Goal: Task Accomplishment & Management: Manage account settings

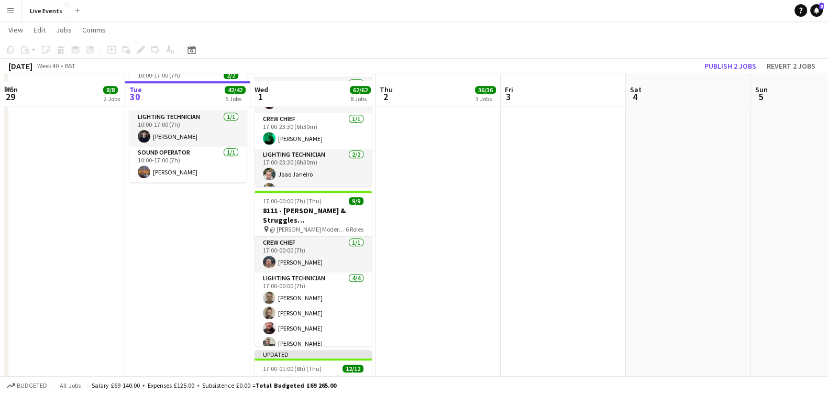
scroll to position [720, 0]
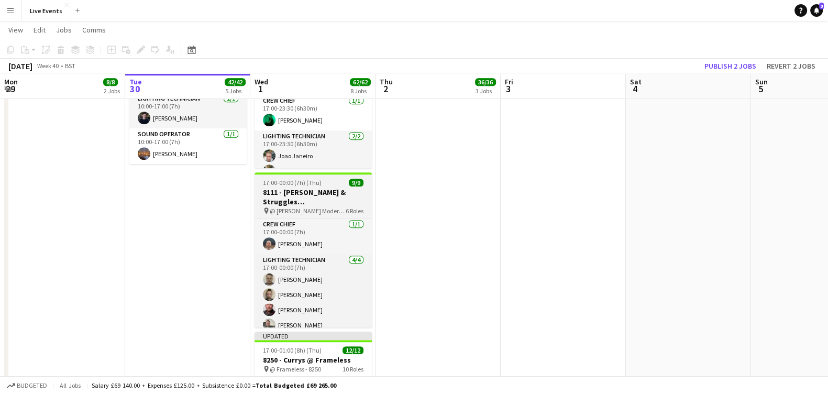
click at [290, 185] on span "17:00-00:00 (7h) (Thu)" at bounding box center [292, 183] width 59 height 8
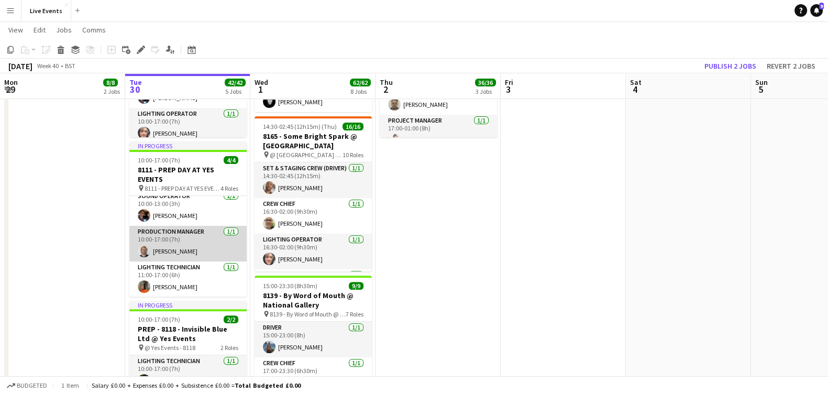
scroll to position [0, 0]
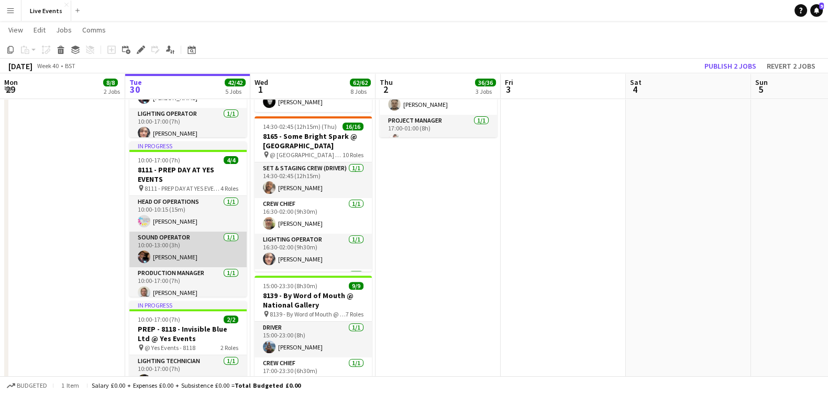
click at [187, 247] on app-card-role "Sound Operator 1/1 10:00-13:00 (3h) Tom Mitchell" at bounding box center [187, 249] width 117 height 36
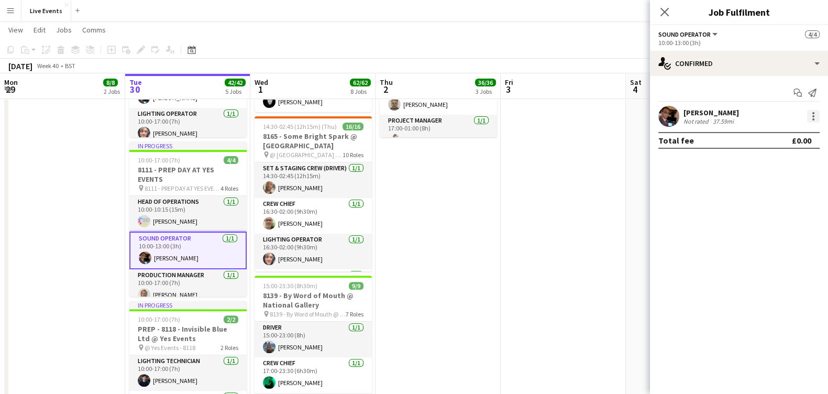
click at [810, 114] on div at bounding box center [813, 116] width 13 height 13
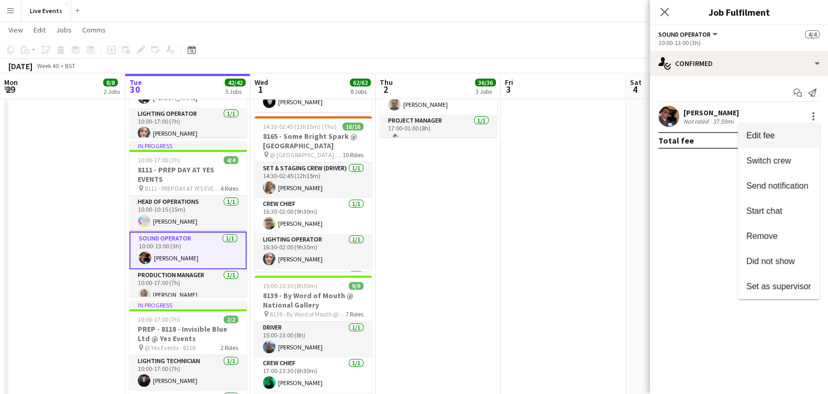
click at [797, 138] on span "Edit fee" at bounding box center [778, 135] width 65 height 9
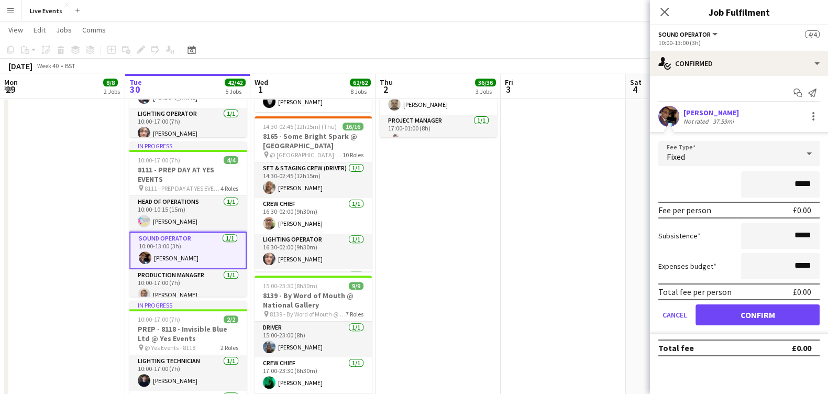
click at [663, 116] on app-user-avatar at bounding box center [668, 116] width 21 height 21
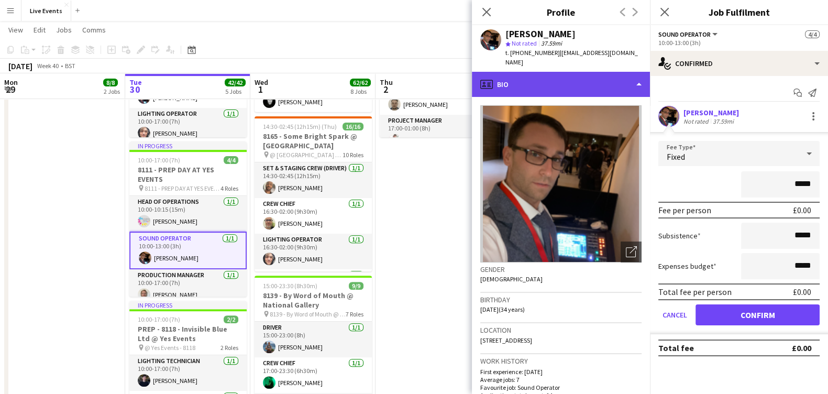
click at [525, 73] on div "profile Bio" at bounding box center [561, 84] width 178 height 25
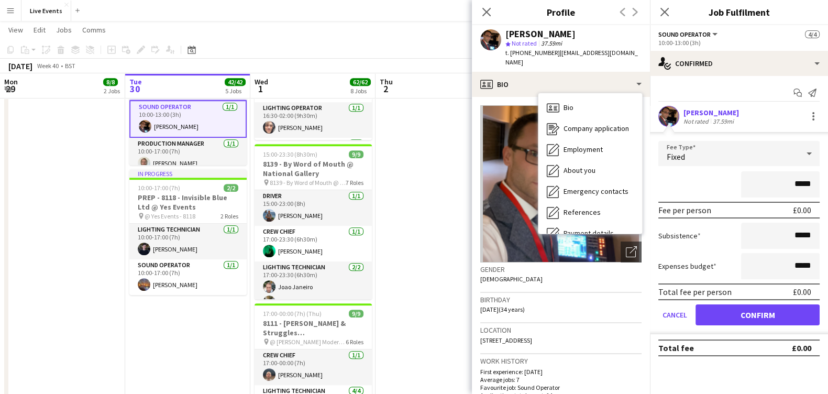
click at [542, 25] on div "Close pop-in Profile Previous Next" at bounding box center [561, 12] width 178 height 25
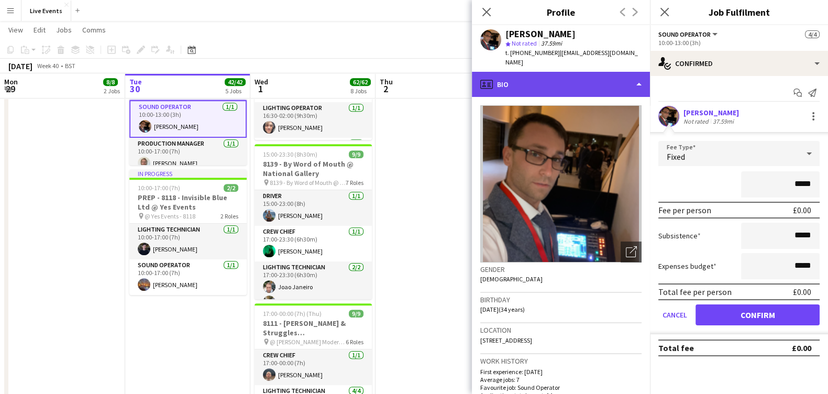
click at [504, 80] on div "profile Bio" at bounding box center [561, 84] width 178 height 25
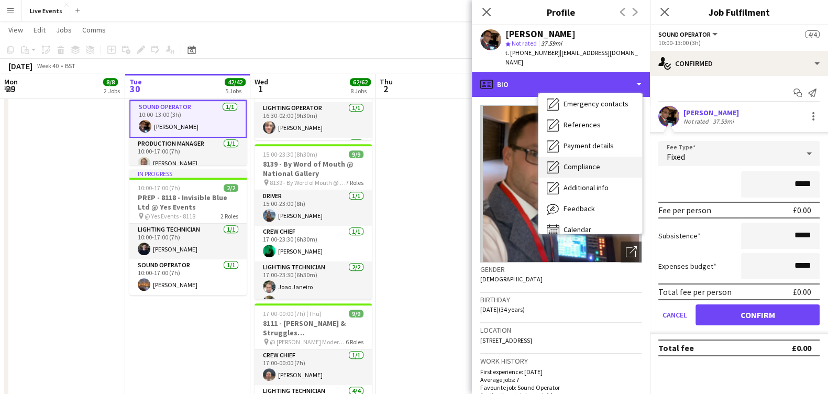
scroll to position [98, 0]
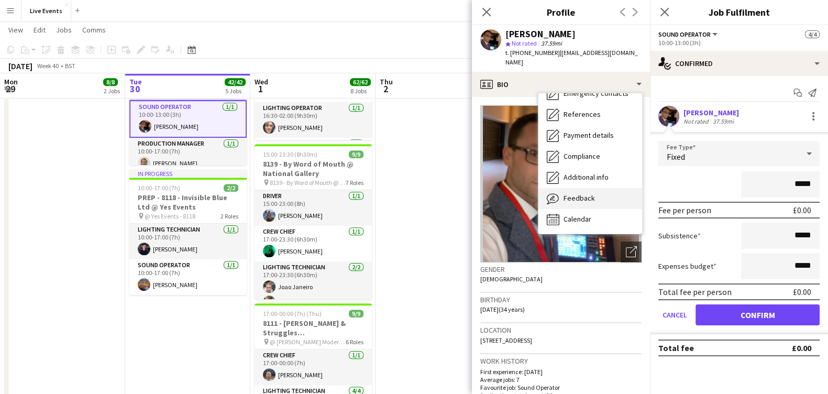
click at [583, 193] on span "Feedback" at bounding box center [578, 197] width 31 height 9
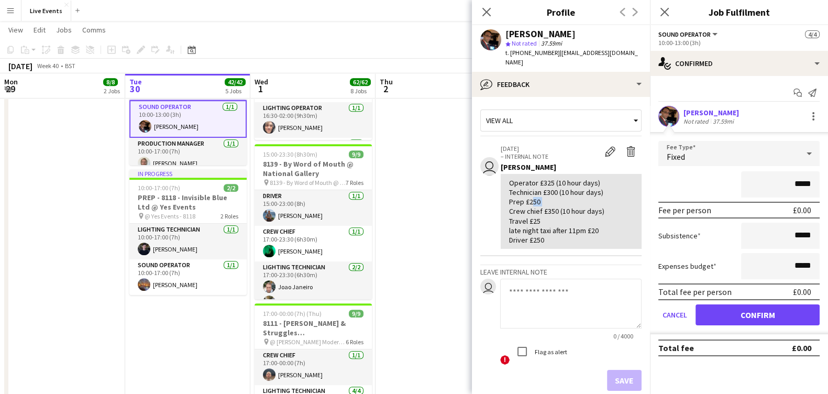
drag, startPoint x: 529, startPoint y: 194, endPoint x: 545, endPoint y: 195, distance: 15.2
click at [545, 195] on div "Operator £325 (10 hour days) Technician £300 (10 hour days) Prep £250 Crew chie…" at bounding box center [571, 211] width 124 height 66
copy div "250"
click at [795, 160] on div "Fixed" at bounding box center [728, 153] width 140 height 25
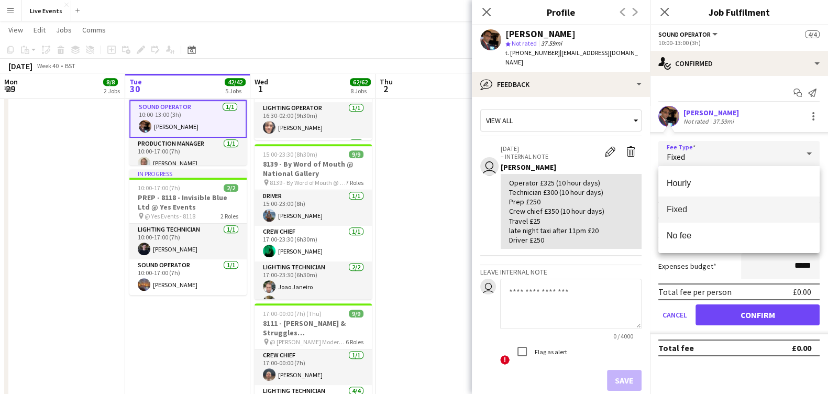
click at [757, 214] on mat-option "Fixed" at bounding box center [738, 209] width 161 height 26
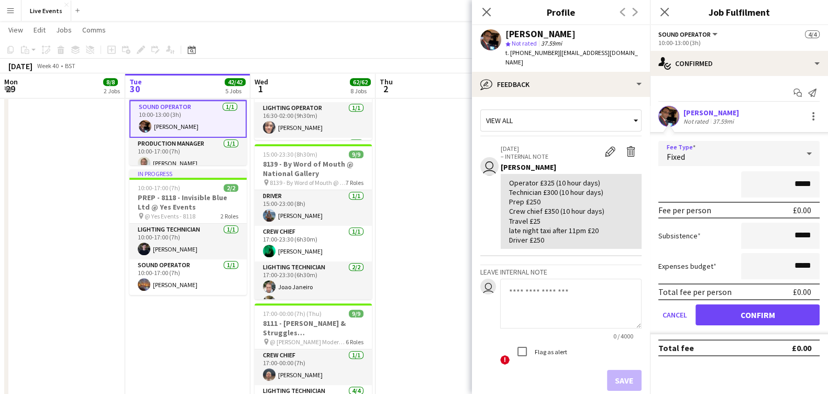
click at [803, 207] on div "£0.00" at bounding box center [802, 210] width 18 height 10
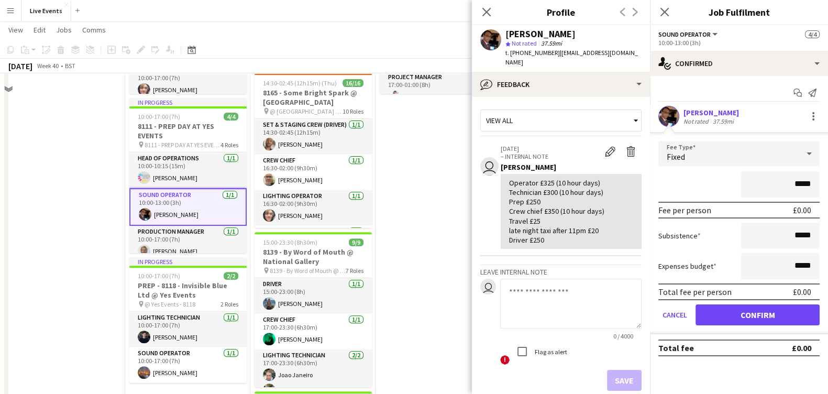
scroll to position [458, 0]
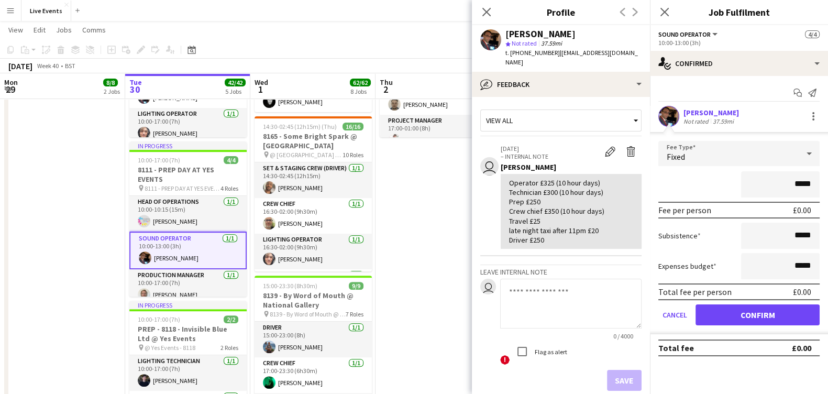
click at [800, 200] on form "Fee Type Fixed ***** Fee per person £0.00 Subsistence ***** Expenses budget ***…" at bounding box center [739, 237] width 178 height 193
click at [809, 215] on div "Fee per person £0.00" at bounding box center [738, 210] width 161 height 17
click at [790, 181] on input "*****" at bounding box center [780, 184] width 79 height 26
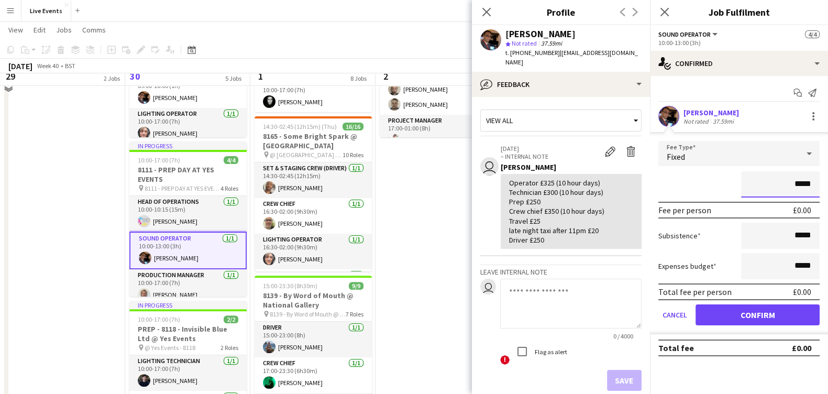
scroll to position [327, 0]
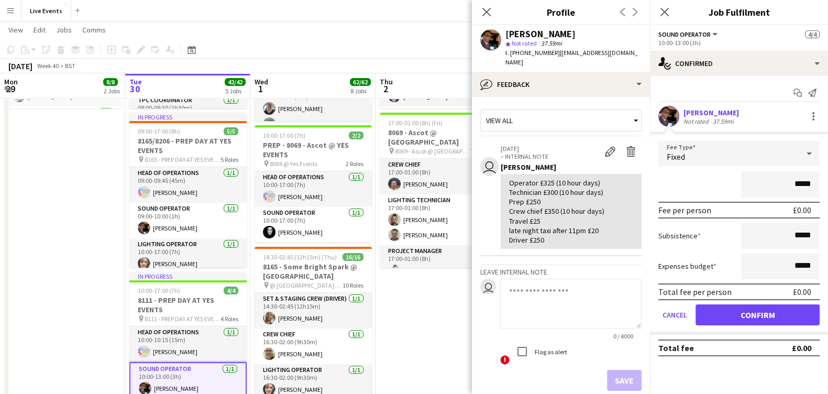
click at [780, 162] on div "Fixed" at bounding box center [728, 153] width 140 height 25
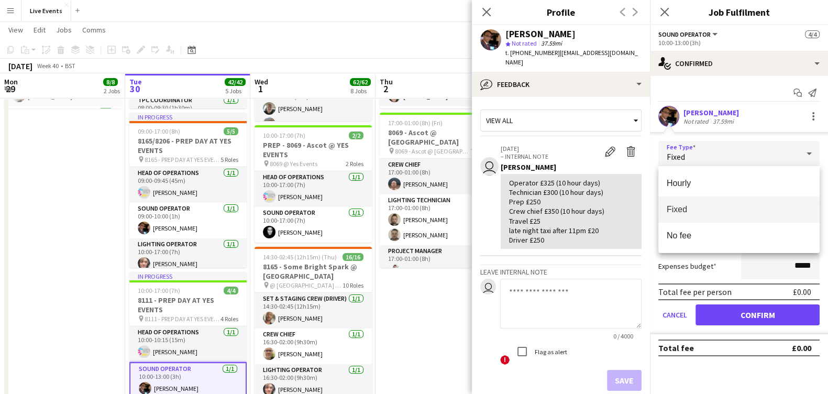
click at [692, 204] on span "Fixed" at bounding box center [739, 209] width 145 height 10
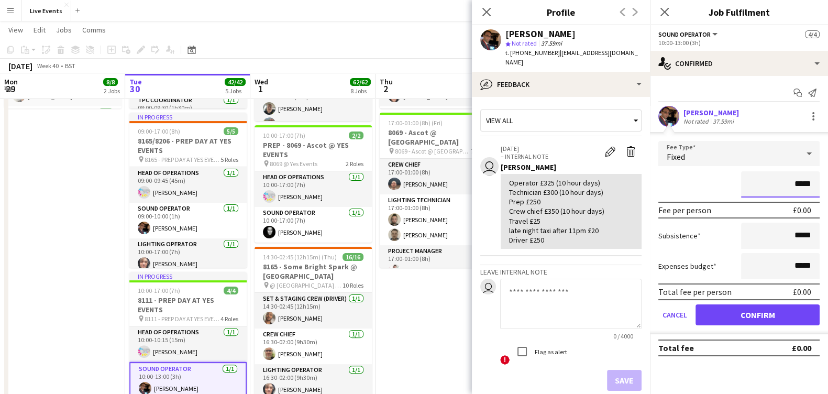
click at [806, 186] on input "*****" at bounding box center [780, 184] width 79 height 26
drag, startPoint x: 796, startPoint y: 181, endPoint x: 818, endPoint y: 184, distance: 21.6
click at [818, 184] on input "*****" at bounding box center [780, 184] width 79 height 26
paste input
type input "****"
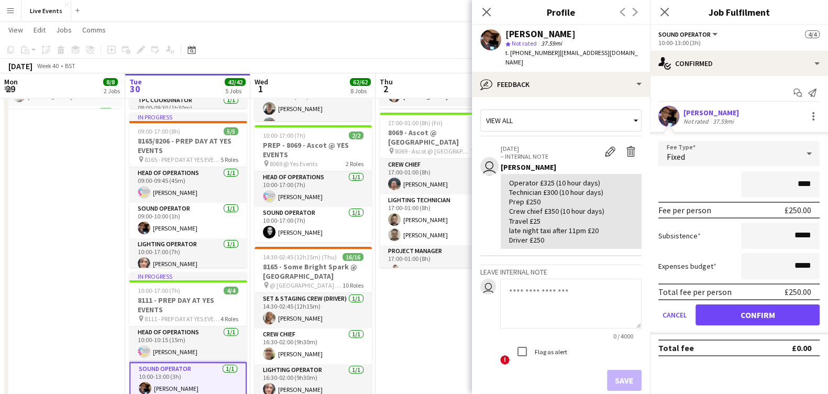
click at [738, 182] on div "****" at bounding box center [738, 184] width 161 height 26
click at [707, 160] on div "Fixed" at bounding box center [728, 153] width 140 height 25
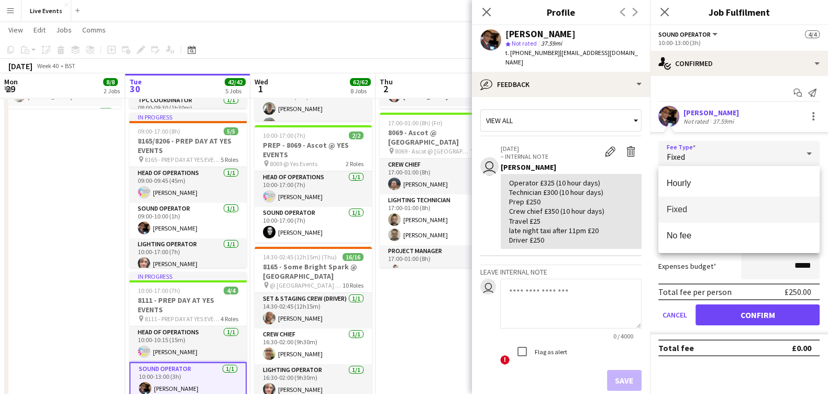
click at [780, 114] on div at bounding box center [414, 197] width 828 height 394
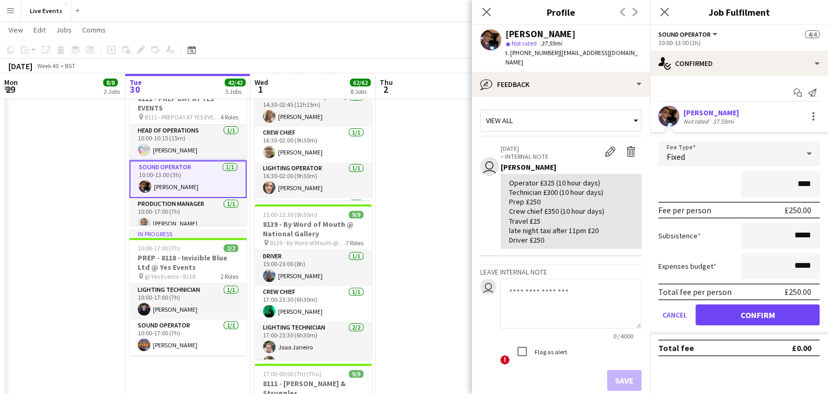
scroll to position [523, 0]
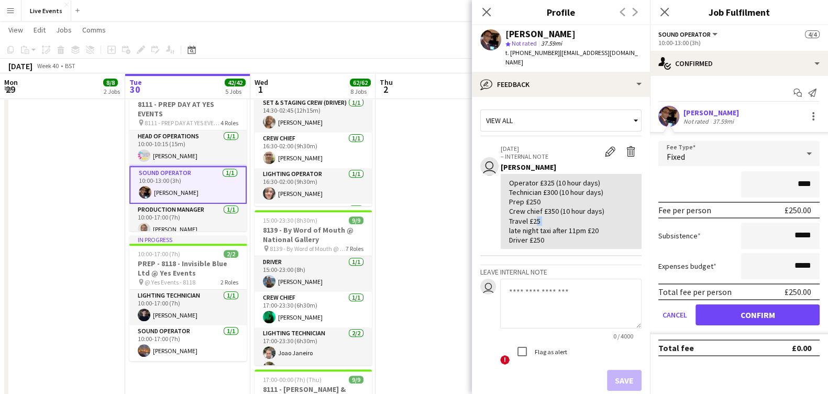
drag, startPoint x: 547, startPoint y: 210, endPoint x: 531, endPoint y: 208, distance: 15.8
click at [531, 208] on div "Operator £325 (10 hour days) Technician £300 (10 hour days) Prep £250 Crew chie…" at bounding box center [571, 211] width 124 height 66
copy div "25"
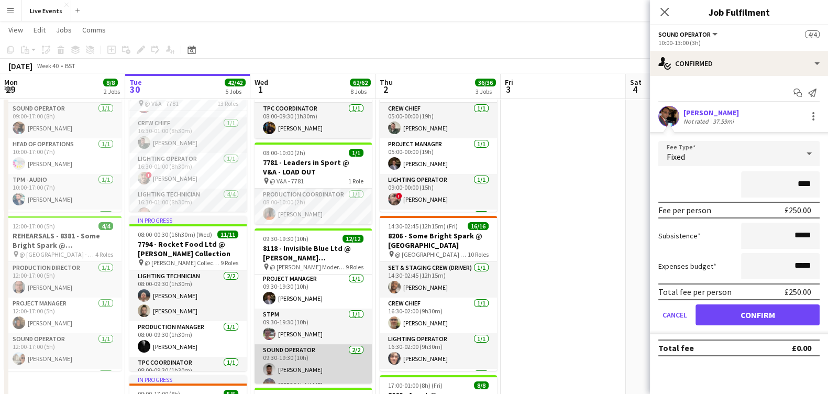
scroll to position [196, 0]
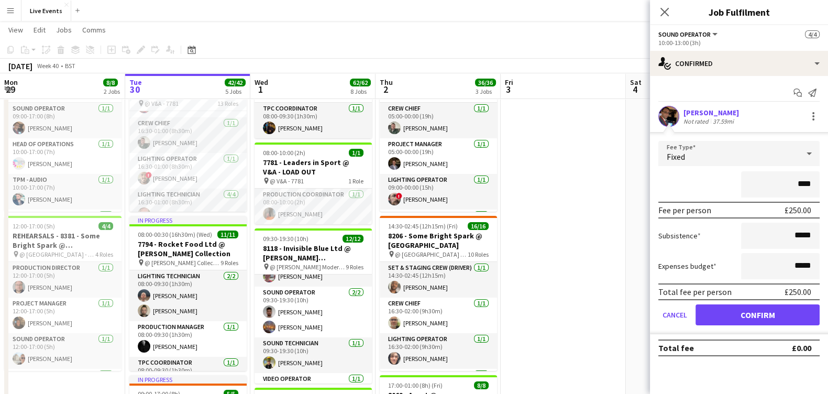
click at [674, 126] on div at bounding box center [668, 116] width 21 height 21
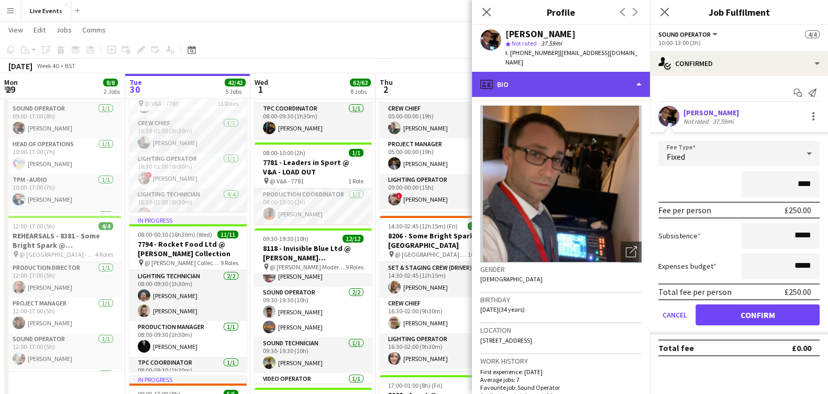
click at [531, 81] on div "profile Bio" at bounding box center [561, 84] width 178 height 25
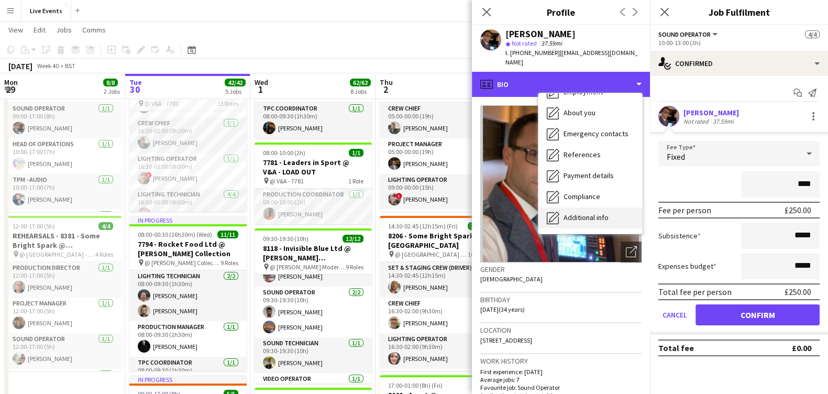
scroll to position [98, 0]
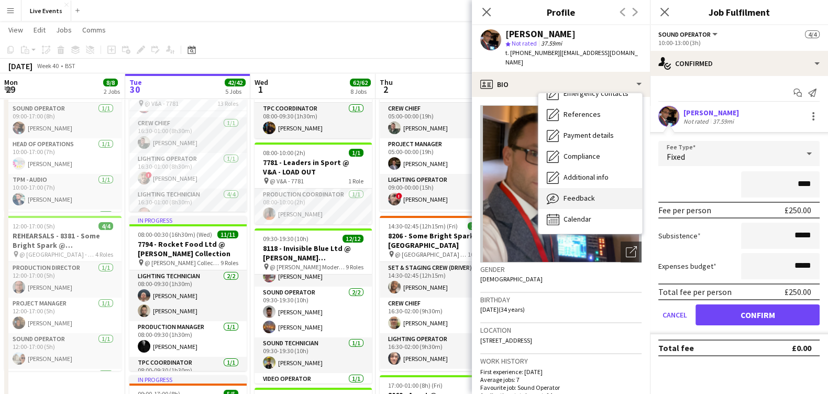
click at [607, 191] on div "Feedback Feedback" at bounding box center [590, 198] width 104 height 21
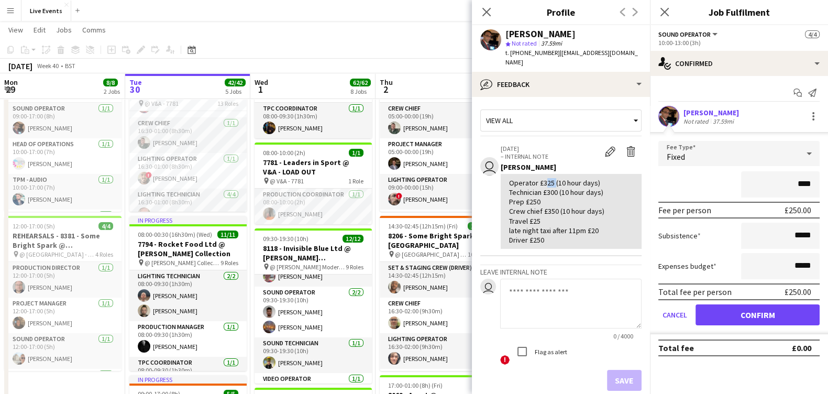
drag, startPoint x: 541, startPoint y: 174, endPoint x: 552, endPoint y: 173, distance: 11.5
click at [552, 178] on div "Operator £325 (10 hour days) Technician £300 (10 hour days) Prep £250 Crew chie…" at bounding box center [571, 211] width 124 height 66
copy div "325"
click at [481, 14] on icon "Close pop-in" at bounding box center [486, 12] width 10 height 10
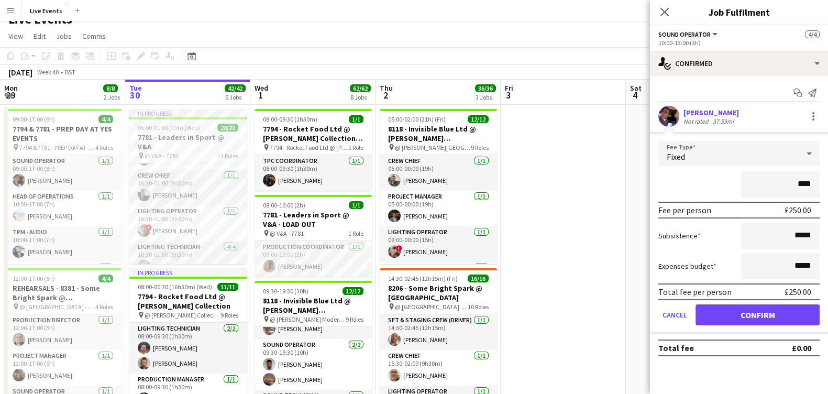
scroll to position [0, 0]
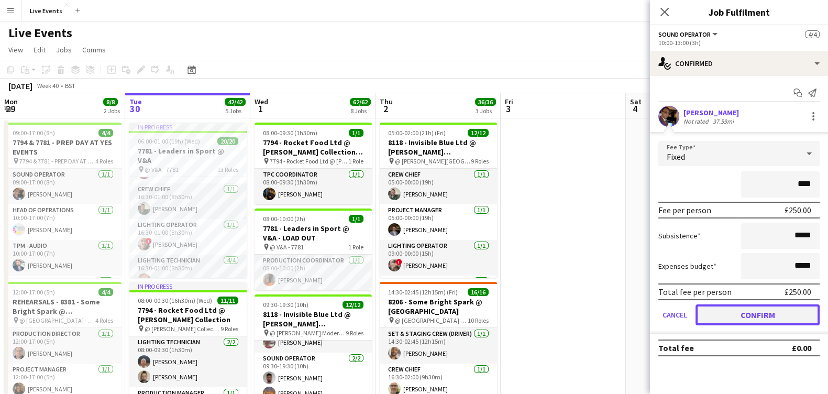
click at [760, 318] on button "Confirm" at bounding box center [757, 314] width 124 height 21
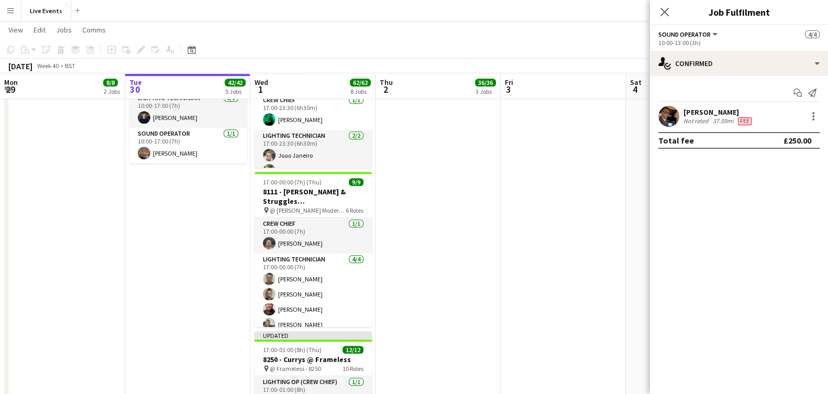
scroll to position [785, 0]
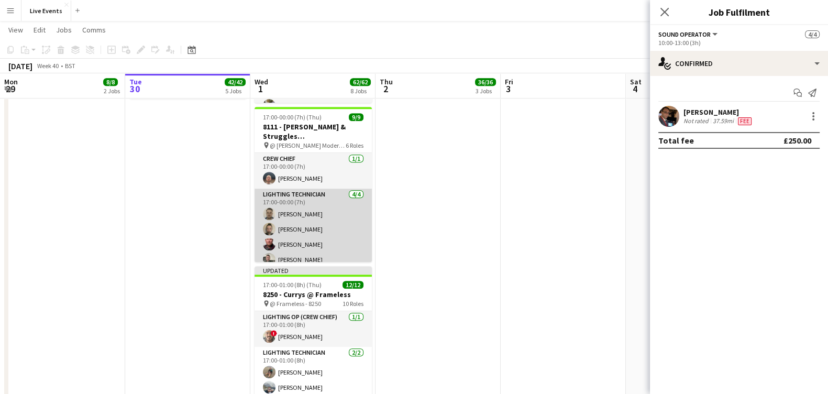
click at [274, 241] on app-user-avatar at bounding box center [269, 244] width 13 height 13
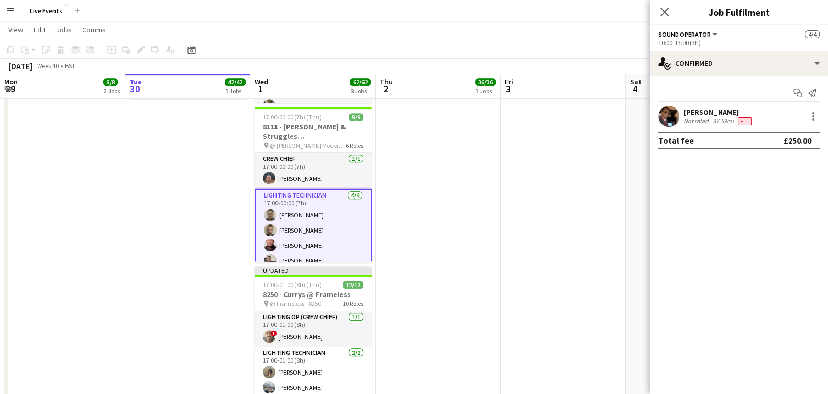
click at [281, 243] on app-card-role "Lighting Technician 4/4 17:00-00:00 (7h) Sam Scott Jay Butcher Jouna Lansman An…" at bounding box center [312, 229] width 117 height 83
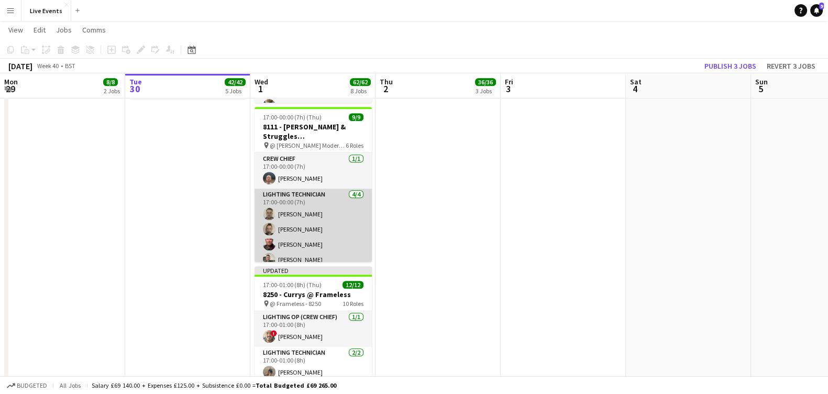
click at [281, 243] on app-card-role "Lighting Technician 4/4 17:00-00:00 (7h) Sam Scott Jay Butcher Jouna Lansman An…" at bounding box center [312, 228] width 117 height 81
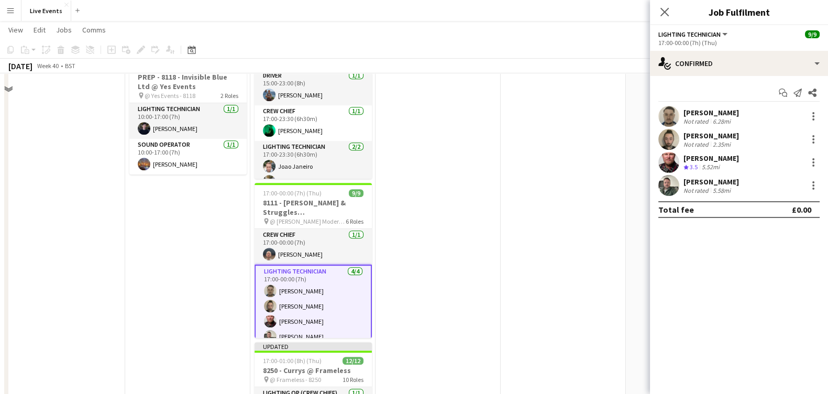
scroll to position [720, 0]
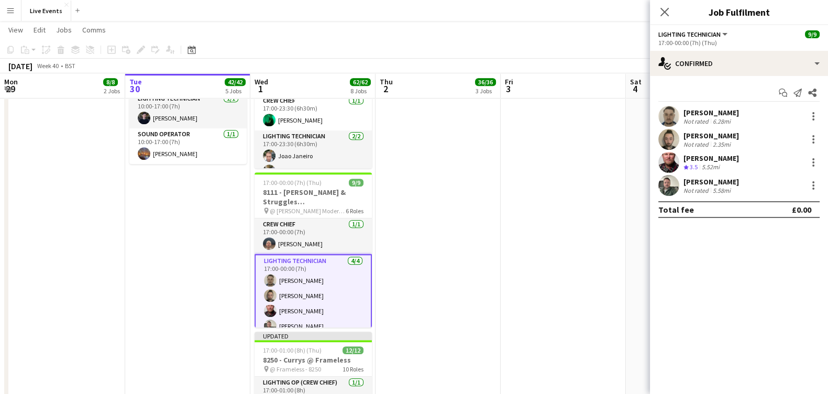
click at [672, 163] on app-user-avatar at bounding box center [668, 162] width 21 height 21
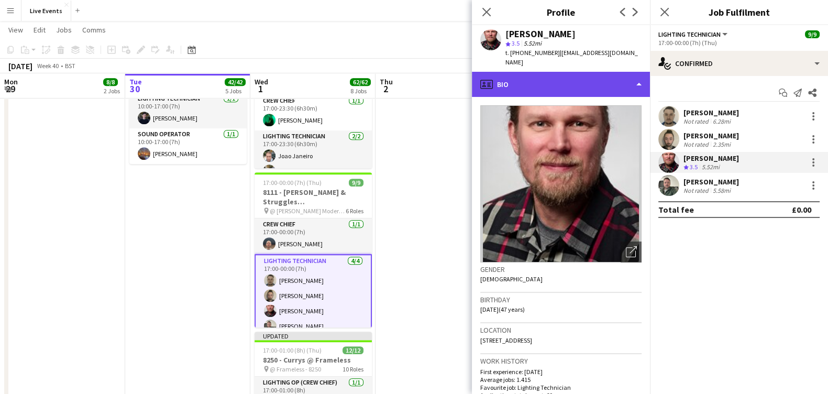
click at [550, 72] on div "profile Bio" at bounding box center [561, 84] width 178 height 25
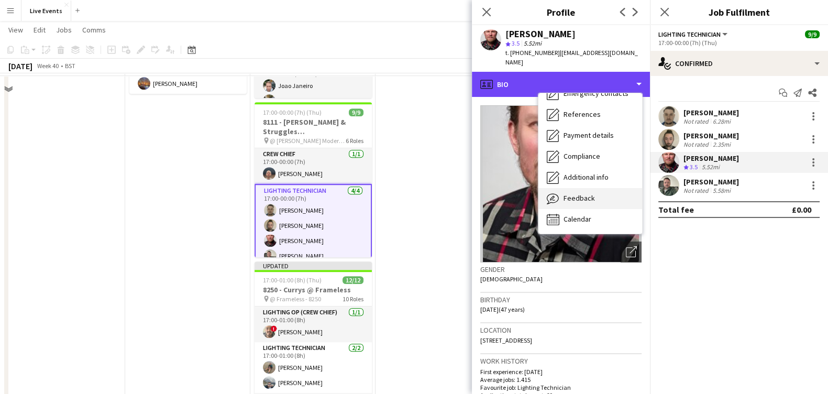
scroll to position [850, 0]
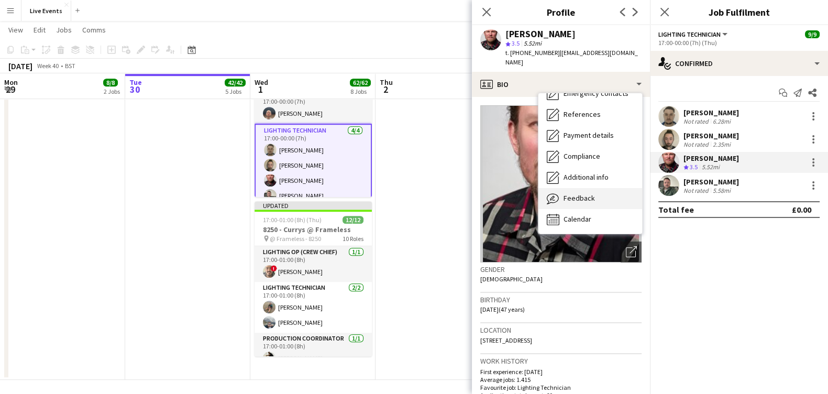
click at [591, 195] on div "Feedback Feedback" at bounding box center [590, 198] width 104 height 21
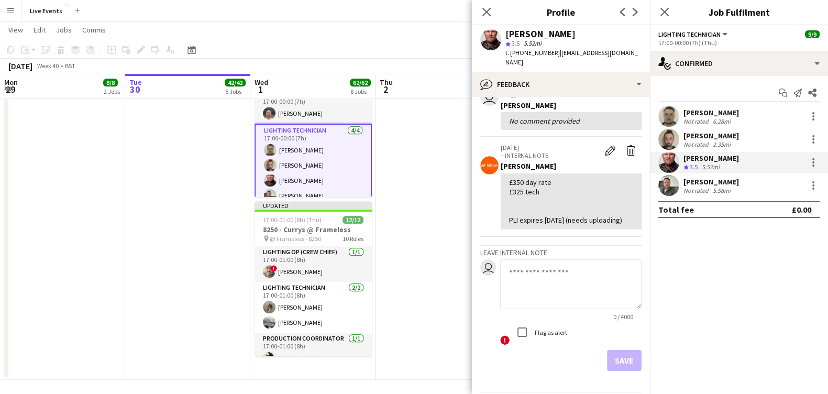
scroll to position [130, 0]
drag, startPoint x: 512, startPoint y: 190, endPoint x: 521, endPoint y: 193, distance: 10.4
click at [521, 193] on div "£350 day rate £325 tech PLI expires 31/12/23 (needs uploading)" at bounding box center [571, 201] width 124 height 48
copy div "325"
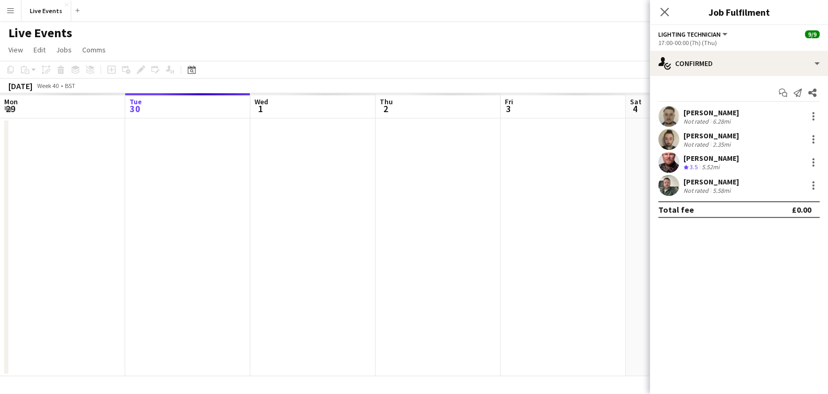
scroll to position [0, 0]
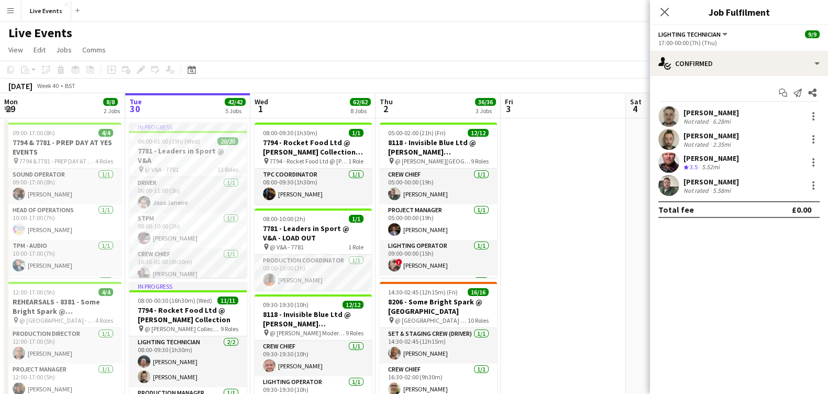
click at [667, 153] on app-user-avatar at bounding box center [668, 162] width 21 height 21
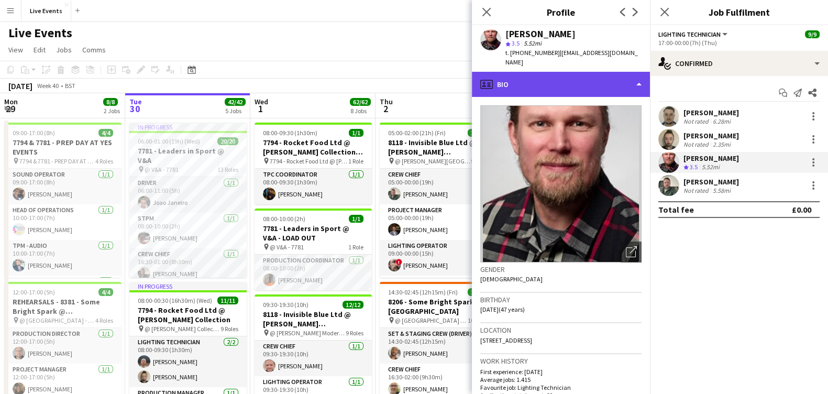
click at [552, 74] on div "profile Bio" at bounding box center [561, 84] width 178 height 25
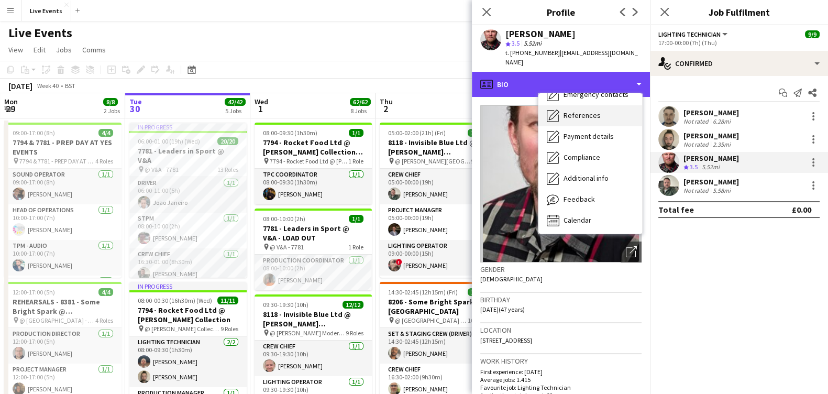
scroll to position [98, 0]
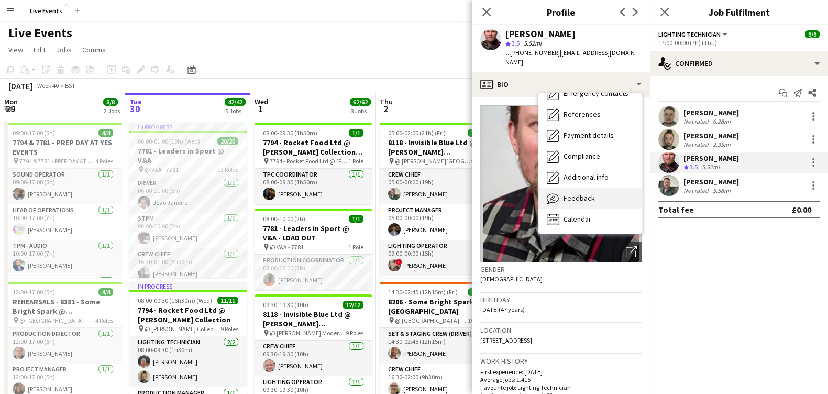
click at [594, 194] on div "Feedback Feedback" at bounding box center [590, 198] width 104 height 21
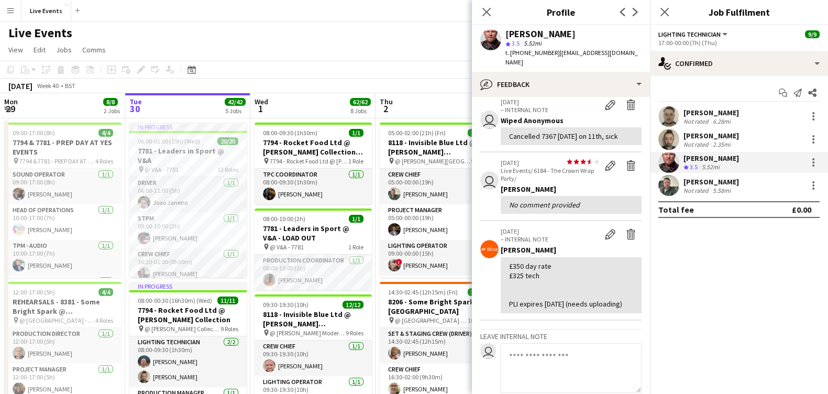
scroll to position [65, 0]
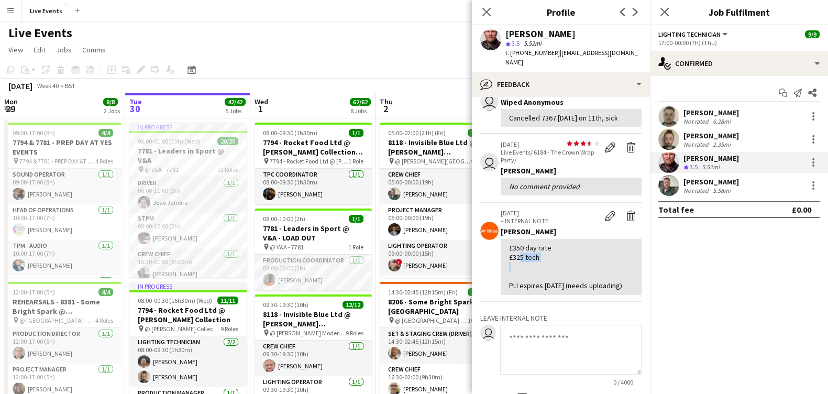
drag, startPoint x: 516, startPoint y: 256, endPoint x: 523, endPoint y: 261, distance: 9.0
click at [523, 261] on div "£350 day rate £325 tech PLI expires 31/12/23 (needs uploading)" at bounding box center [571, 267] width 124 height 48
drag, startPoint x: 514, startPoint y: 257, endPoint x: 521, endPoint y: 260, distance: 8.2
click at [521, 260] on div "£350 day rate £325 tech PLI expires 31/12/23 (needs uploading)" at bounding box center [571, 267] width 124 height 48
click at [480, 13] on app-icon "Close pop-in" at bounding box center [486, 12] width 15 height 15
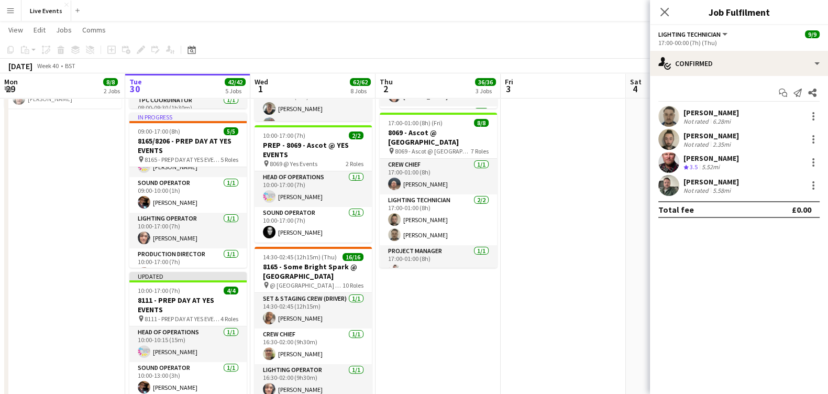
scroll to position [12, 0]
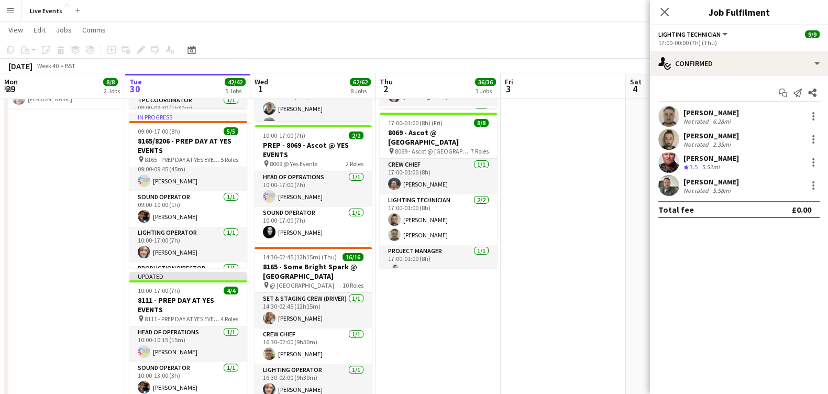
click at [123, 210] on app-date-cell "09:00-17:00 (8h) 4/4 7794 & 7781 - PREP DAY AT YES EVENTS pin 7794 & 7781 - PRE…" at bounding box center [62, 346] width 125 height 1113
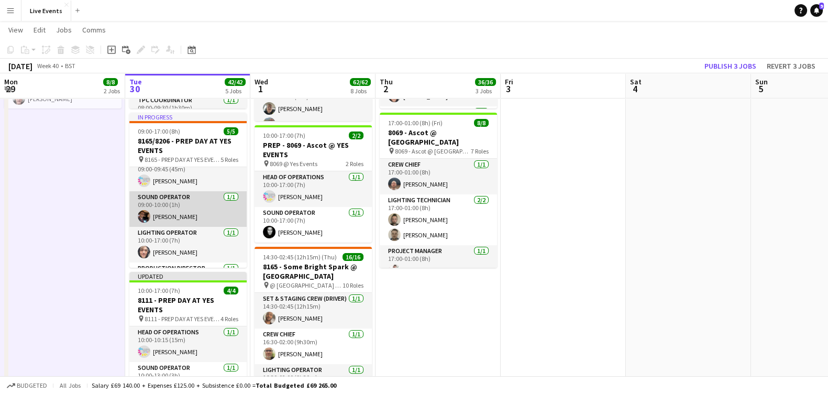
click at [137, 214] on app-card-role "Sound Operator 1/1 09:00-10:00 (1h) Tom Mitchell" at bounding box center [187, 209] width 117 height 36
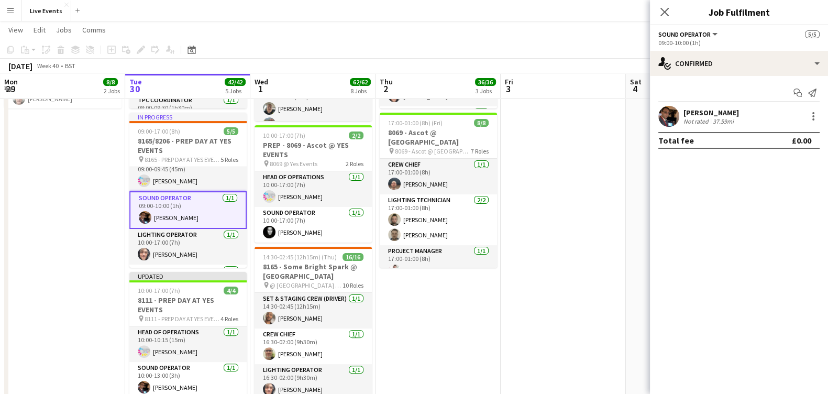
click at [662, 119] on app-user-avatar at bounding box center [668, 116] width 21 height 21
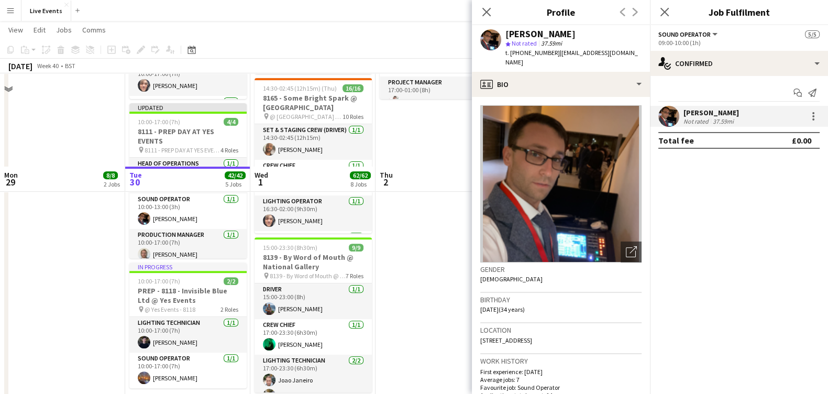
scroll to position [458, 0]
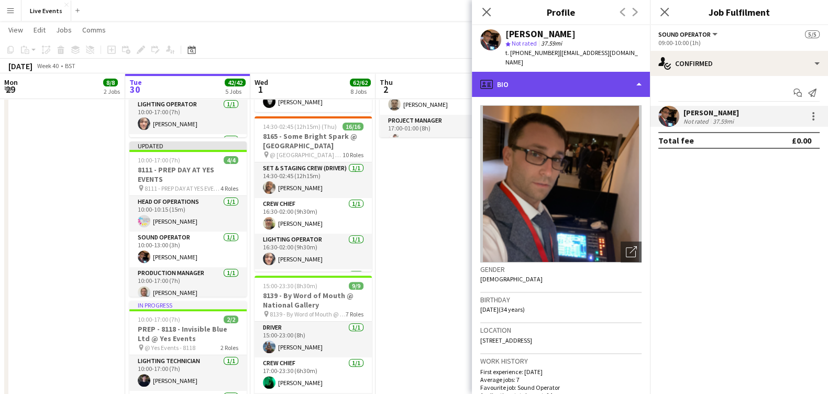
click at [560, 72] on div "profile Bio" at bounding box center [561, 84] width 178 height 25
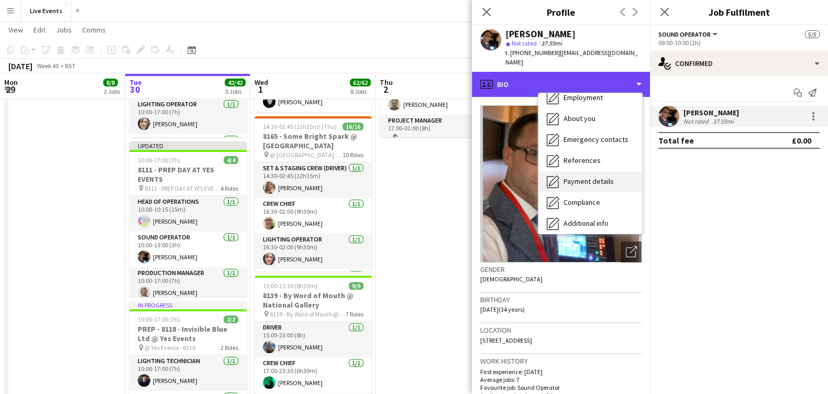
scroll to position [98, 0]
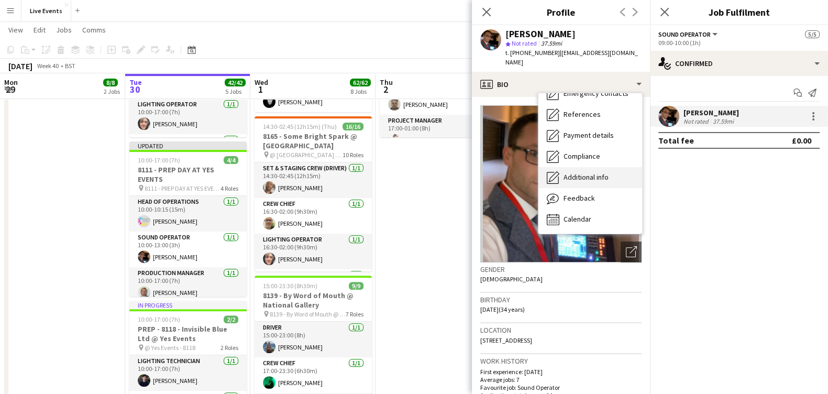
click at [595, 176] on div "Additional info Additional info" at bounding box center [590, 177] width 104 height 21
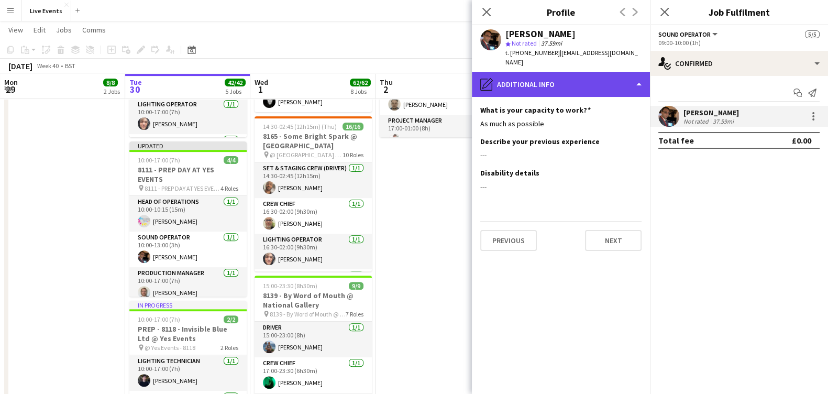
click at [568, 80] on div "pencil4 Additional info" at bounding box center [561, 84] width 178 height 25
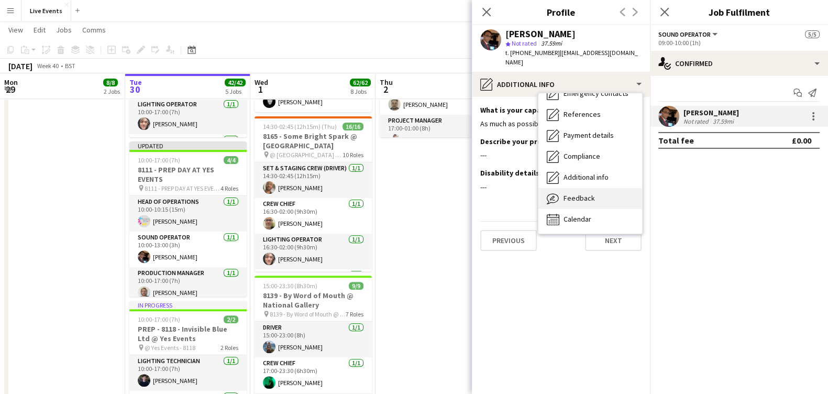
click at [597, 197] on div "Feedback Feedback" at bounding box center [590, 198] width 104 height 21
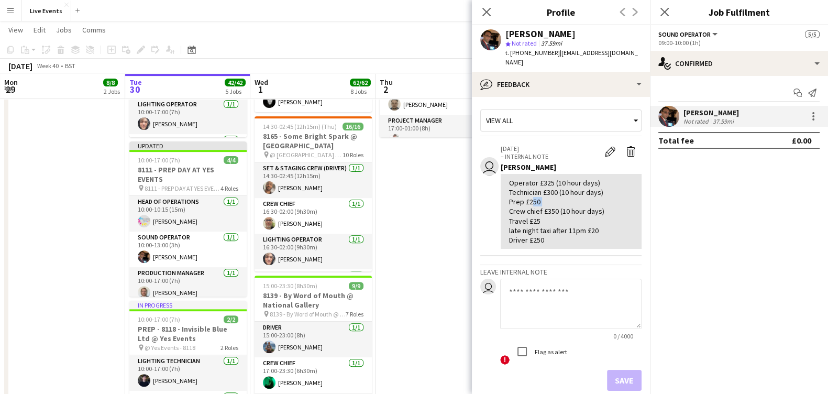
drag, startPoint x: 528, startPoint y: 190, endPoint x: 539, endPoint y: 191, distance: 11.1
click at [539, 191] on div "Operator £325 (10 hour days) Technician £300 (10 hour days) Prep £250 Crew chie…" at bounding box center [571, 211] width 124 height 66
copy div "250"
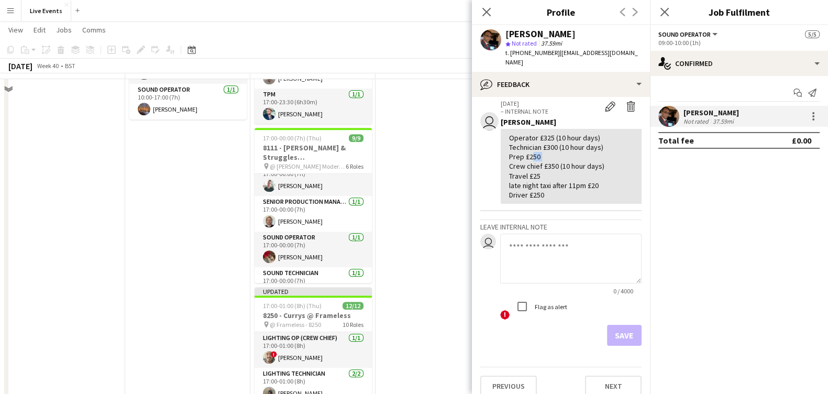
scroll to position [723, 0]
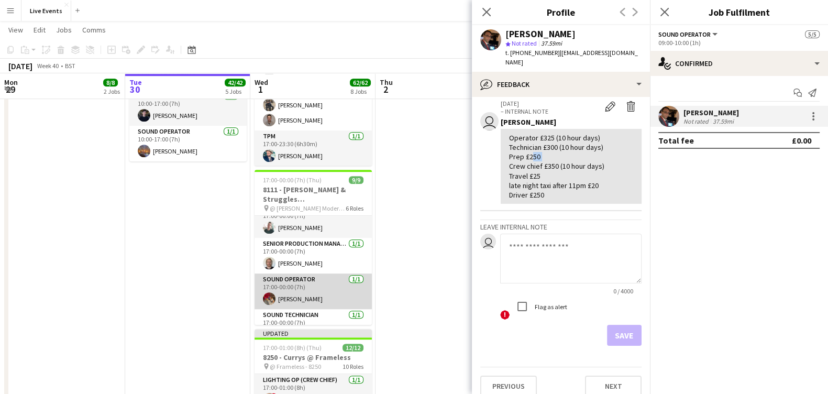
click at [314, 286] on app-card-role "Sound Operator 1/1 17:00-00:00 (7h) Jo Lord" at bounding box center [312, 291] width 117 height 36
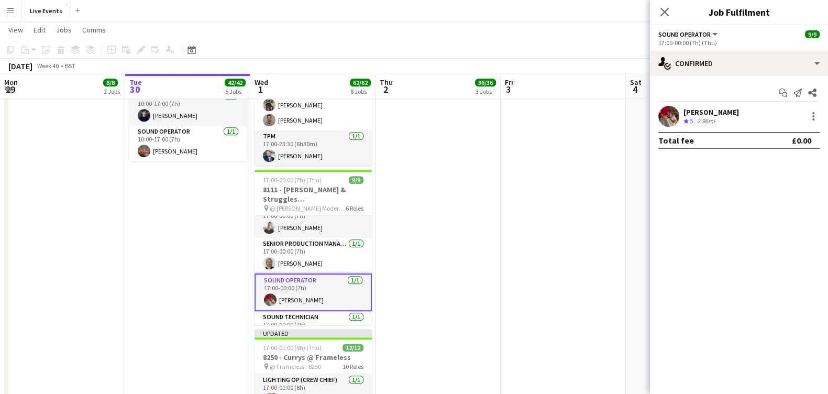
click at [668, 111] on app-user-avatar at bounding box center [668, 116] width 21 height 21
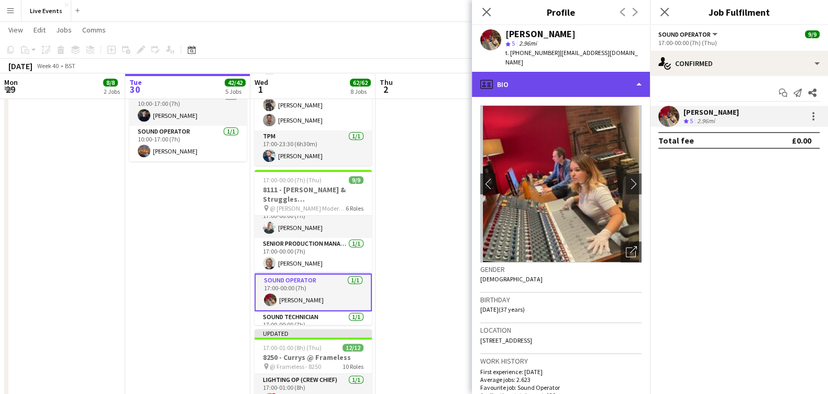
click at [553, 81] on div "profile Bio" at bounding box center [561, 84] width 178 height 25
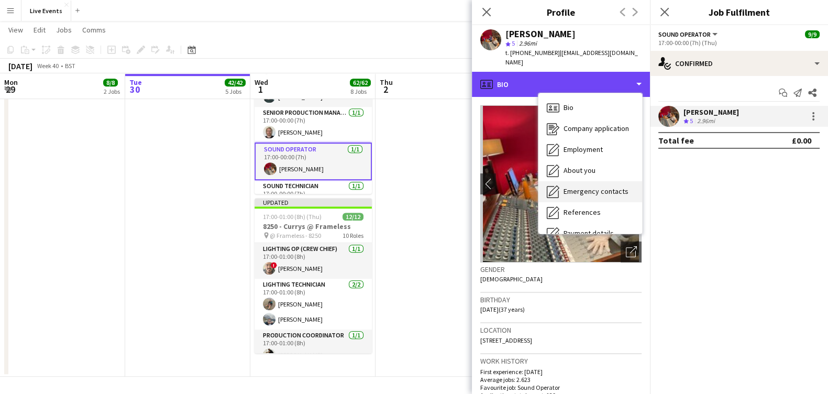
scroll to position [98, 0]
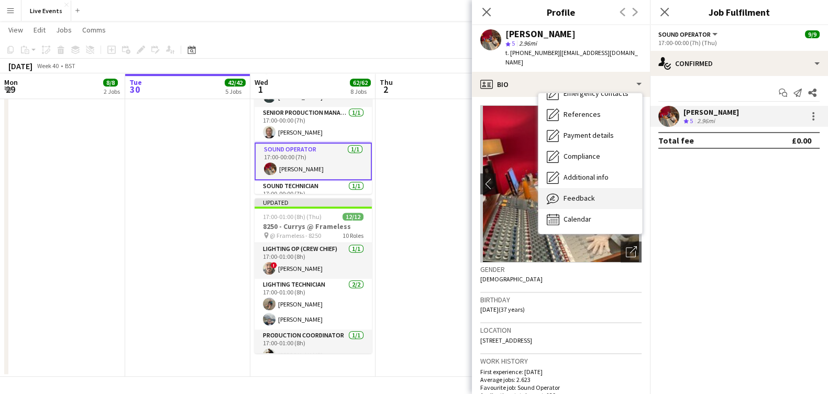
click at [597, 188] on div "Feedback Feedback" at bounding box center [590, 198] width 104 height 21
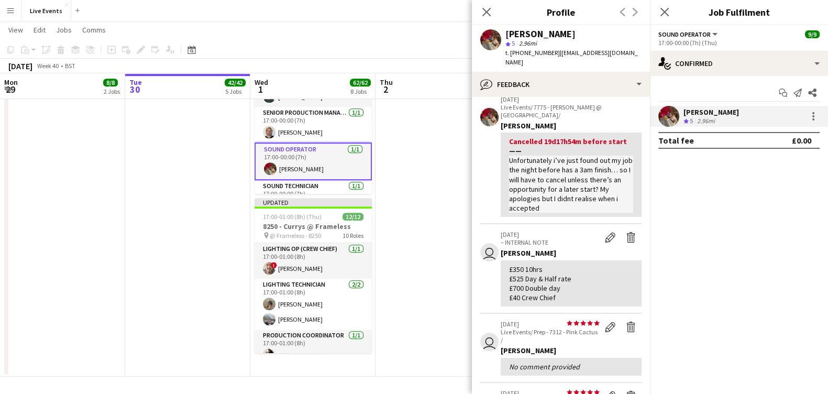
scroll to position [65, 0]
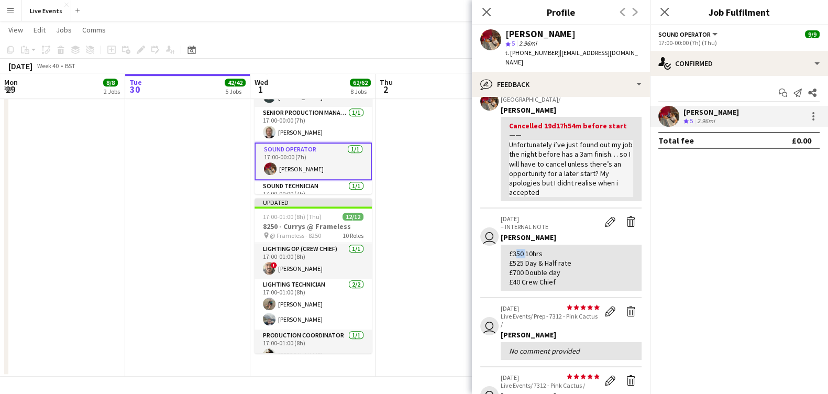
drag, startPoint x: 510, startPoint y: 239, endPoint x: 522, endPoint y: 245, distance: 12.9
click at [522, 249] on div "£350 10hrs £525 Day & Half rate £700 Double day £40 Crew Chief" at bounding box center [571, 268] width 124 height 38
click at [563, 263] on div "£350 10hrs £525 Day & Half rate £700 Double day £40 Crew Chief" at bounding box center [571, 268] width 124 height 38
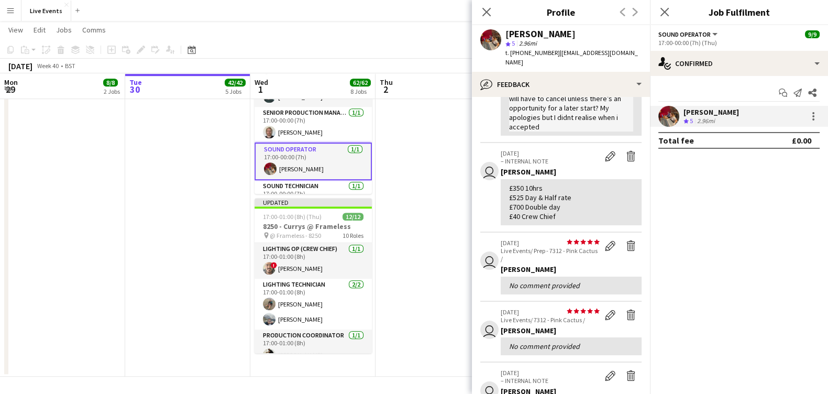
scroll to position [0, 0]
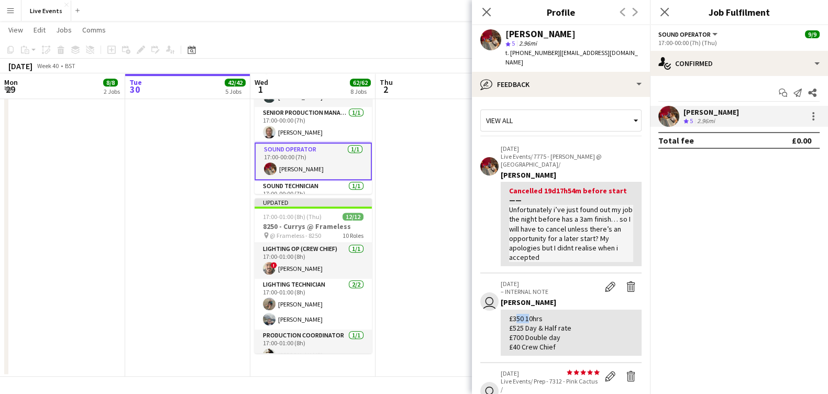
drag, startPoint x: 512, startPoint y: 310, endPoint x: 524, endPoint y: 308, distance: 12.7
click at [524, 314] on div "£350 10hrs £525 Day & Half rate £700 Double day £40 Crew Chief" at bounding box center [571, 333] width 124 height 38
copy div "350"
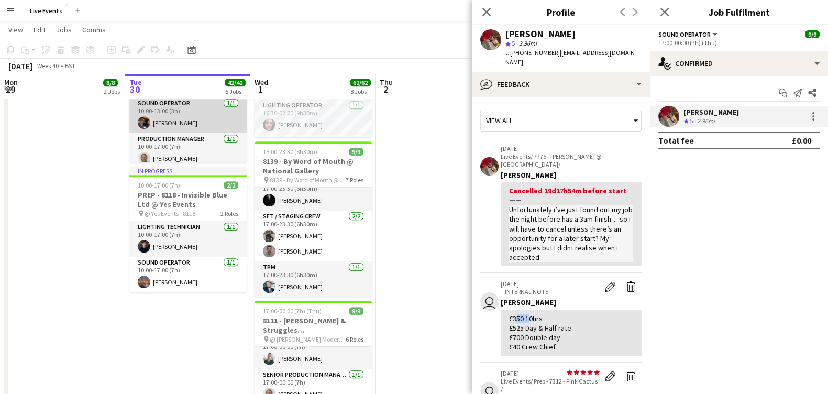
click at [135, 120] on app-card-role "Sound Operator 1/1 10:00-13:00 (3h) Tom Mitchell" at bounding box center [187, 115] width 117 height 36
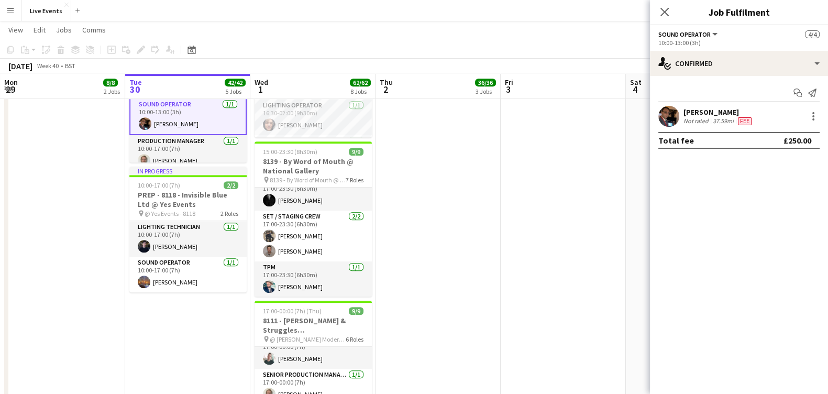
click at [661, 113] on app-user-avatar at bounding box center [668, 116] width 21 height 21
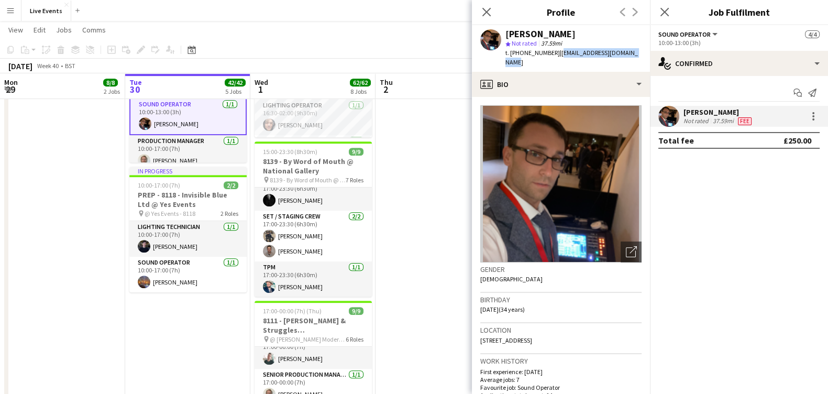
drag, startPoint x: 555, startPoint y: 51, endPoint x: 637, endPoint y: 59, distance: 82.0
click at [637, 59] on div "Tom Mitchell star Not rated 37.59mi t. +447896278565 | tommitchellaudio@gmail.c…" at bounding box center [561, 48] width 178 height 47
copy span "tommitchellaudio@gmail.com"
drag, startPoint x: 561, startPoint y: 33, endPoint x: 500, endPoint y: 37, distance: 61.4
click at [500, 37] on div "Tom Mitchell star Not rated 37.59mi t. +447896278565 | tommitchellaudio@gmail.c…" at bounding box center [561, 48] width 178 height 47
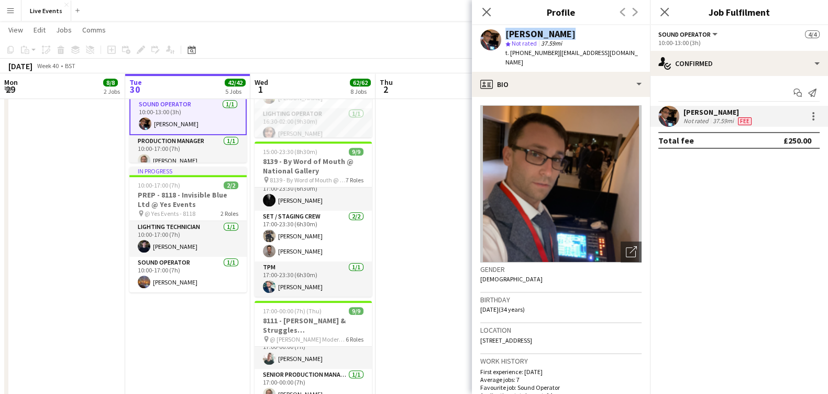
copy div "[PERSON_NAME]"
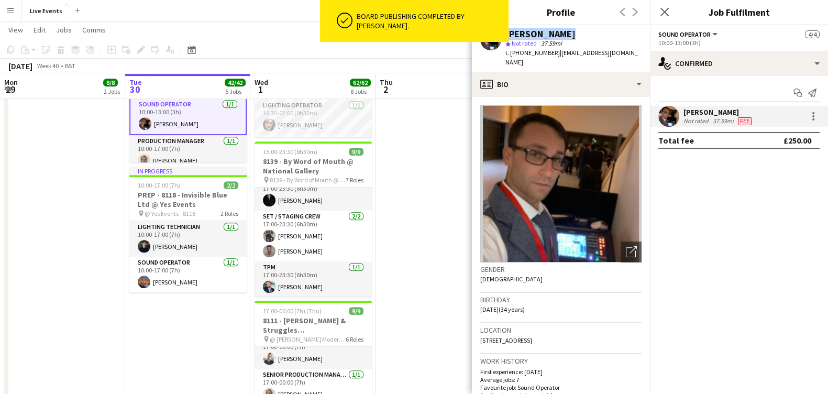
scroll to position [0, 292]
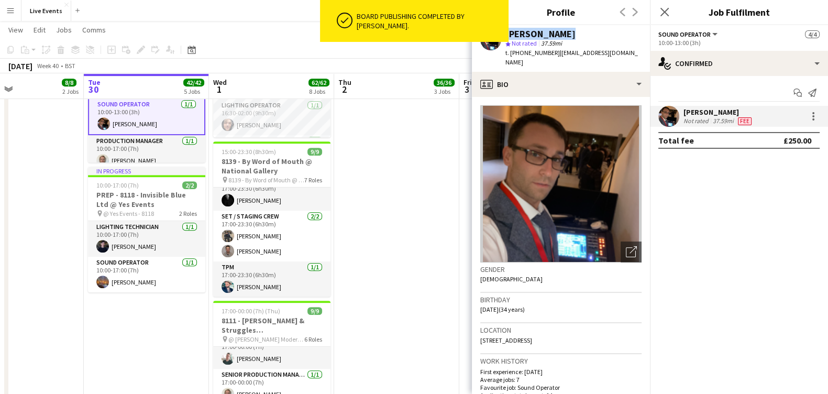
drag, startPoint x: 84, startPoint y: 245, endPoint x: -159, endPoint y: 357, distance: 267.8
click at [0, 357] on html "ok-circled Board publishing completed by Eden Hopkins. Menu Boards Boards Board…" at bounding box center [414, 32] width 828 height 1248
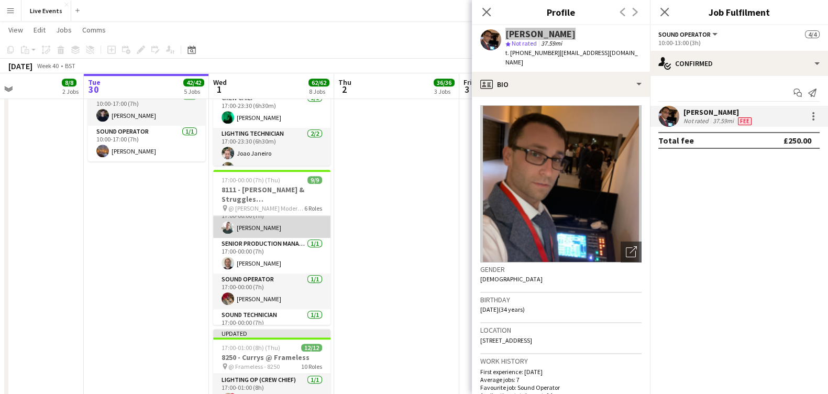
scroll to position [150, 0]
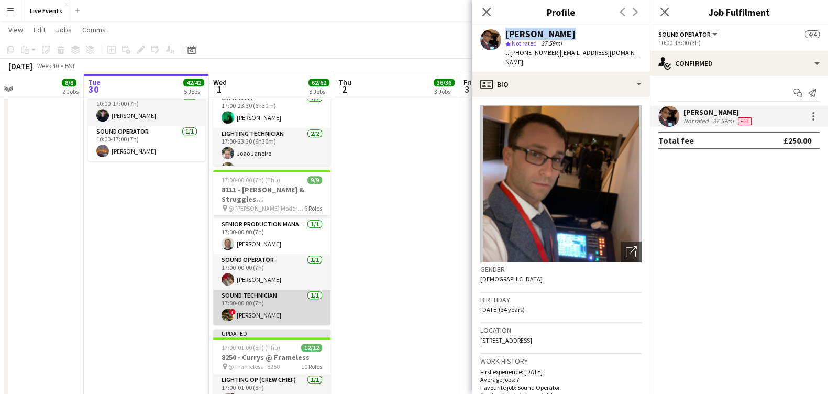
click at [228, 313] on app-user-avatar at bounding box center [227, 314] width 13 height 13
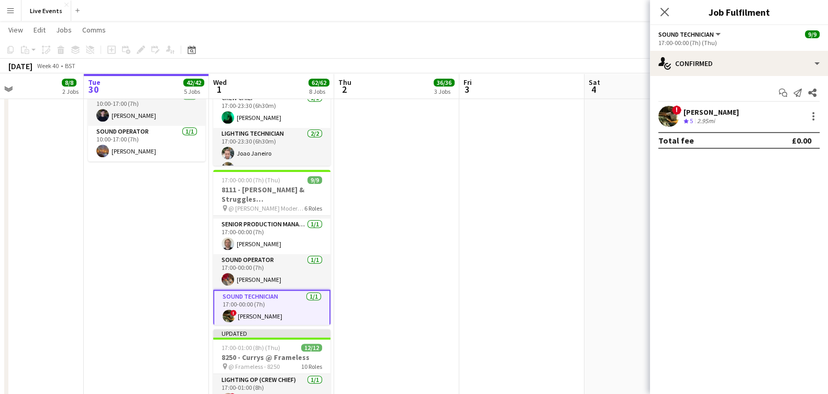
click at [656, 111] on div "! Bruno Spadale Crew rating 5 2.95mi" at bounding box center [739, 116] width 178 height 21
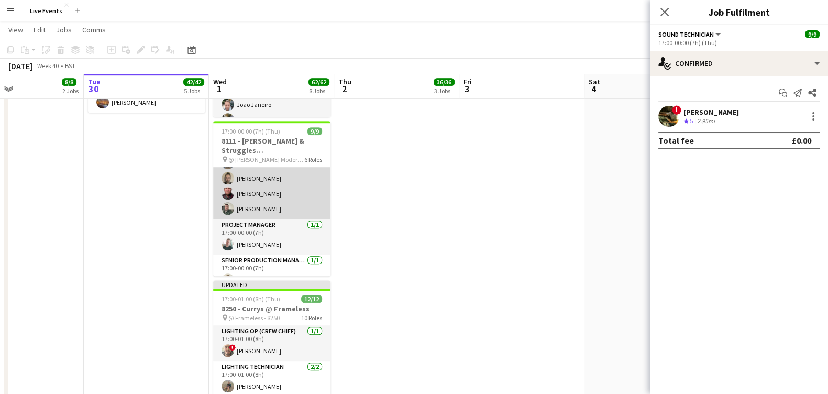
scroll to position [130, 0]
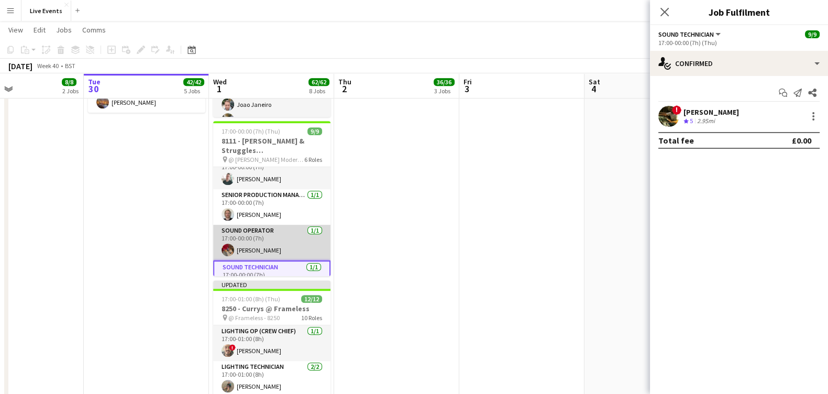
click at [280, 237] on app-card-role "Sound Operator 1/1 17:00-00:00 (7h) Jo Lord" at bounding box center [271, 243] width 117 height 36
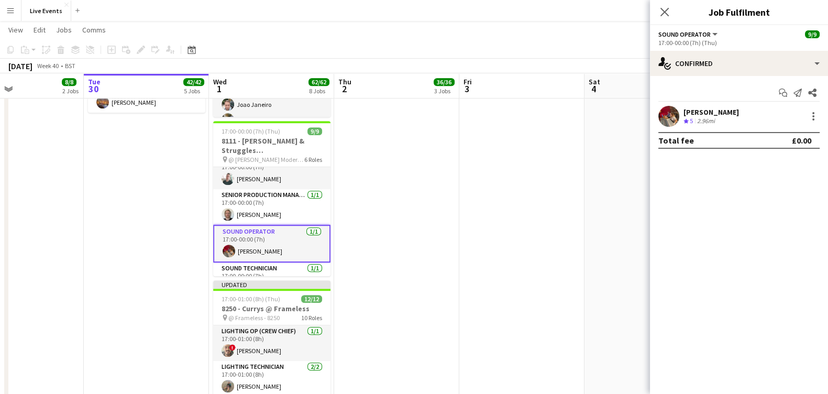
click at [668, 116] on app-user-avatar at bounding box center [668, 116] width 21 height 21
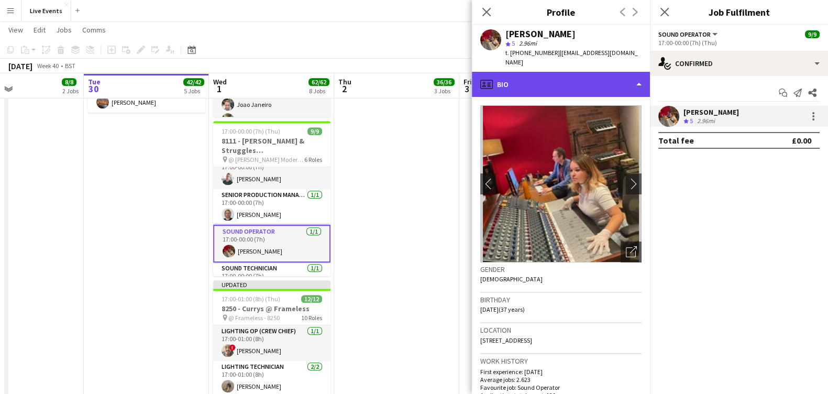
click at [513, 82] on div "profile Bio" at bounding box center [561, 84] width 178 height 25
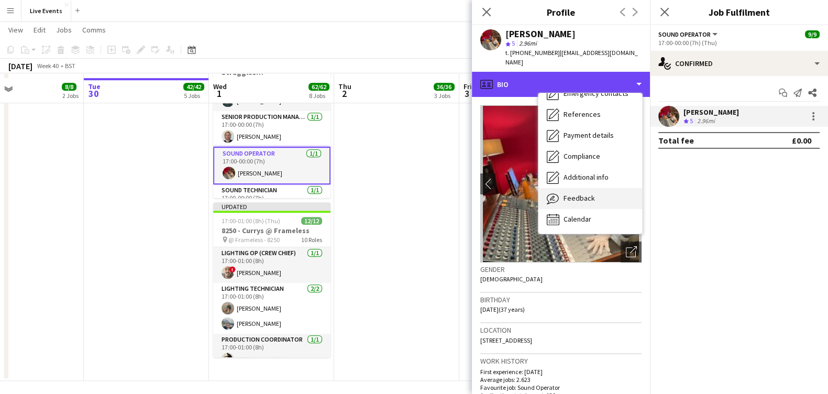
scroll to position [853, 0]
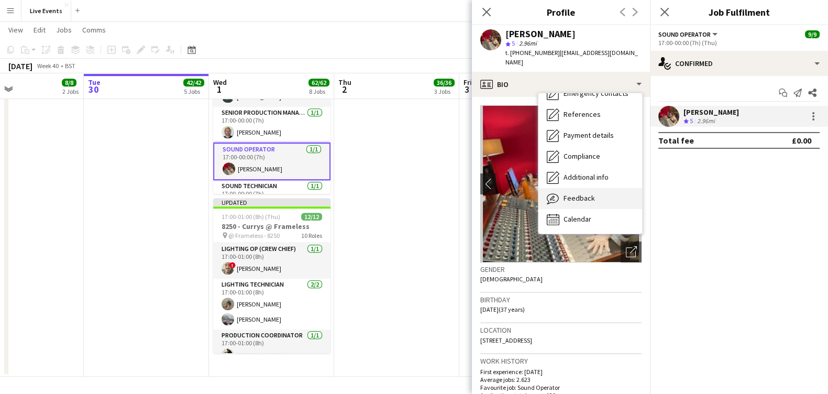
click at [596, 190] on div "Feedback Feedback" at bounding box center [590, 198] width 104 height 21
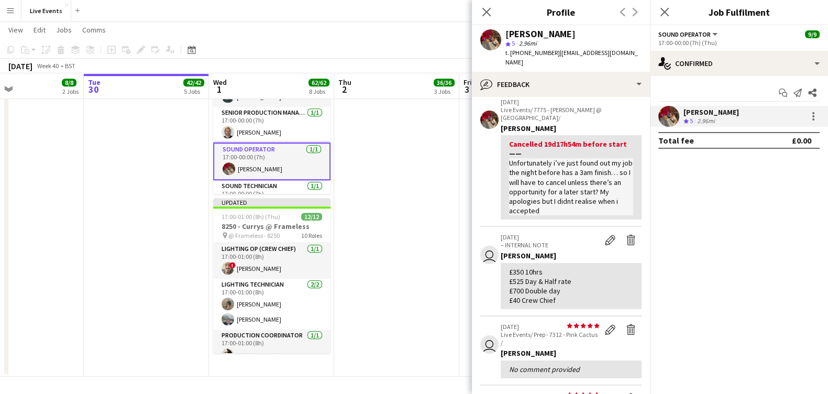
scroll to position [65, 0]
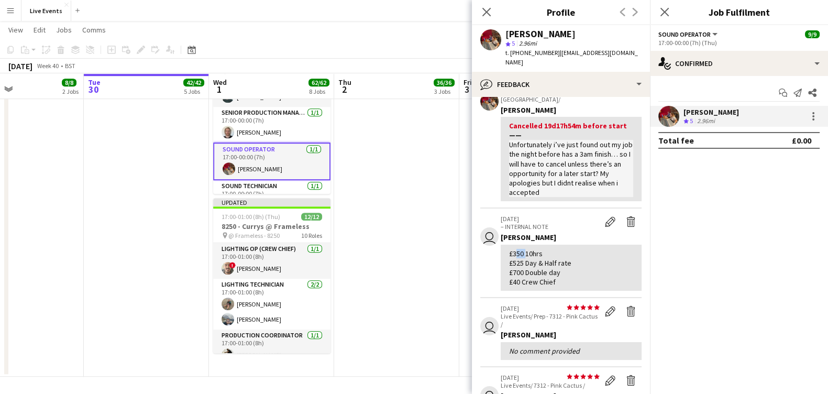
drag, startPoint x: 512, startPoint y: 243, endPoint x: 523, endPoint y: 247, distance: 11.1
click at [523, 249] on div "£350 10hrs £525 Day & Half rate £700 Double day £40 Crew Chief" at bounding box center [571, 268] width 124 height 38
click at [583, 249] on div "£350 10hrs £525 Day & Half rate £700 Double day £40 Crew Chief" at bounding box center [571, 268] width 124 height 38
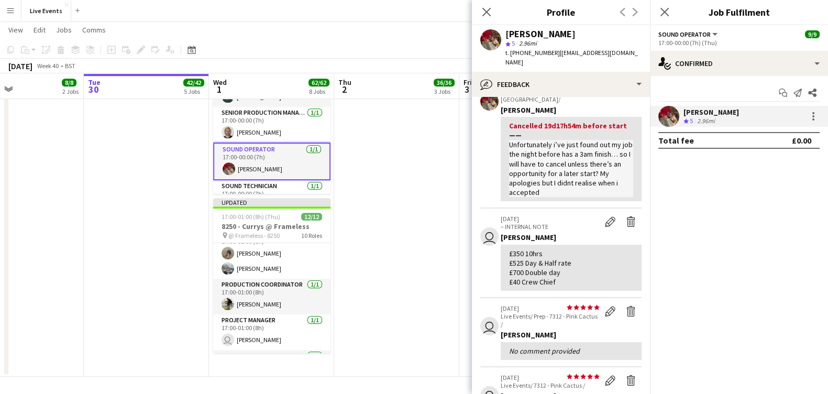
scroll to position [130, 0]
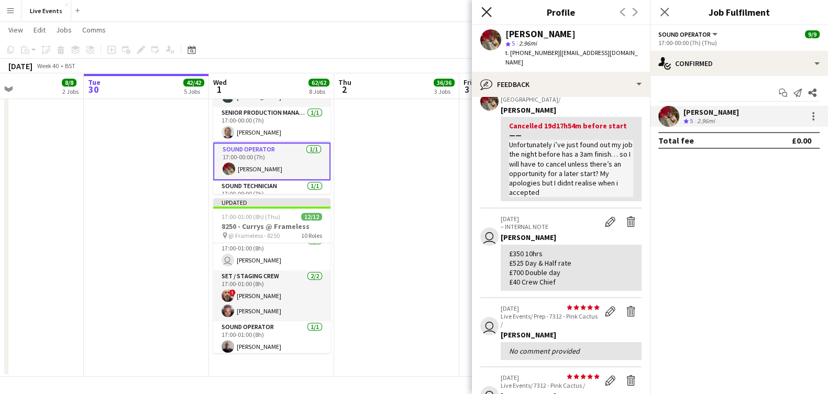
click at [485, 12] on icon "Close pop-in" at bounding box center [486, 12] width 10 height 10
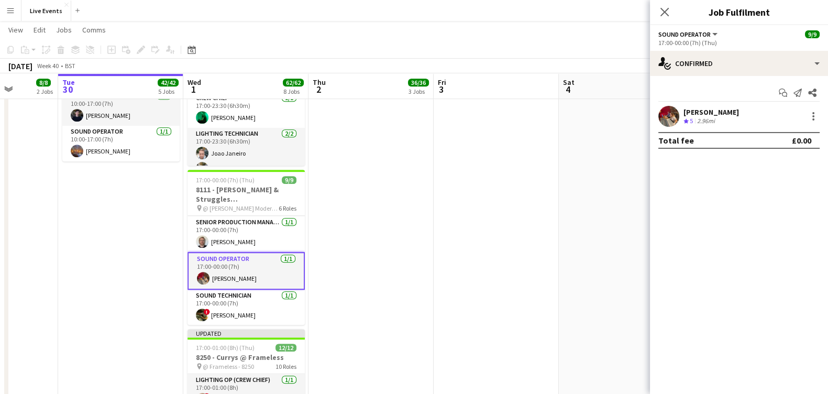
scroll to position [0, 317]
click at [667, 113] on app-user-avatar at bounding box center [668, 116] width 21 height 21
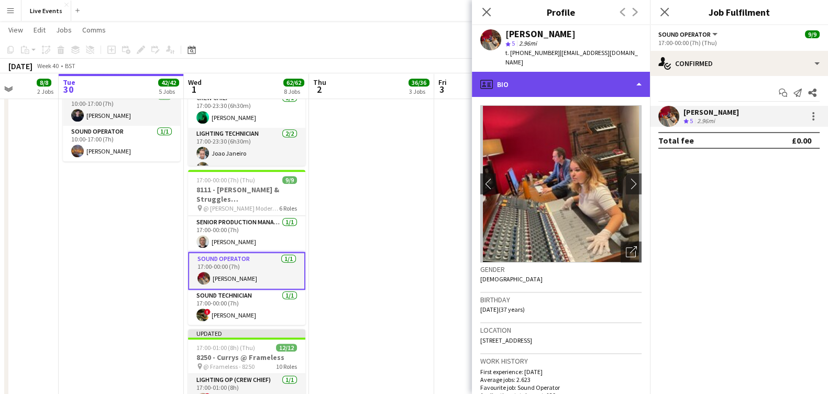
click at [570, 72] on div "profile Bio" at bounding box center [561, 84] width 178 height 25
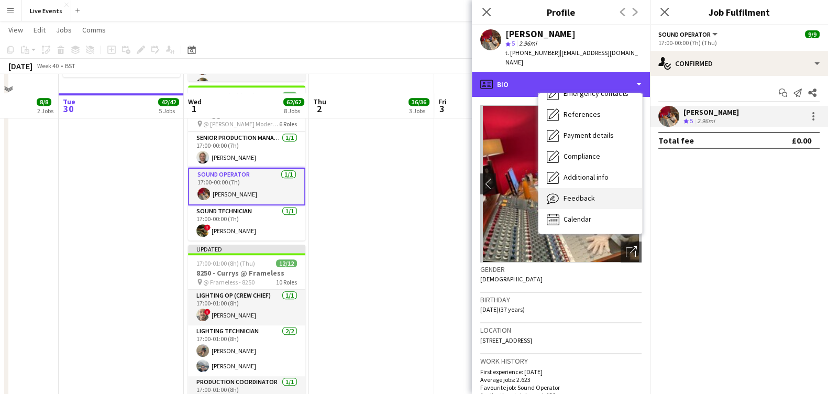
scroll to position [853, 0]
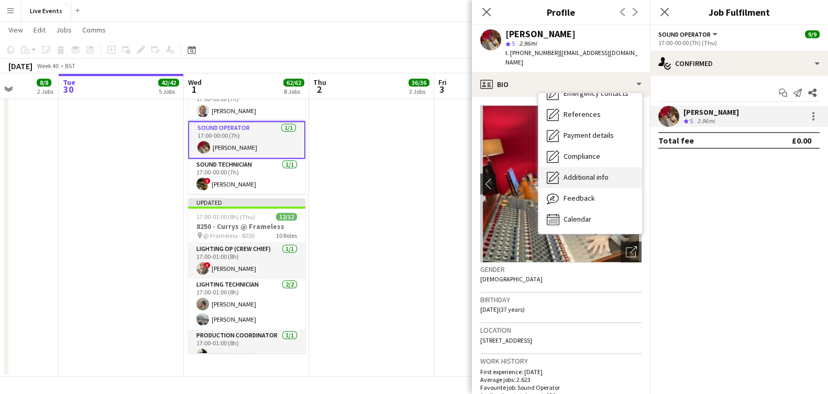
click at [583, 188] on div "Feedback Feedback" at bounding box center [590, 198] width 104 height 21
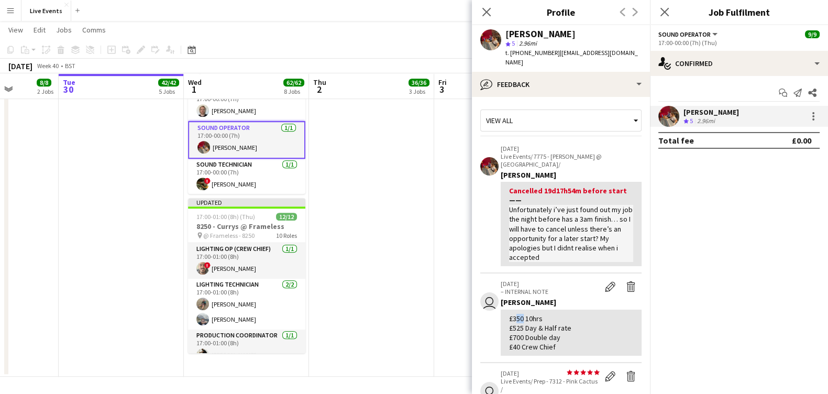
drag, startPoint x: 514, startPoint y: 310, endPoint x: 521, endPoint y: 308, distance: 7.5
click at [521, 314] on div "£350 10hrs £525 Day & Half rate £700 Double day £40 Crew Chief" at bounding box center [571, 333] width 124 height 38
copy div "35"
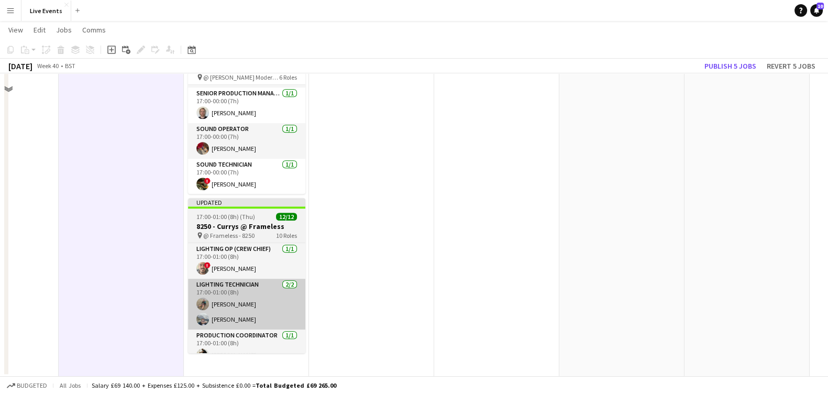
scroll to position [788, 0]
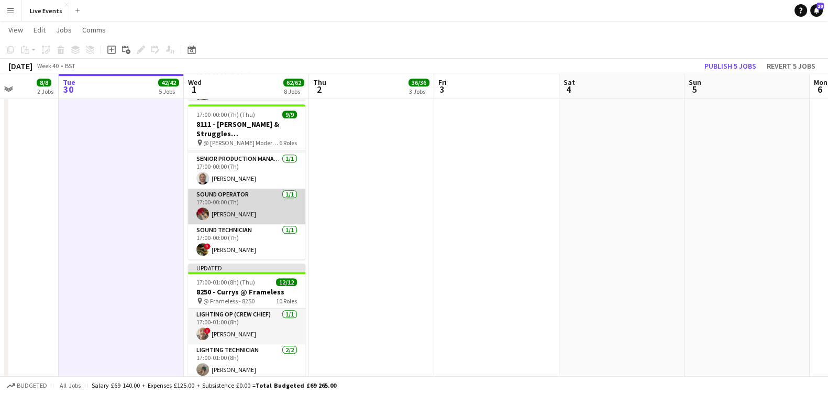
click at [199, 216] on app-user-avatar at bounding box center [202, 213] width 13 height 13
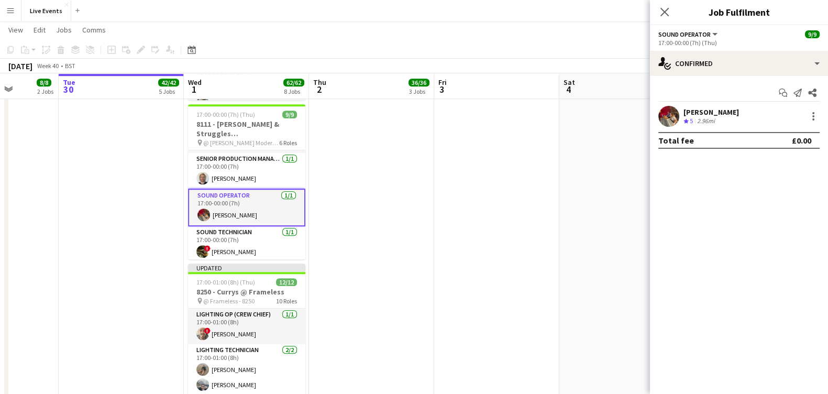
click at [664, 114] on app-user-avatar at bounding box center [668, 116] width 21 height 21
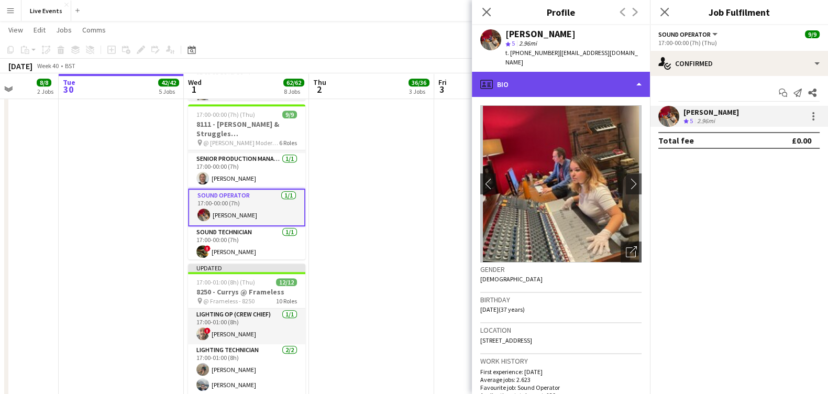
click at [558, 75] on div "profile Bio" at bounding box center [561, 84] width 178 height 25
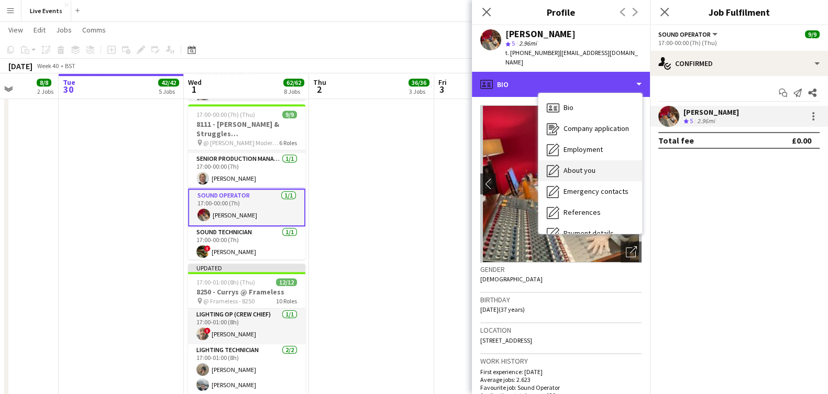
scroll to position [98, 0]
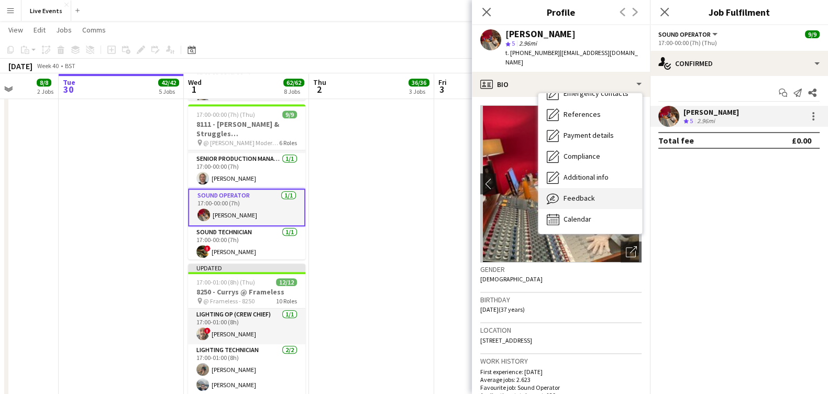
click at [589, 193] on span "Feedback" at bounding box center [578, 197] width 31 height 9
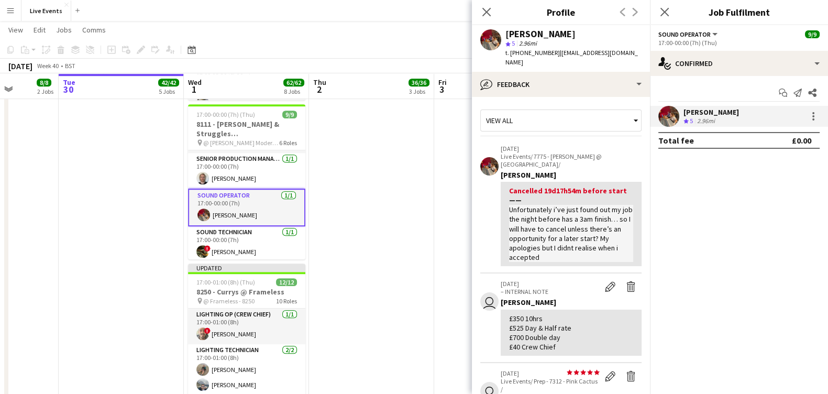
scroll to position [65, 0]
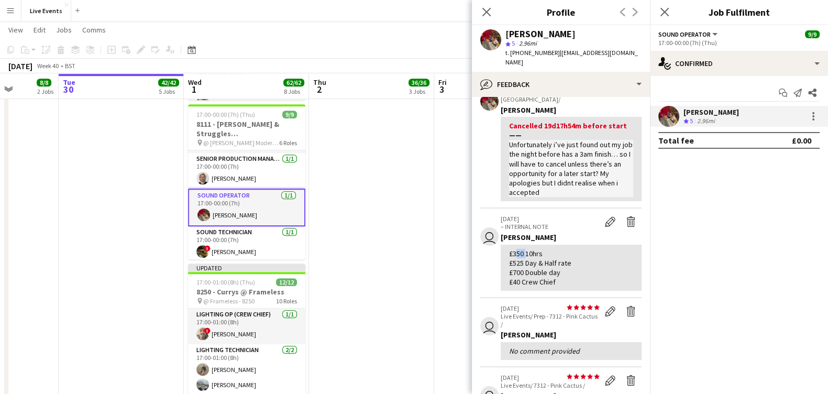
drag, startPoint x: 512, startPoint y: 242, endPoint x: 523, endPoint y: 245, distance: 11.4
click at [523, 249] on div "£350 10hrs £525 Day & Half rate £700 Double day £40 Crew Chief" at bounding box center [571, 268] width 124 height 38
copy div "350"
drag, startPoint x: 552, startPoint y: 55, endPoint x: 603, endPoint y: 57, distance: 50.8
click at [603, 57] on div "t. +447753421228 | jo@jlordaudio.com" at bounding box center [573, 57] width 136 height 19
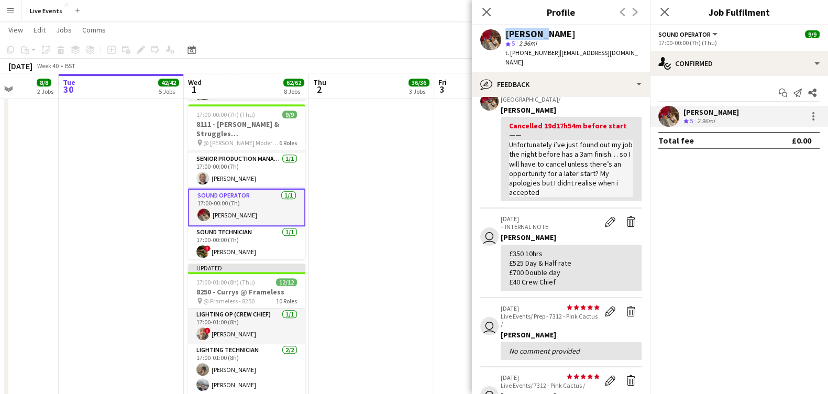
drag, startPoint x: 539, startPoint y: 35, endPoint x: 494, endPoint y: 36, distance: 45.6
click at [494, 36] on div "Jo Lord star 5 2.96mi t. +447753421228 | jo@jlordaudio.com" at bounding box center [561, 48] width 178 height 47
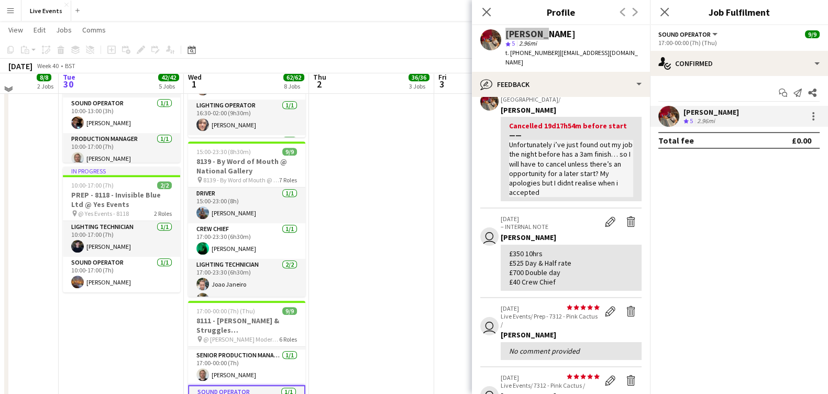
scroll to position [461, 0]
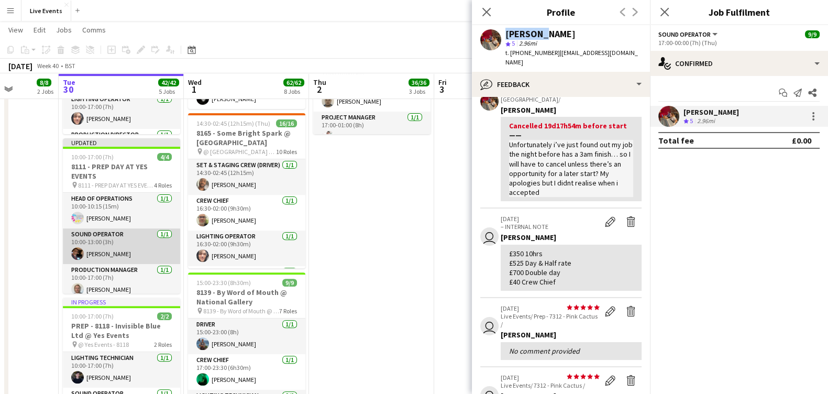
click at [132, 245] on app-card-role "Sound Operator 1/1 10:00-13:00 (3h) Tom Mitchell" at bounding box center [121, 246] width 117 height 36
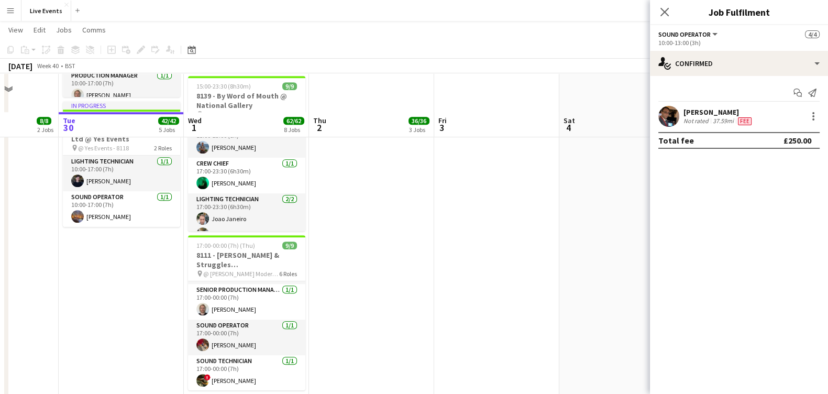
scroll to position [788, 0]
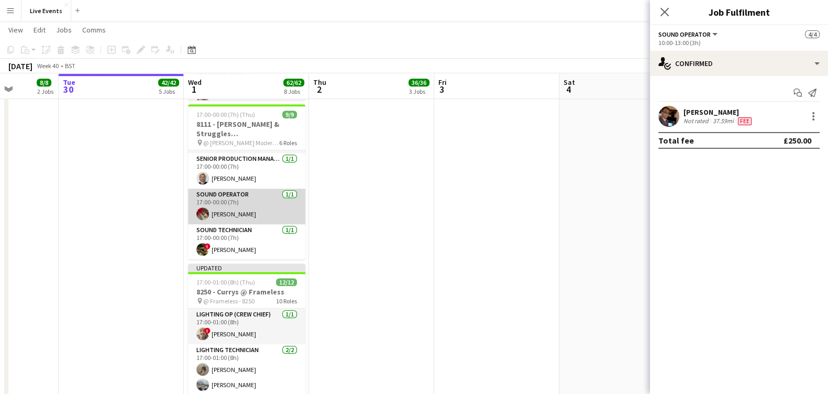
click at [221, 206] on app-card-role "Sound Operator 1/1 17:00-00:00 (7h) Jo Lord" at bounding box center [246, 206] width 117 height 36
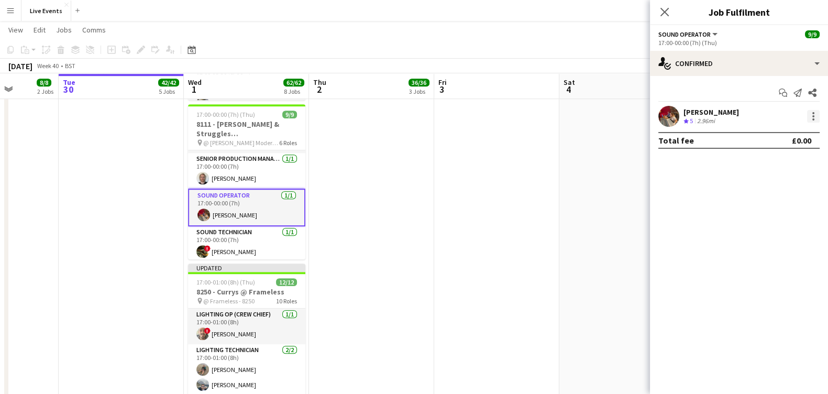
click at [815, 115] on div at bounding box center [813, 116] width 13 height 13
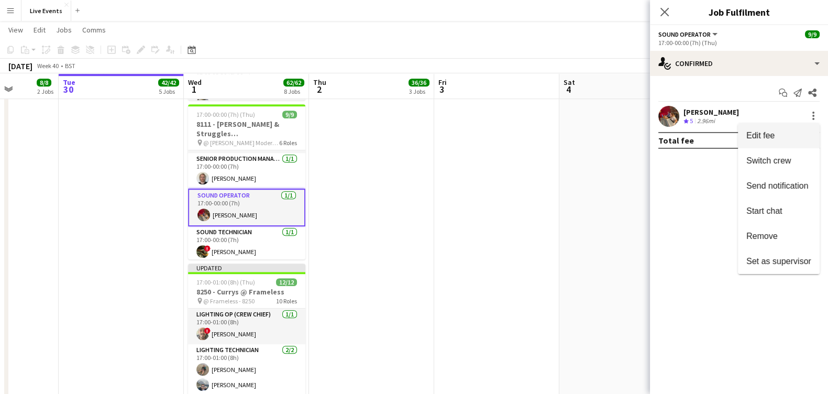
click at [787, 140] on span "Edit fee" at bounding box center [778, 135] width 65 height 9
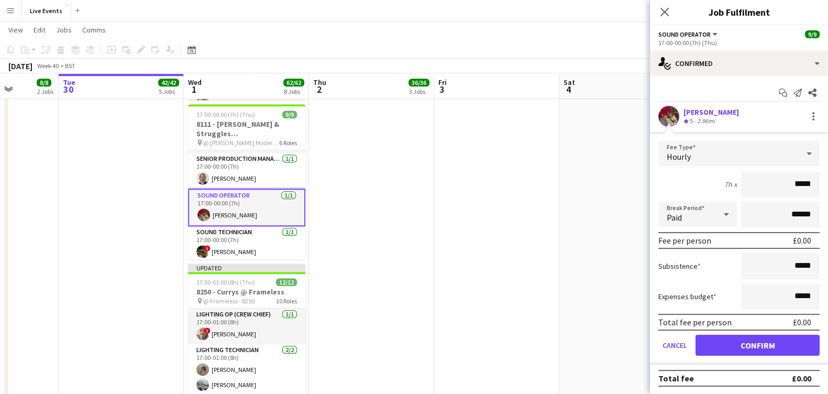
click at [738, 158] on div "Hourly" at bounding box center [728, 153] width 140 height 25
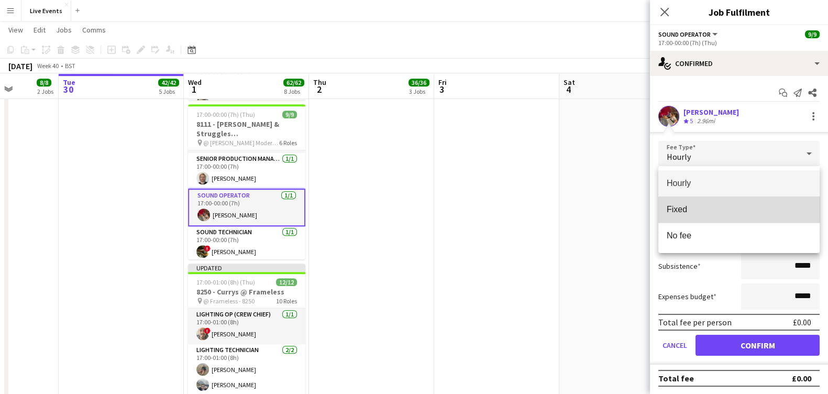
click at [718, 200] on mat-option "Fixed" at bounding box center [738, 209] width 161 height 26
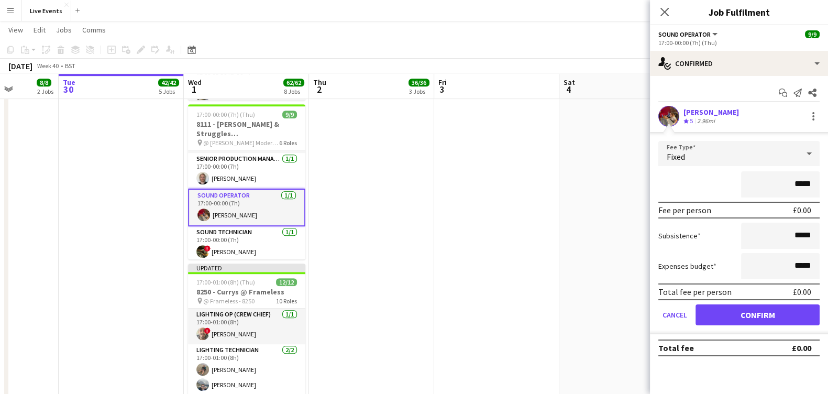
click at [796, 182] on input "*****" at bounding box center [780, 184] width 79 height 26
click at [798, 182] on input "*****" at bounding box center [780, 184] width 79 height 26
drag, startPoint x: 812, startPoint y: 188, endPoint x: 785, endPoint y: 188, distance: 26.2
click at [785, 188] on input "*****" at bounding box center [780, 184] width 79 height 26
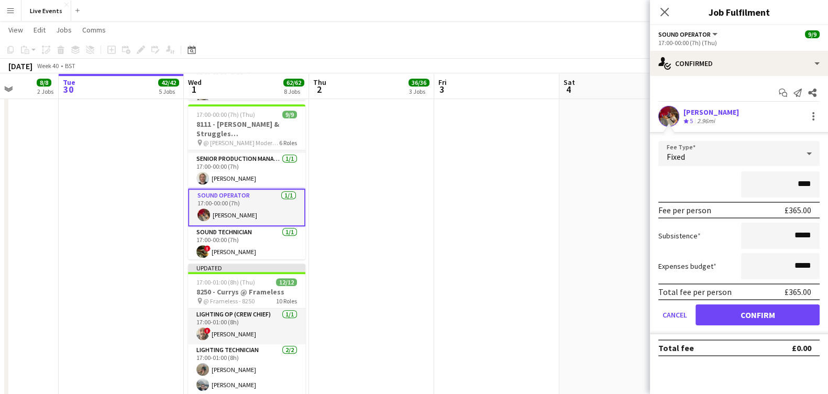
type input "****"
click at [753, 312] on button "Confirm" at bounding box center [757, 314] width 124 height 21
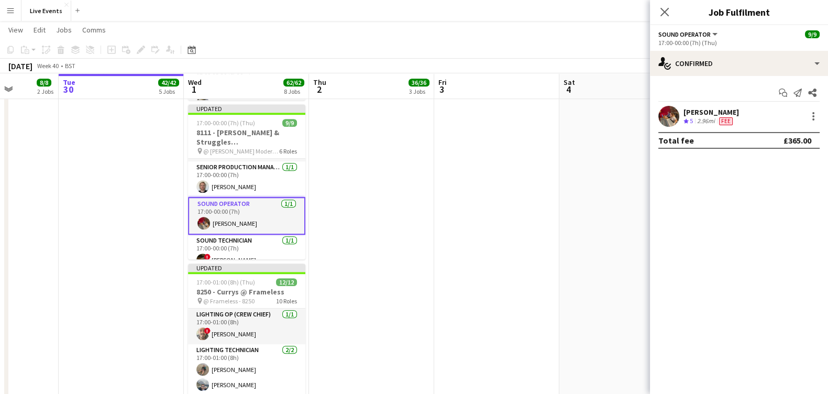
scroll to position [160, 0]
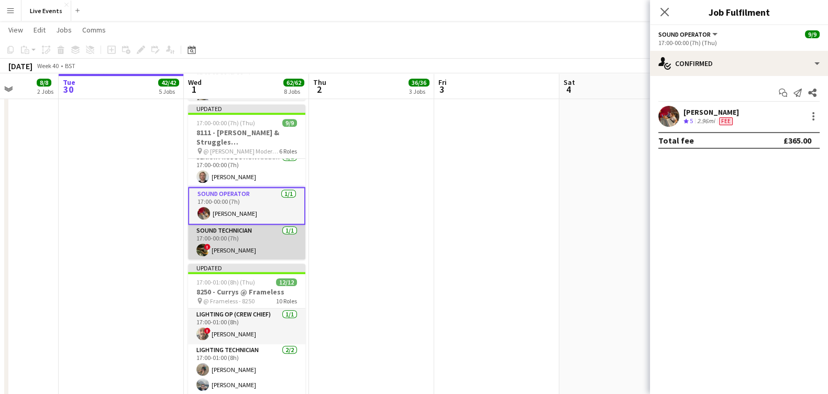
click at [241, 241] on app-card-role "Sound Technician 1/1 17:00-00:00 (7h) ! Bruno Spadale" at bounding box center [246, 243] width 117 height 36
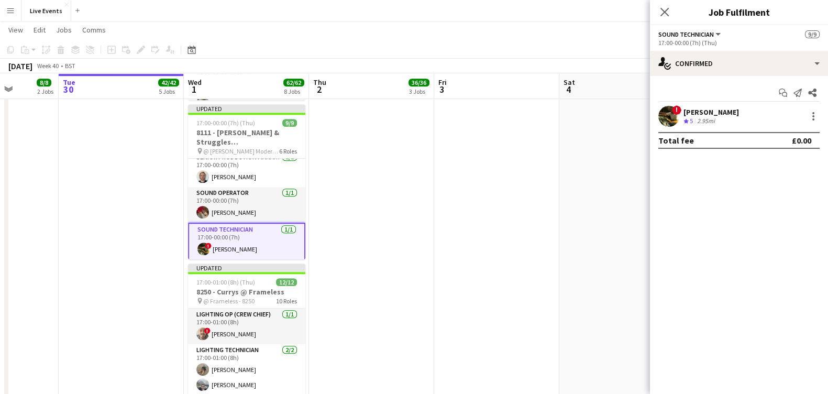
click at [709, 121] on div "2.95mi" at bounding box center [706, 121] width 22 height 9
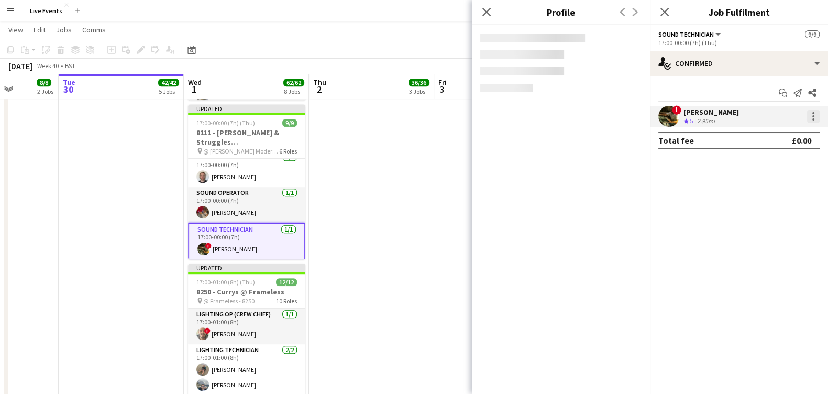
click at [815, 115] on div at bounding box center [813, 116] width 13 height 13
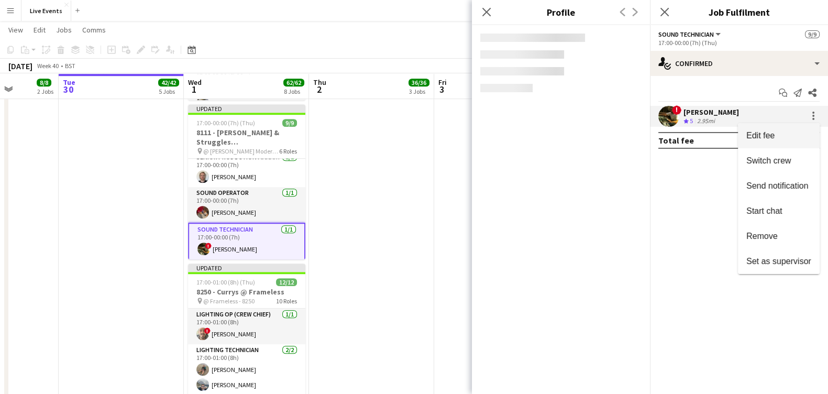
click at [754, 131] on span "Edit fee" at bounding box center [760, 135] width 28 height 9
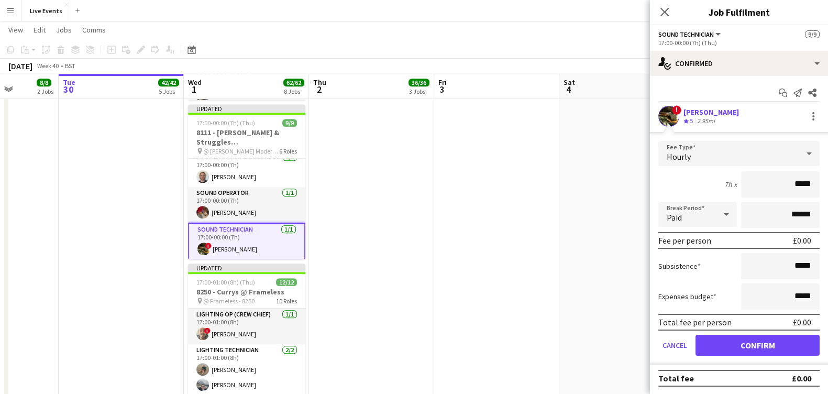
drag, startPoint x: 793, startPoint y: 182, endPoint x: 825, endPoint y: 182, distance: 31.9
click at [823, 183] on form "Fee Type Hourly 7h x ***** Break Period Paid ****** Fee per person £0.00 Subsis…" at bounding box center [739, 253] width 178 height 224
type input "*******"
click at [689, 191] on div "7h x *******" at bounding box center [738, 184] width 161 height 26
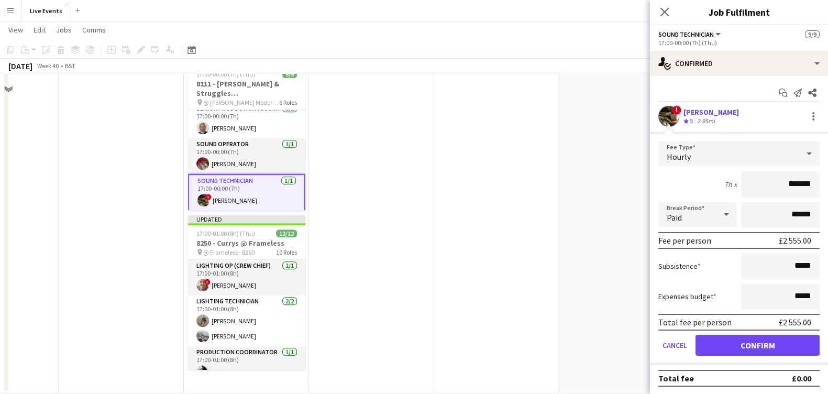
scroll to position [853, 0]
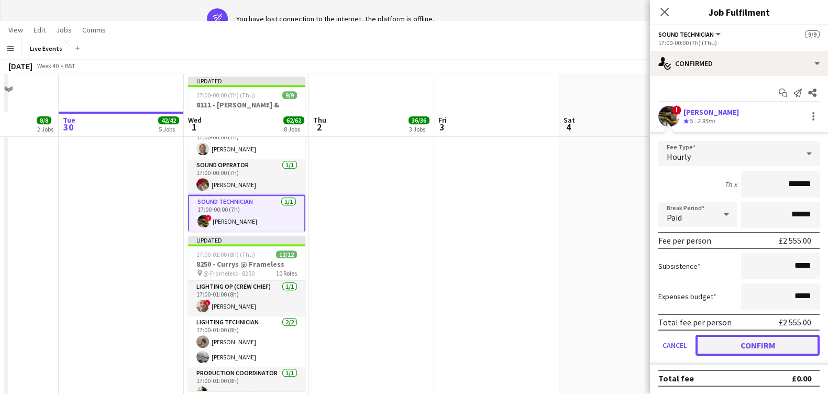
click at [752, 342] on button "Confirm" at bounding box center [757, 345] width 124 height 21
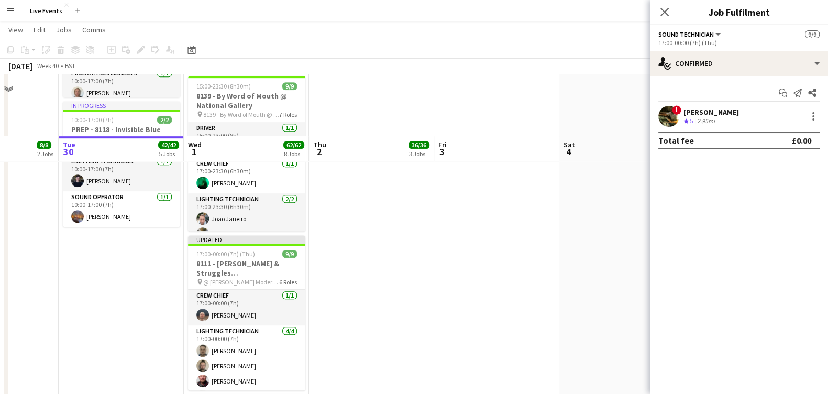
scroll to position [720, 0]
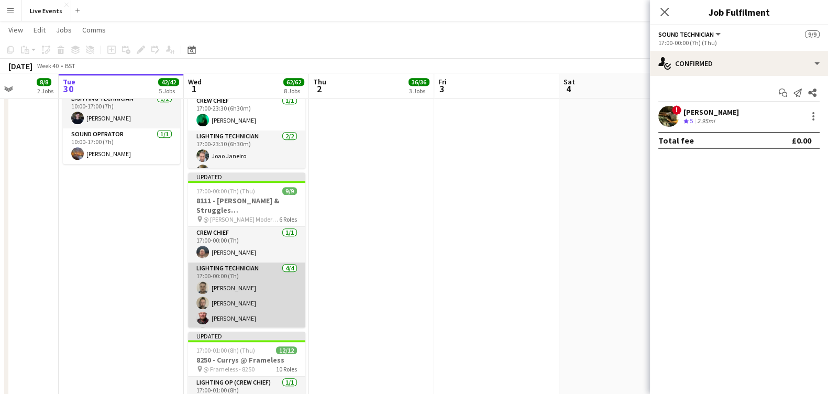
click at [255, 314] on app-card-role "Lighting Technician 4/4 17:00-00:00 (7h) Sam Scott Jay Butcher Jouna Lansman An…" at bounding box center [246, 302] width 117 height 81
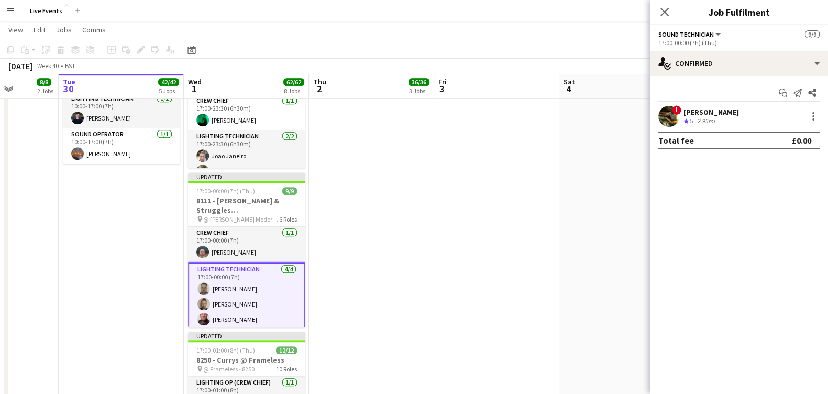
click at [250, 286] on app-card-role "Lighting Technician 4/4 17:00-00:00 (7h) Sam Scott Jay Butcher Jouna Lansman An…" at bounding box center [246, 303] width 117 height 83
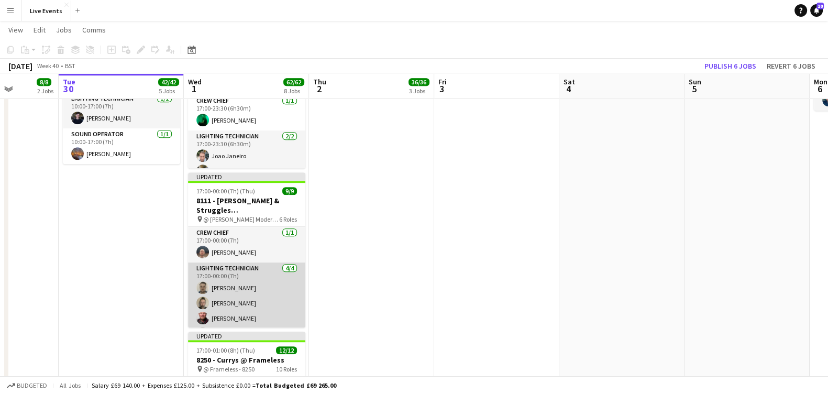
click at [250, 286] on app-card-role "Lighting Technician 4/4 17:00-00:00 (7h) Sam Scott Jay Butcher Jouna Lansman An…" at bounding box center [246, 302] width 117 height 81
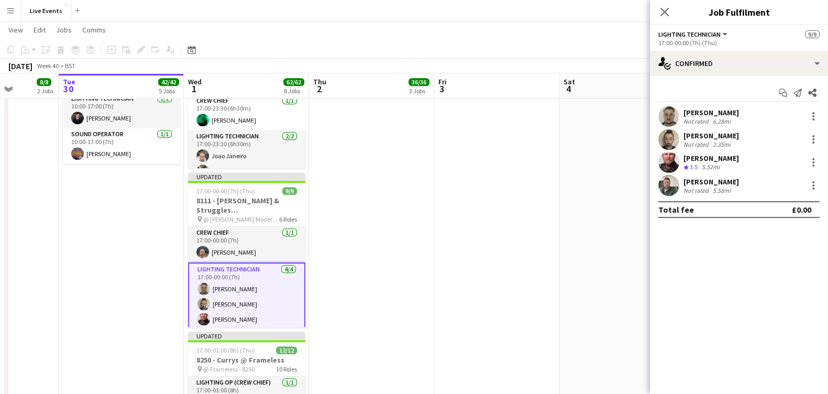
click at [669, 160] on app-user-avatar at bounding box center [668, 162] width 21 height 21
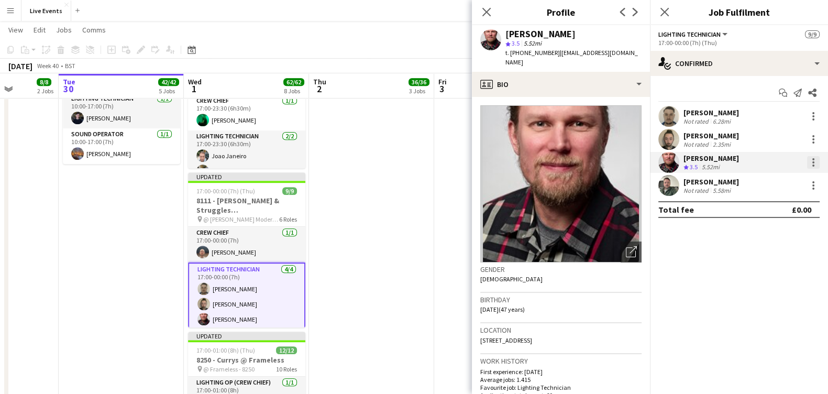
click at [813, 159] on div at bounding box center [813, 159] width 2 height 2
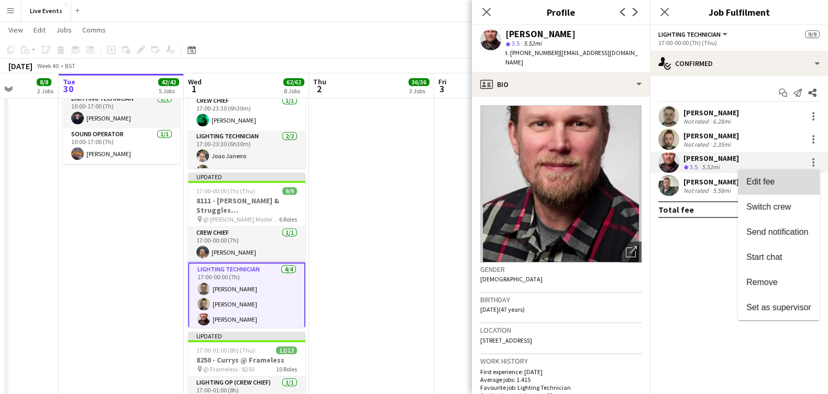
click at [788, 182] on span "Edit fee" at bounding box center [778, 181] width 65 height 9
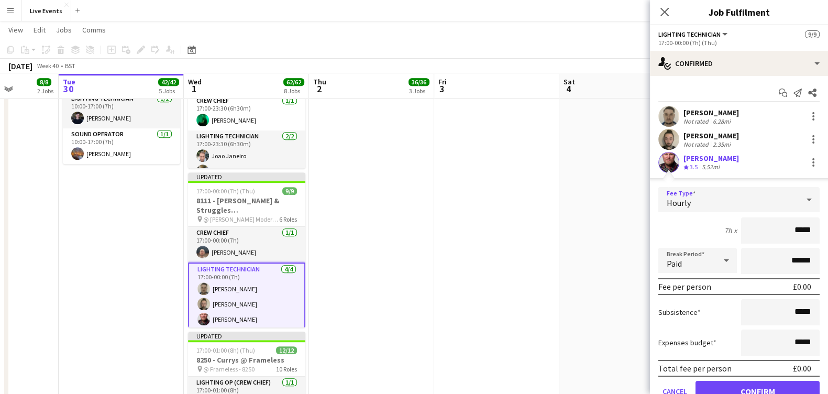
click at [723, 190] on div "Hourly" at bounding box center [728, 199] width 140 height 25
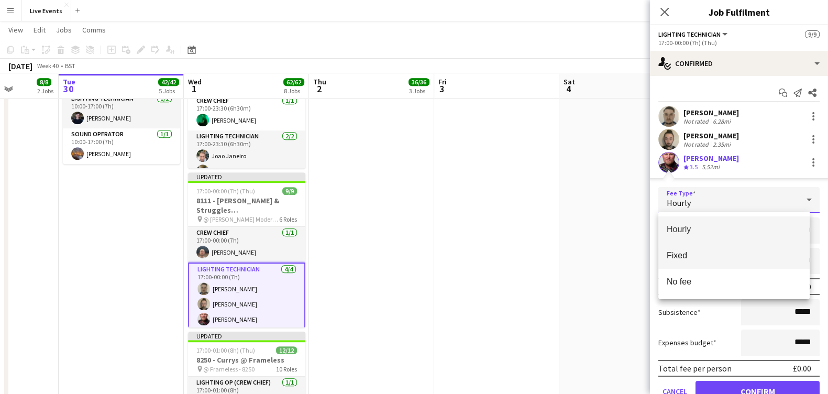
click at [727, 260] on span "Fixed" at bounding box center [734, 255] width 135 height 10
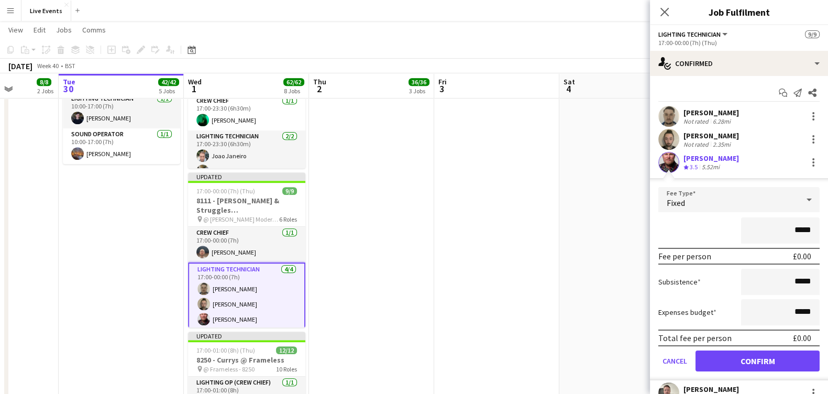
click at [777, 232] on input "*****" at bounding box center [780, 230] width 79 height 26
type input "*******"
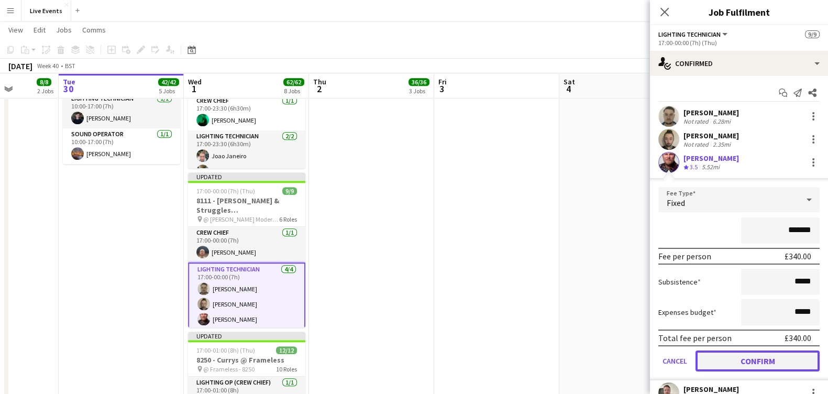
click at [756, 364] on button "Confirm" at bounding box center [757, 360] width 124 height 21
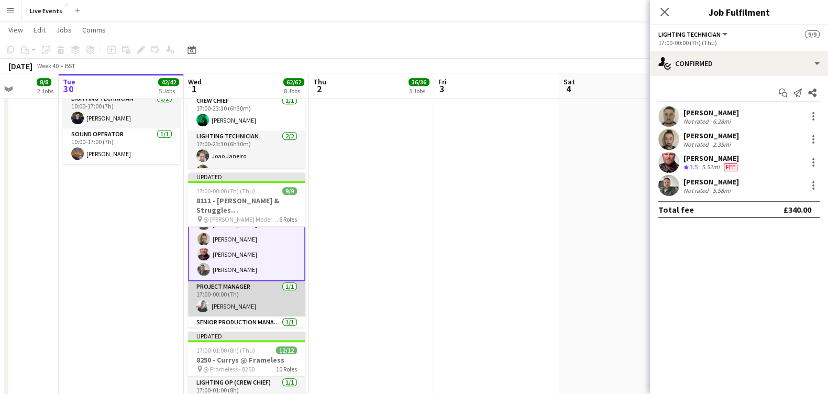
scroll to position [130, 0]
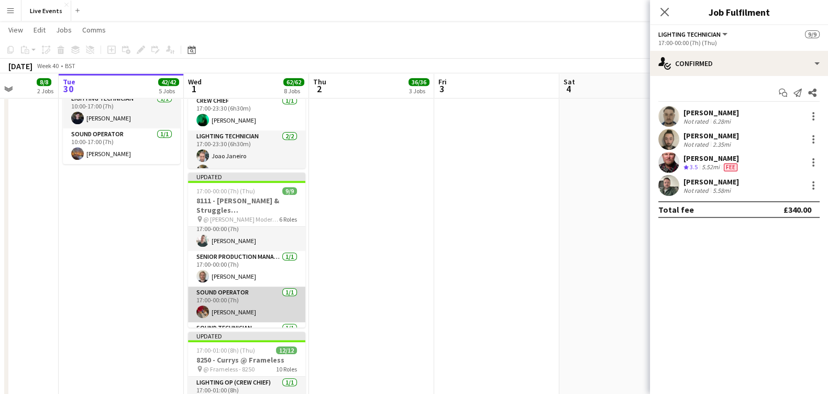
click at [254, 296] on app-card-role "Sound Operator 1/1 17:00-00:00 (7h) Jo Lord" at bounding box center [246, 304] width 117 height 36
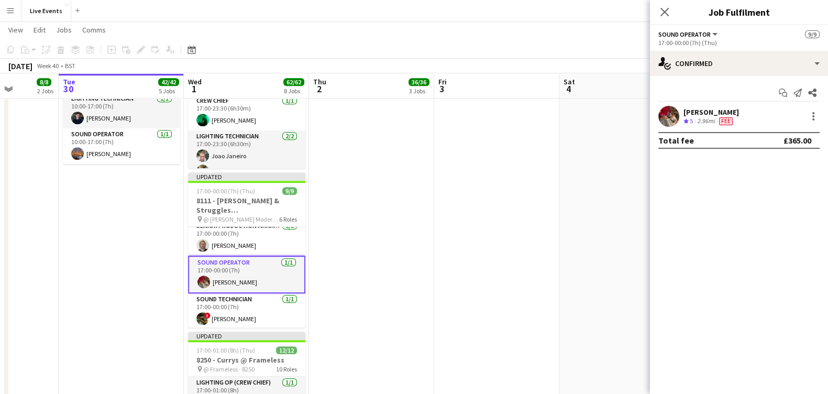
scroll to position [160, 0]
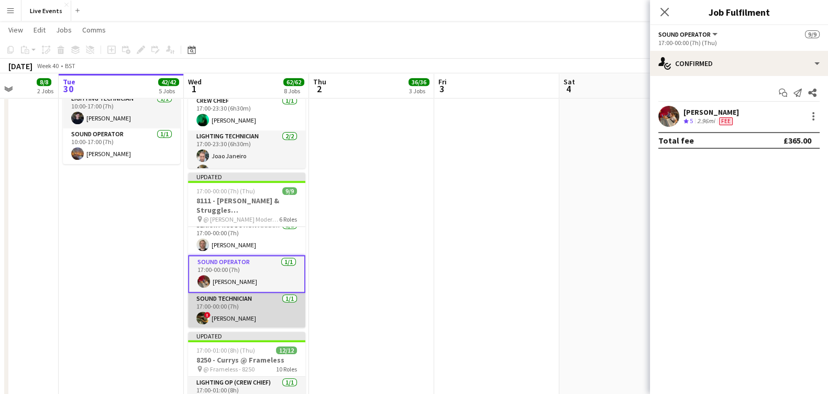
click at [251, 296] on app-card-role "Sound Technician 1/1 17:00-00:00 (7h) ! Bruno Spadale" at bounding box center [246, 311] width 117 height 36
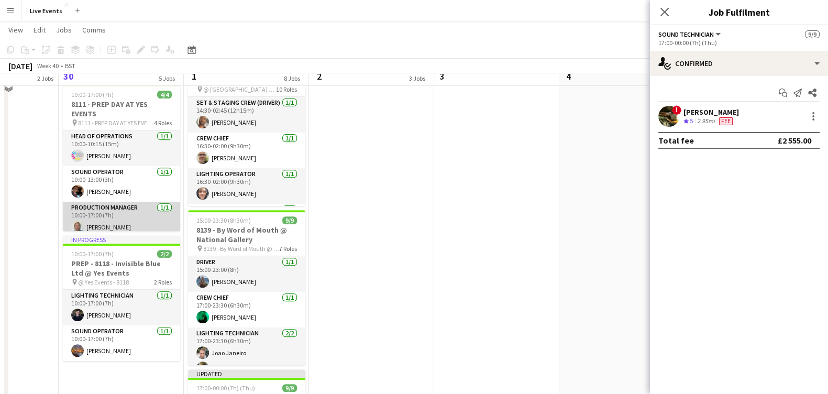
scroll to position [458, 0]
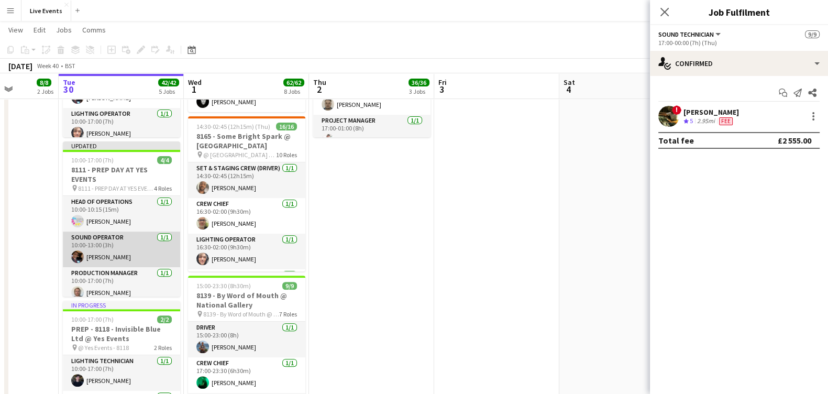
click at [130, 259] on app-card-role "Sound Operator 1/1 10:00-13:00 (3h) Tom Mitchell" at bounding box center [121, 249] width 117 height 36
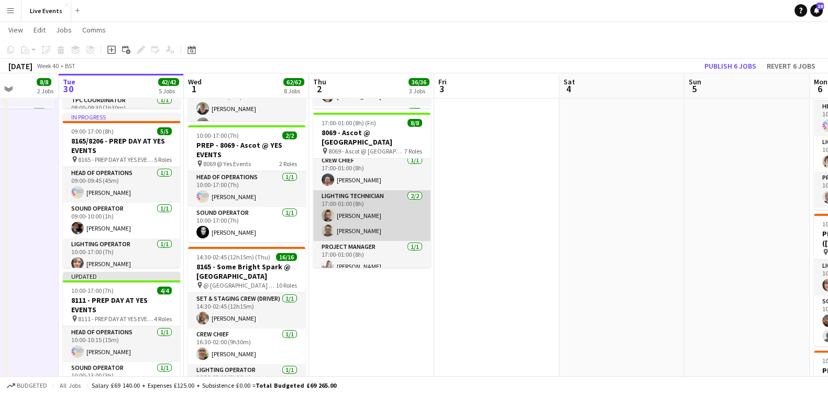
scroll to position [0, 0]
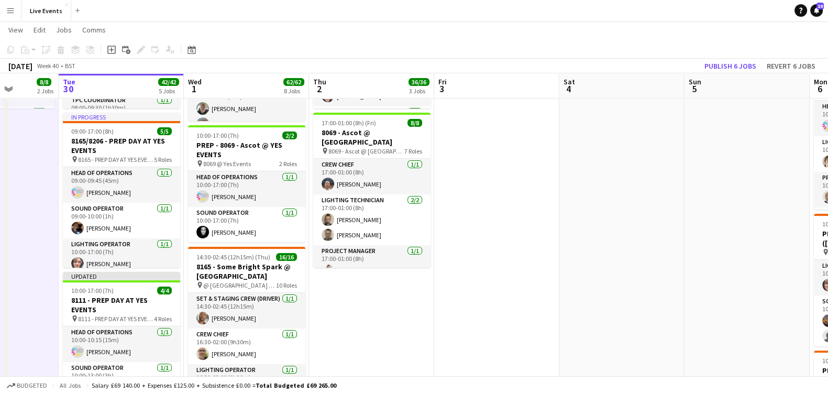
click at [291, 129] on app-calendar-viewport "Sat 27 Sun 28 Mon 29 8/8 2 Jobs Tue 30 42/42 5 Jobs Wed 1 62/62 8 Jobs Thu 2 36…" at bounding box center [414, 308] width 828 height 1189
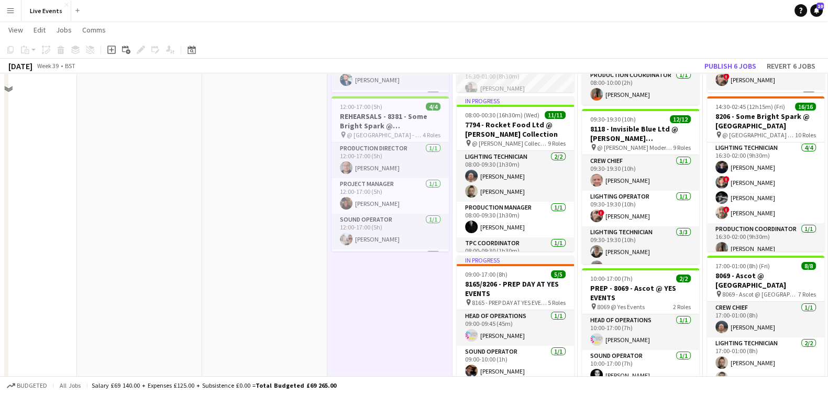
scroll to position [853, 0]
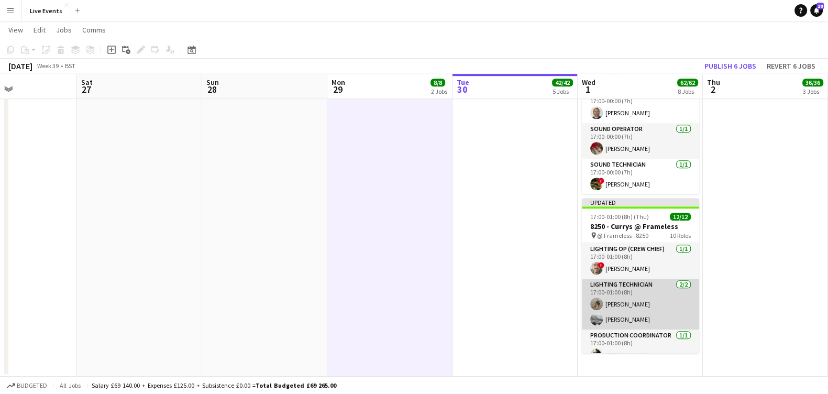
click at [628, 317] on app-card-role "Lighting Technician 2/2 17:00-01:00 (8h) Theresa Holowczak Charlie Peirce" at bounding box center [640, 304] width 117 height 51
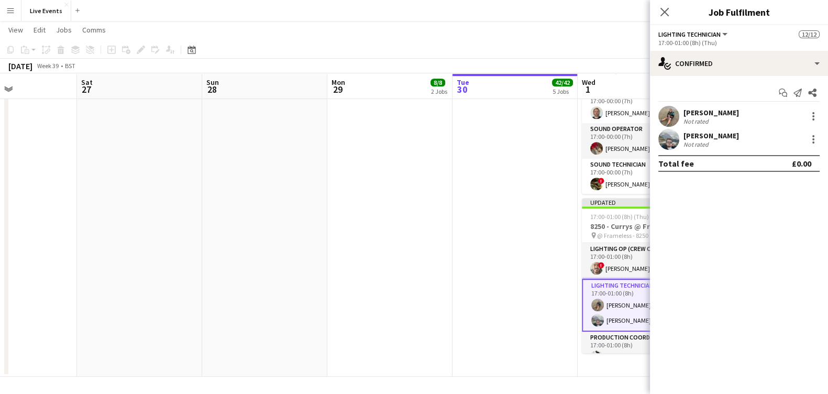
click at [812, 132] on div "Charlie Peirce Not rated" at bounding box center [739, 139] width 178 height 21
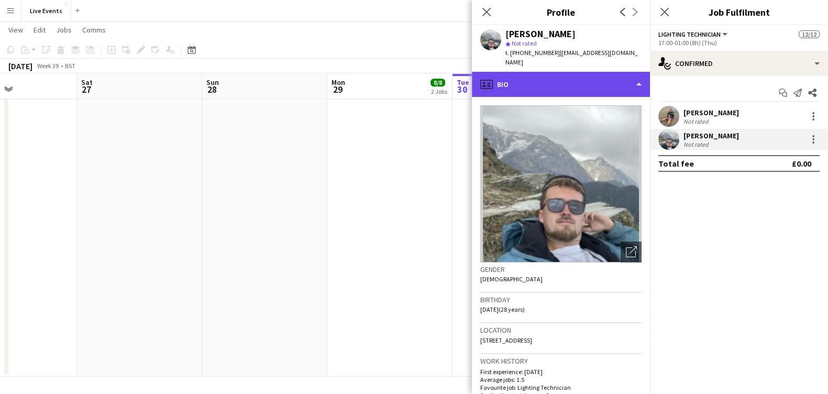
click at [524, 75] on div "profile Bio" at bounding box center [561, 84] width 178 height 25
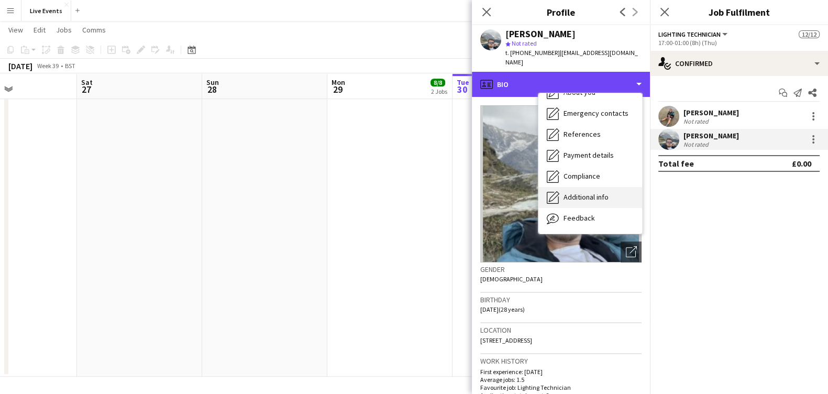
scroll to position [98, 0]
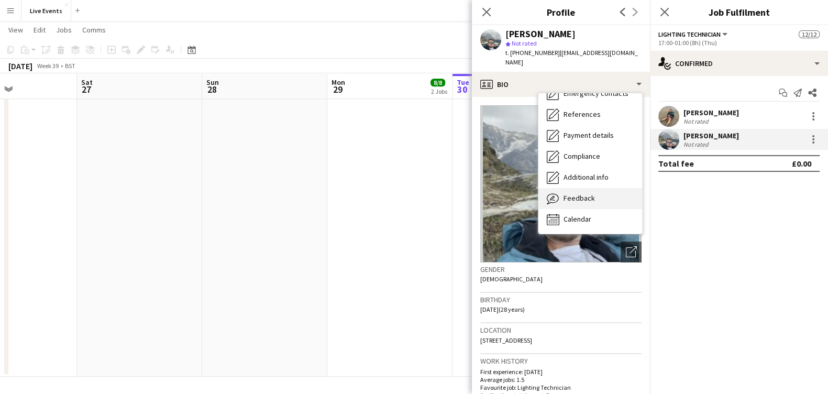
click at [597, 191] on div "Feedback Feedback" at bounding box center [590, 198] width 104 height 21
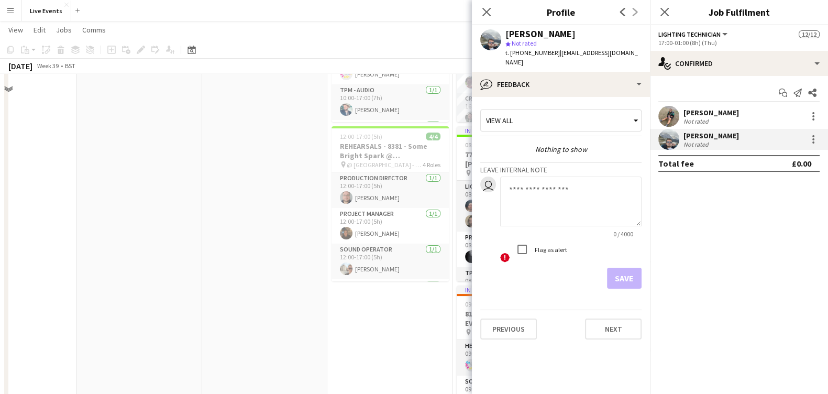
scroll to position [68, 0]
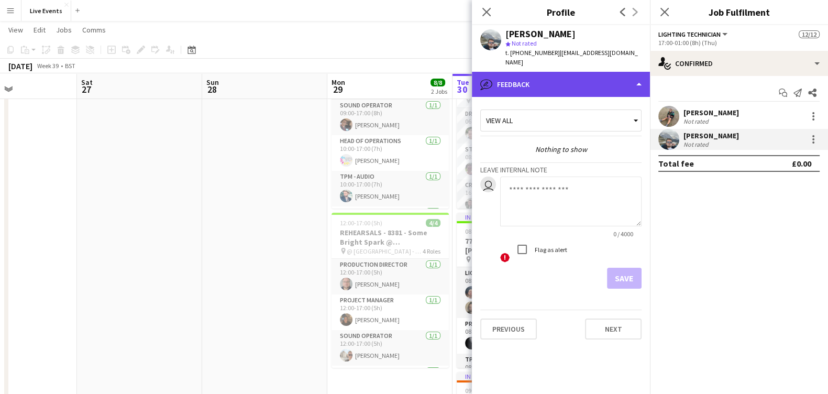
click at [563, 82] on div "bubble-pencil Feedback" at bounding box center [561, 84] width 178 height 25
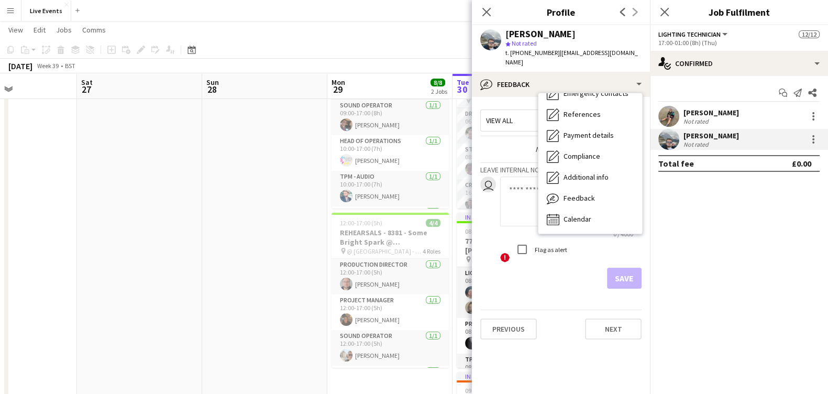
click at [490, 116] on span "View all" at bounding box center [499, 120] width 27 height 9
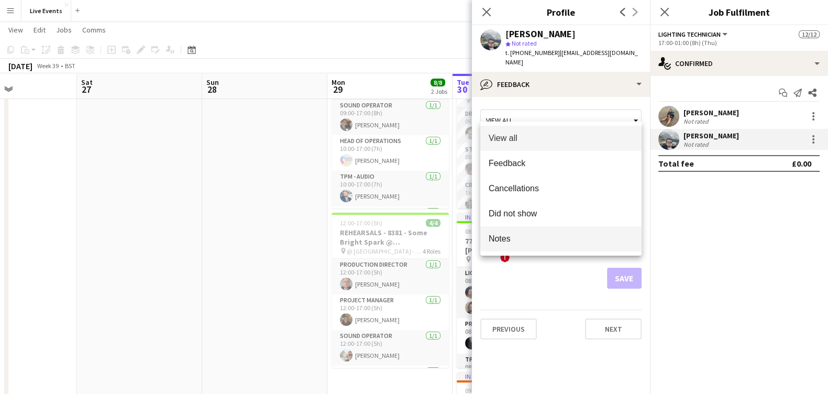
click at [540, 240] on span "Notes" at bounding box center [561, 239] width 145 height 10
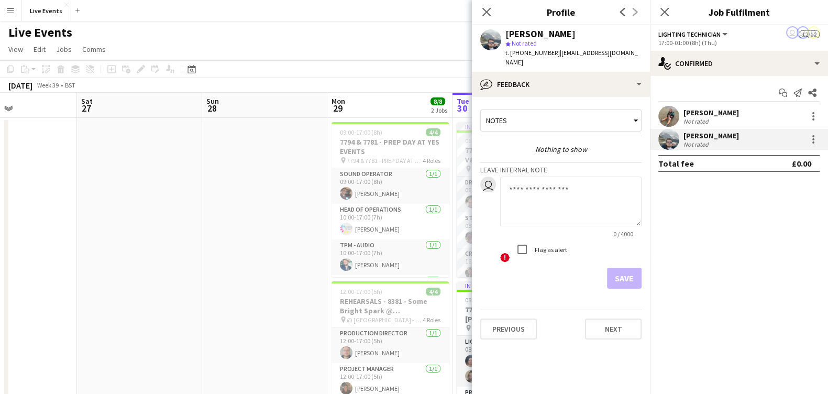
scroll to position [0, 0]
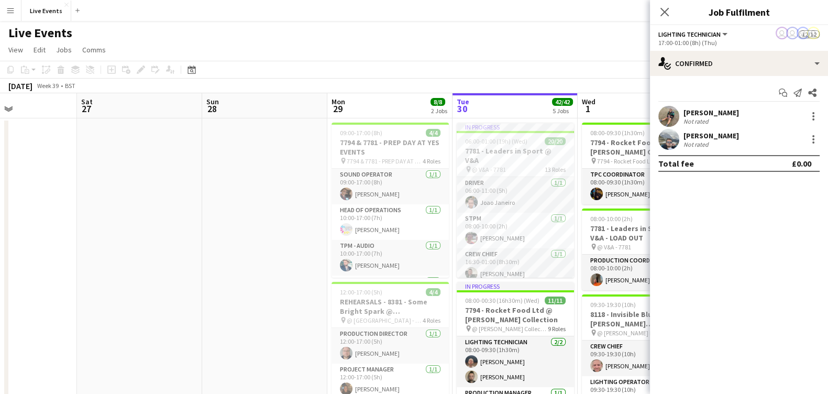
click at [672, 140] on app-user-avatar at bounding box center [668, 139] width 21 height 21
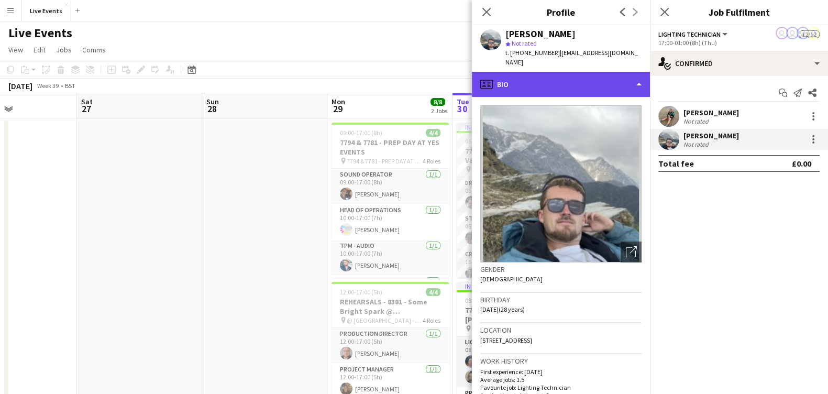
click at [525, 72] on div "profile Bio" at bounding box center [561, 84] width 178 height 25
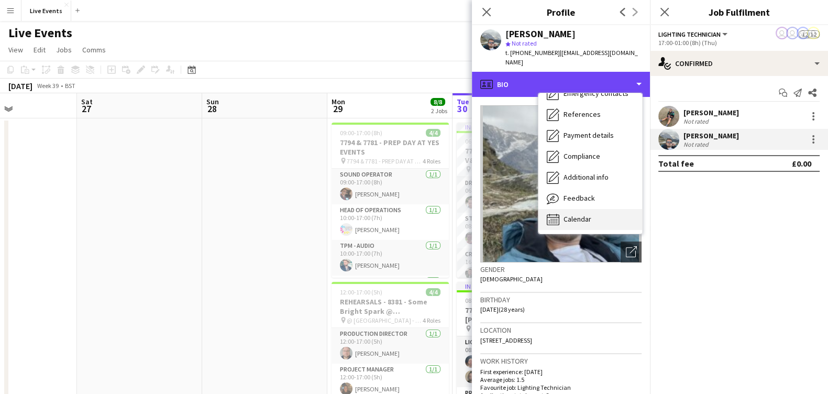
scroll to position [130, 0]
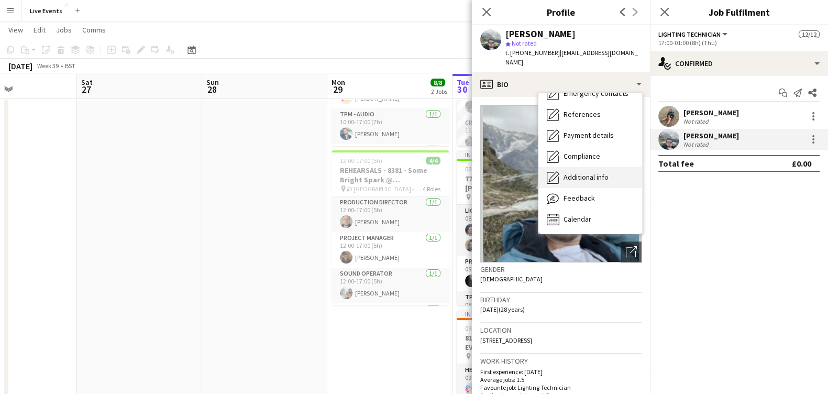
click at [600, 177] on div "Additional info Additional info" at bounding box center [590, 177] width 104 height 21
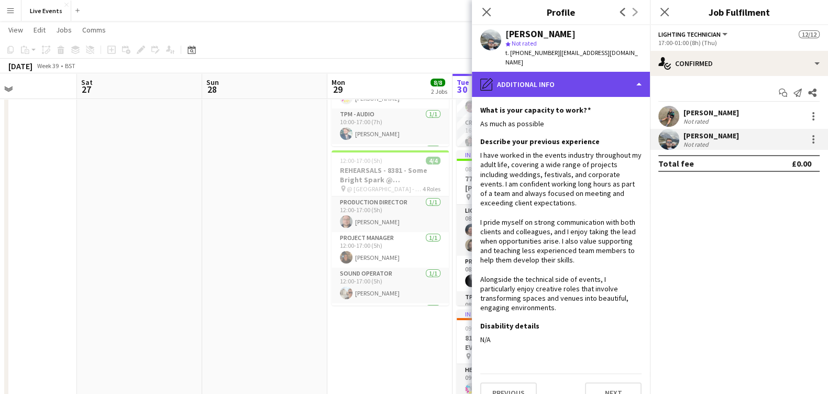
click at [556, 72] on div "pencil4 Additional info" at bounding box center [561, 84] width 178 height 25
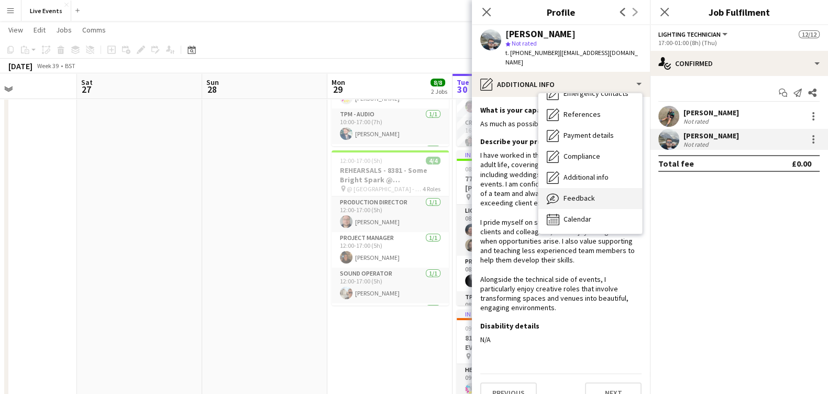
click at [598, 188] on div "Feedback Feedback" at bounding box center [590, 198] width 104 height 21
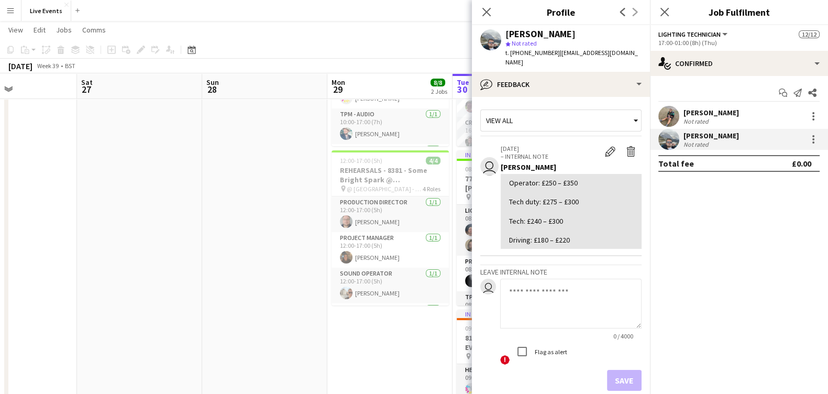
drag, startPoint x: 581, startPoint y: 230, endPoint x: 508, endPoint y: 171, distance: 93.9
click at [508, 174] on div "Operator: £250 – £350 Tech duty: £275 – £300 Tech: £240 – £300 Driving: £180 – …" at bounding box center [571, 211] width 141 height 75
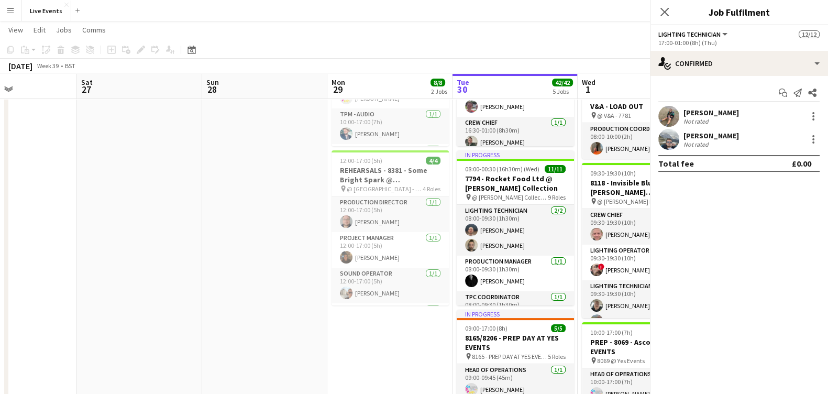
scroll to position [0, 0]
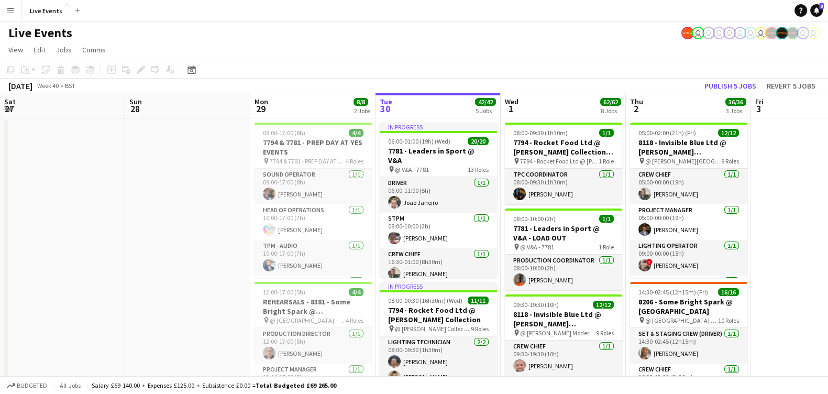
scroll to position [0, 250]
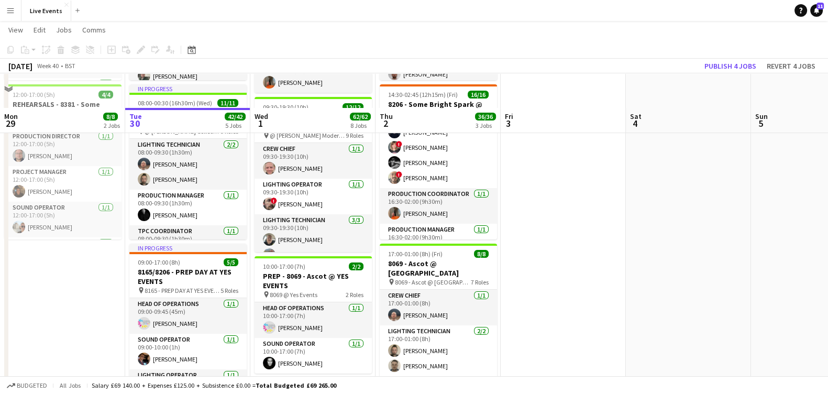
scroll to position [261, 0]
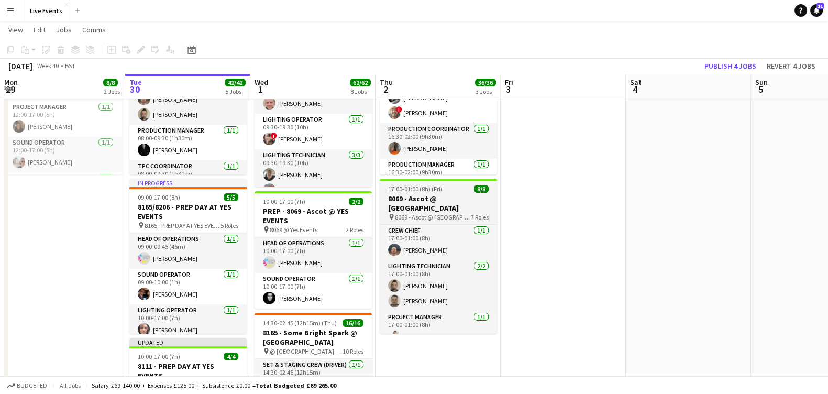
click at [433, 182] on app-job-card "17:00-01:00 (8h) (Fri) 8/8 8069 - Ascot @ National Gallery pin 8069 - Ascot @ N…" at bounding box center [438, 256] width 117 height 155
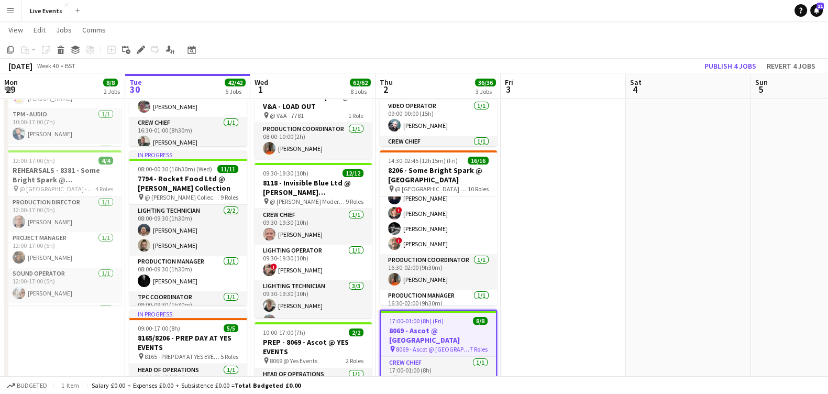
scroll to position [0, 0]
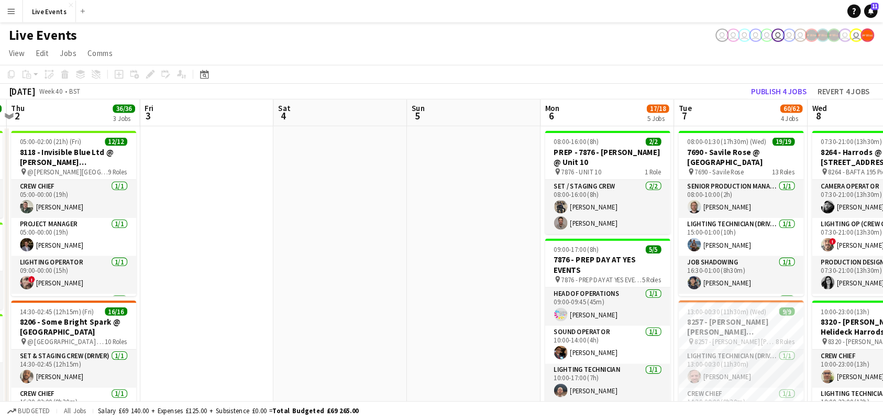
scroll to position [0, 334]
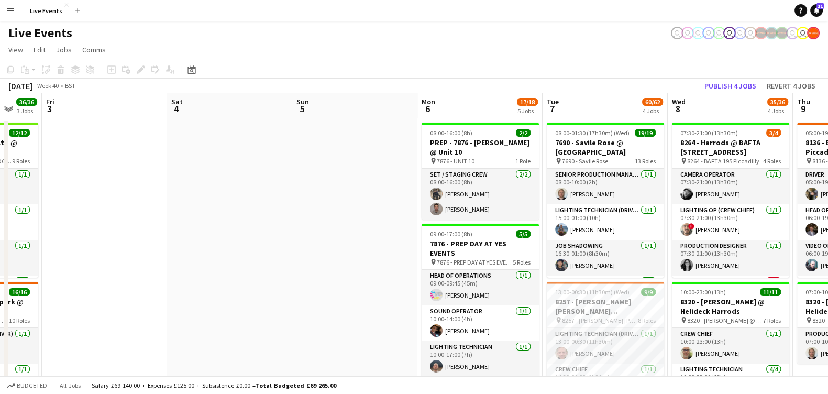
drag, startPoint x: 554, startPoint y: 203, endPoint x: 96, endPoint y: 129, distance: 464.6
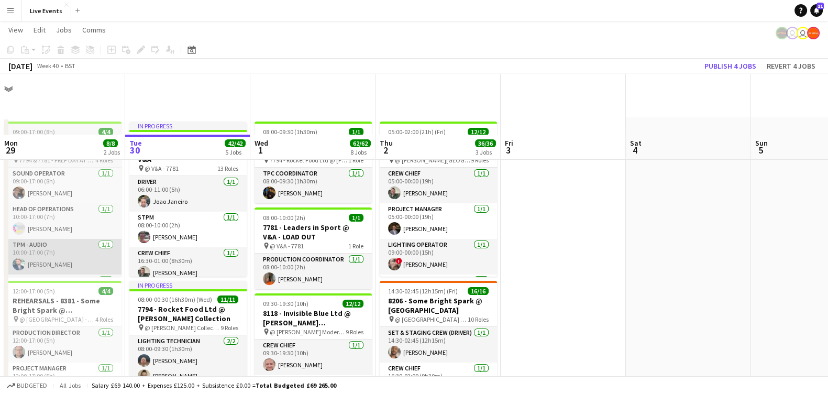
scroll to position [65, 0]
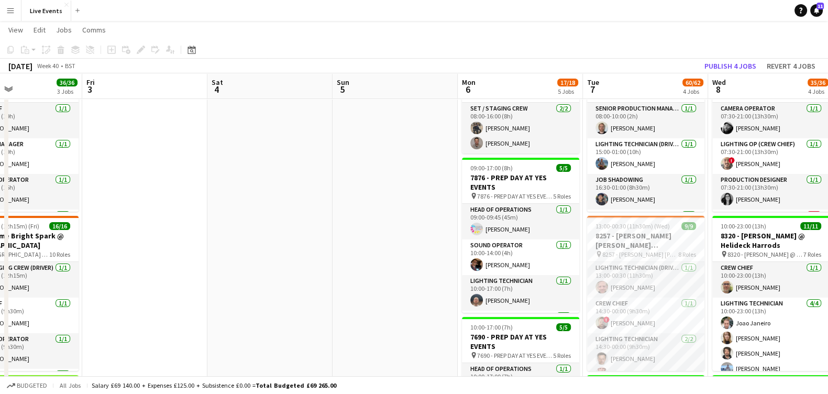
drag, startPoint x: 468, startPoint y: 183, endPoint x: 291, endPoint y: 176, distance: 177.1
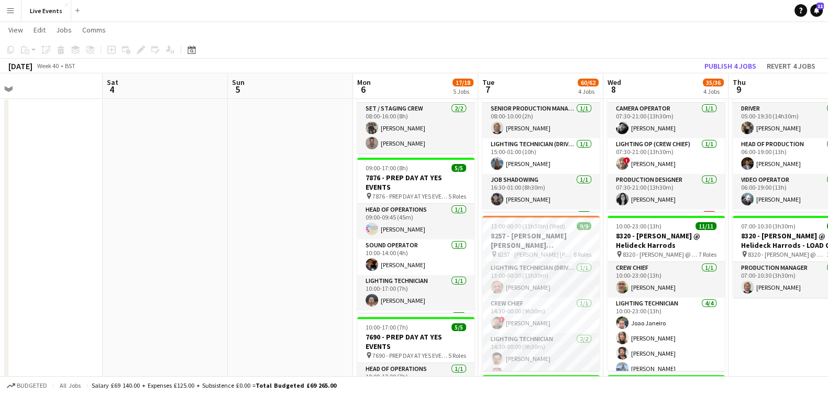
drag, startPoint x: 371, startPoint y: 168, endPoint x: 181, endPoint y: 170, distance: 190.1
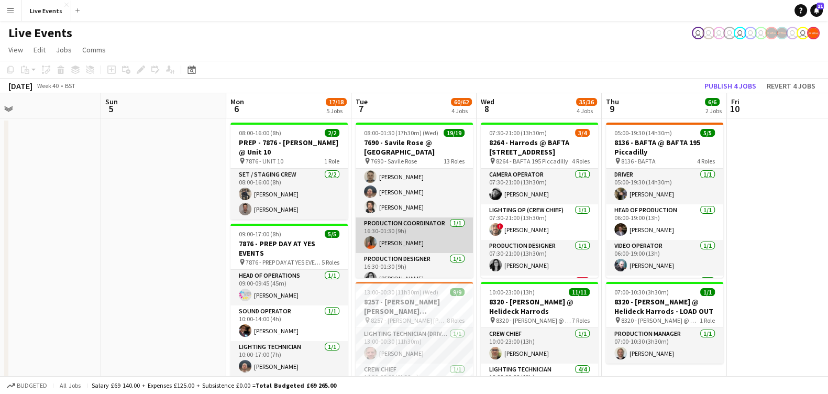
scroll to position [327, 0]
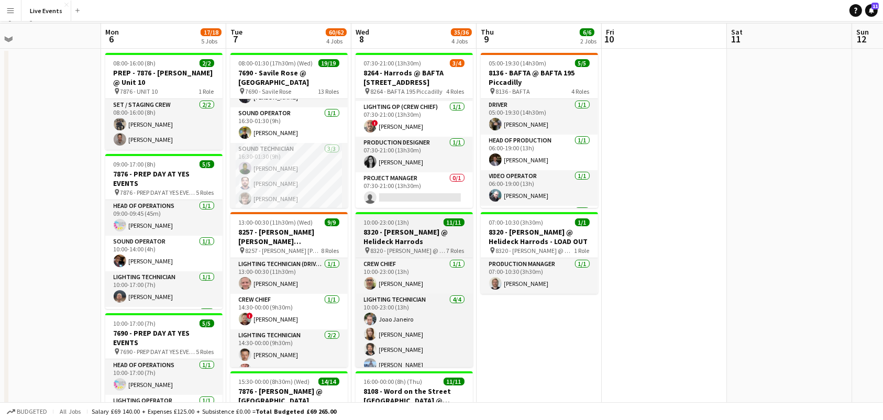
scroll to position [0, 0]
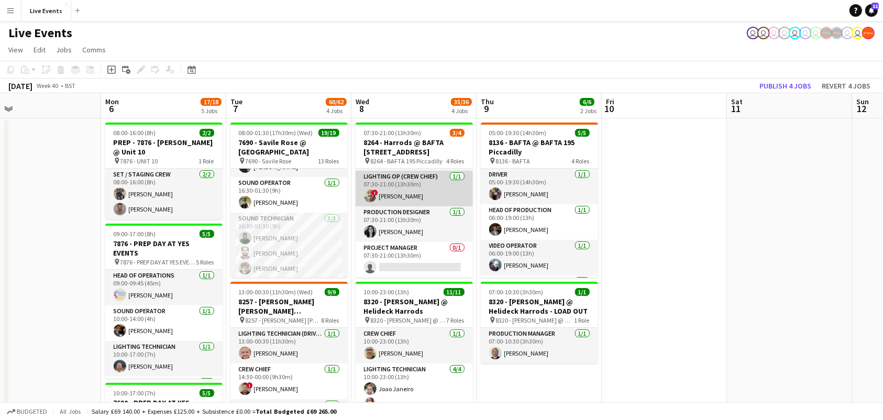
click at [381, 184] on app-card-role "Lighting Op (Crew Chief) [DATE] 07:30-21:00 (13h30m) ! [PERSON_NAME]" at bounding box center [414, 189] width 117 height 36
click at [385, 148] on h3 "8264 - Harrods @ BAFTA [STREET_ADDRESS]" at bounding box center [414, 147] width 117 height 19
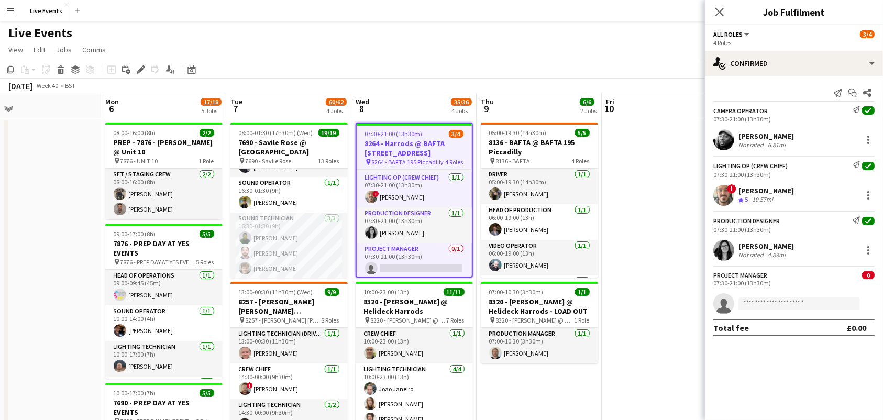
click at [427, 152] on h3 "8264 - Harrods @ BAFTA [STREET_ADDRESS]" at bounding box center [414, 148] width 115 height 19
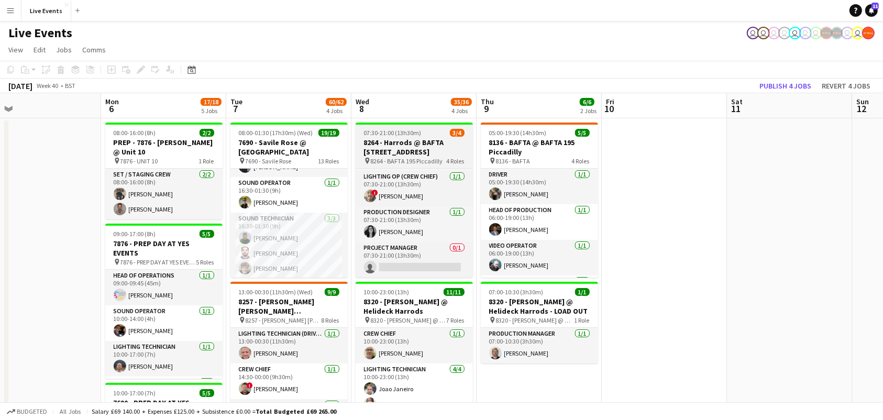
click at [427, 152] on h3 "8264 - Harrods @ BAFTA [STREET_ADDRESS]" at bounding box center [414, 147] width 117 height 19
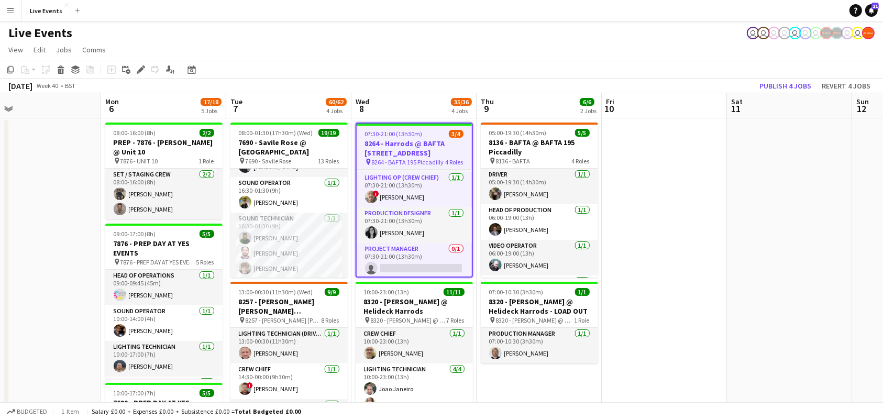
click at [139, 70] on icon at bounding box center [141, 70] width 6 height 6
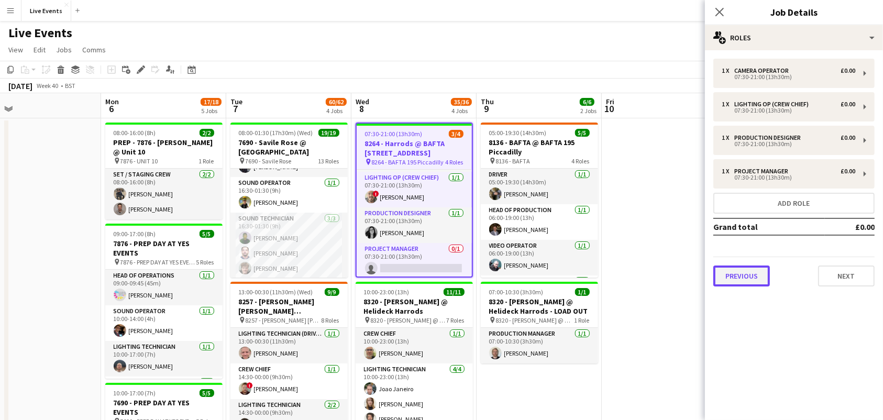
click at [720, 269] on button "Previous" at bounding box center [741, 275] width 57 height 21
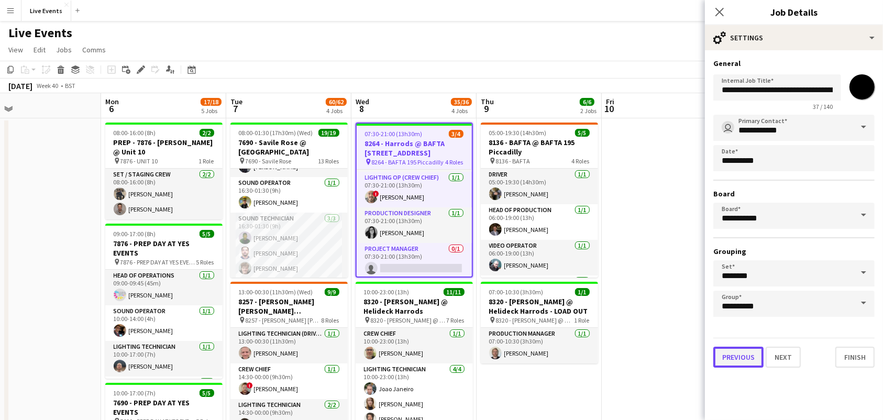
click at [747, 356] on button "Previous" at bounding box center [738, 357] width 50 height 21
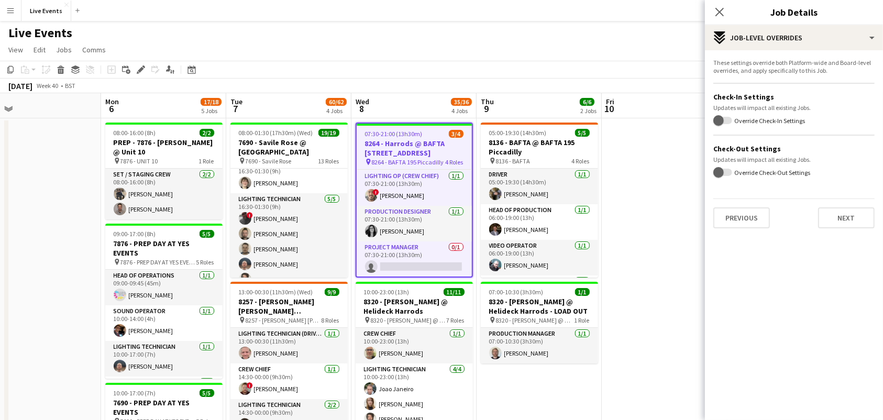
scroll to position [209, 0]
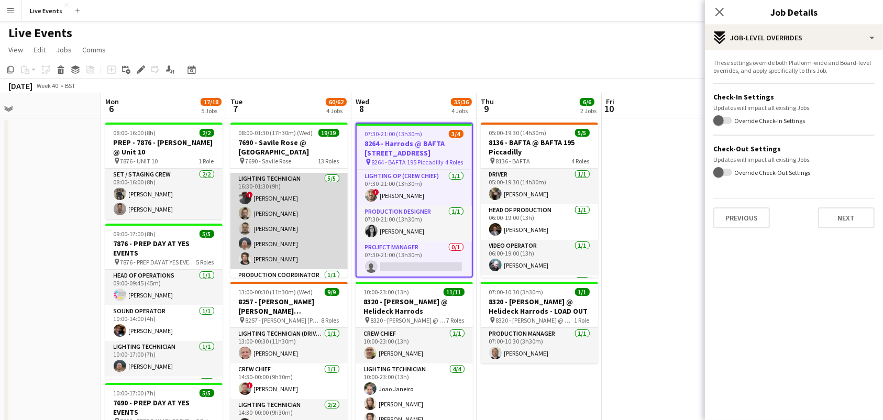
drag, startPoint x: 281, startPoint y: 228, endPoint x: 248, endPoint y: 254, distance: 41.8
click at [281, 228] on app-card-role "Lighting Technician 5/5 16:30-01:30 (9h) ! richard noton Jay Butcher Sam Scott …" at bounding box center [288, 221] width 117 height 96
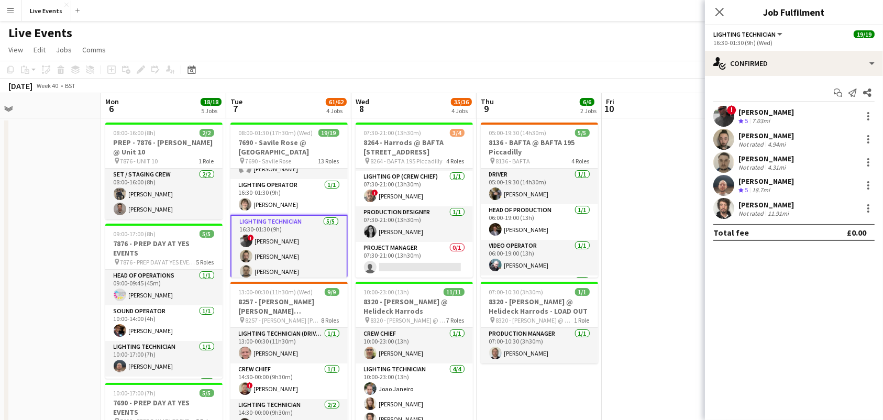
scroll to position [0, 0]
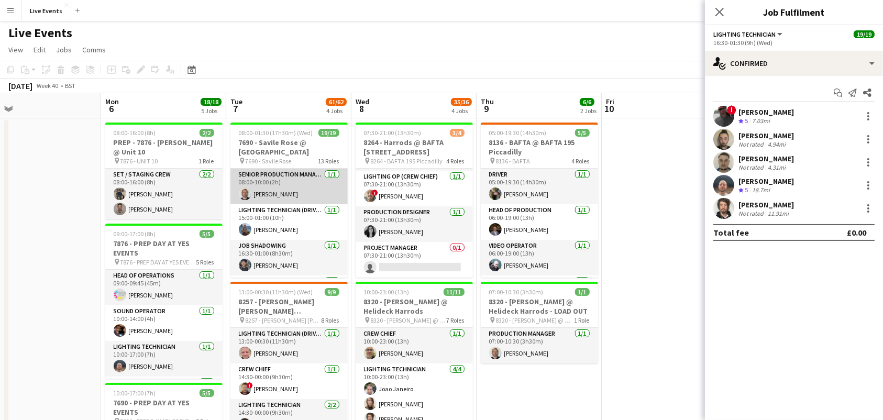
click at [278, 181] on app-card-role "Senior Production Manager 1/1 08:00-10:00 (2h) Max Walker" at bounding box center [288, 187] width 117 height 36
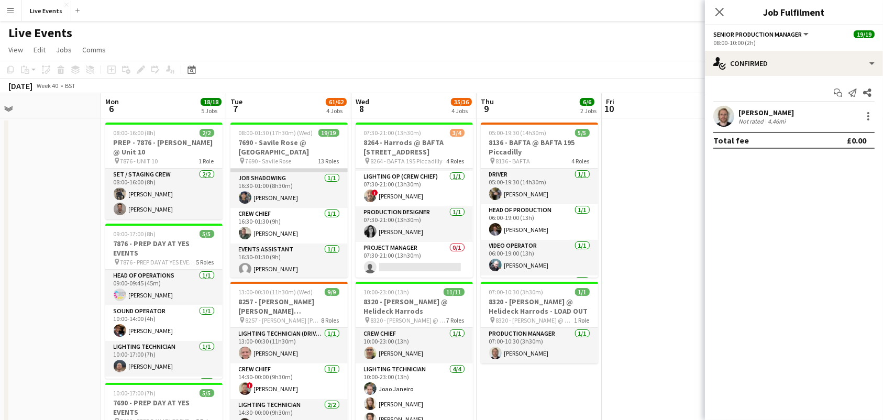
scroll to position [139, 0]
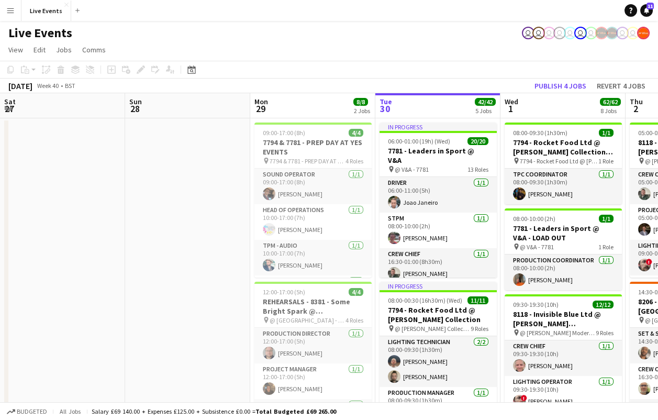
scroll to position [0, 250]
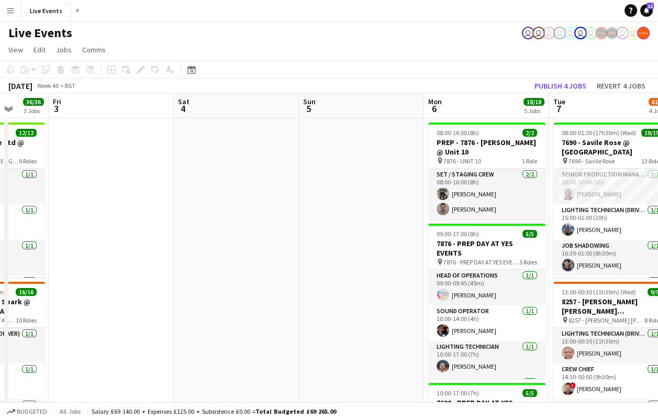
drag, startPoint x: 571, startPoint y: 194, endPoint x: 119, endPoint y: 203, distance: 451.9
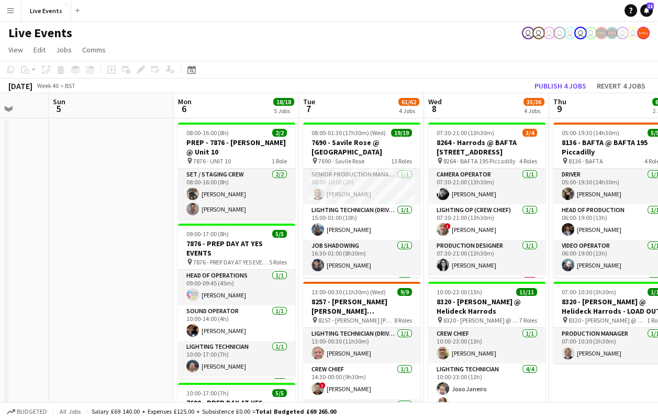
scroll to position [0, 285]
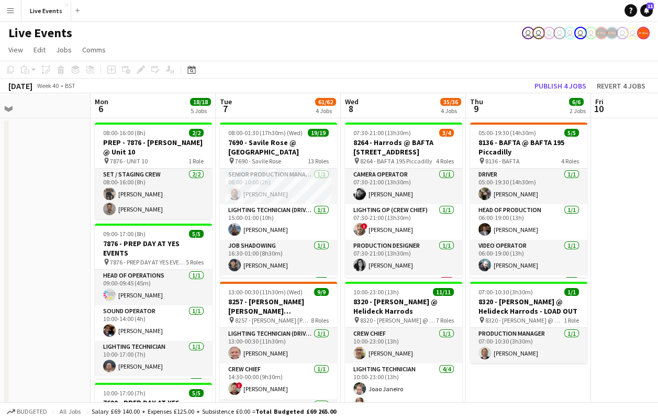
drag, startPoint x: 352, startPoint y: 195, endPoint x: -25, endPoint y: 197, distance: 377.5
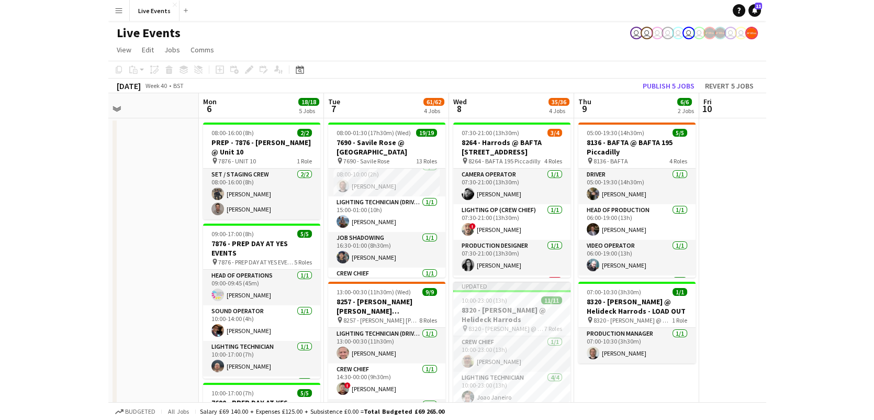
scroll to position [0, 0]
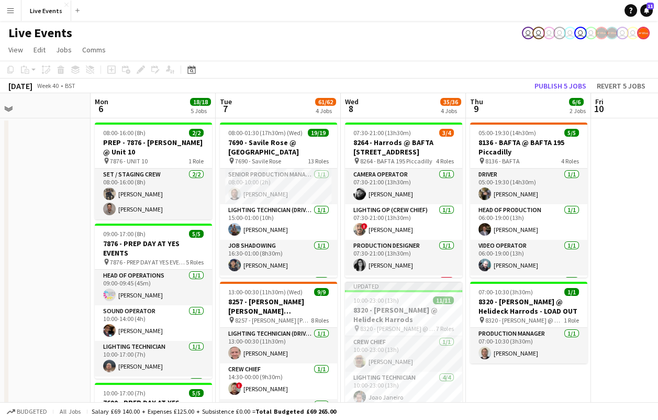
click at [246, 238] on app-card-role "Lighting Technician (Driver) 1/1 15:00-01:00 (10h) Tom Slade" at bounding box center [278, 222] width 117 height 36
click at [243, 151] on h3 "7690 - Savile Rose @ [GEOGRAPHIC_DATA]" at bounding box center [278, 147] width 117 height 19
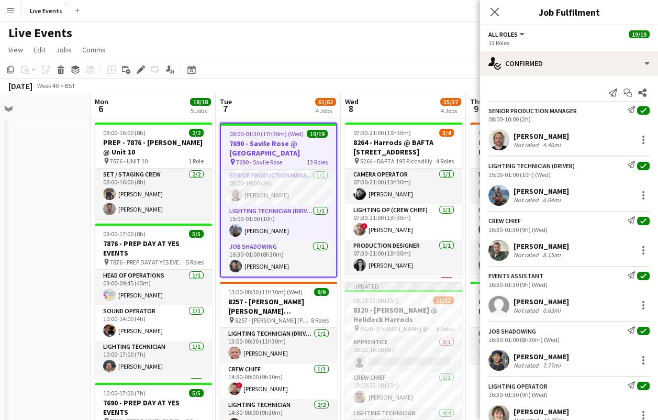
click at [487, 13] on div "Close pop-in" at bounding box center [494, 12] width 29 height 24
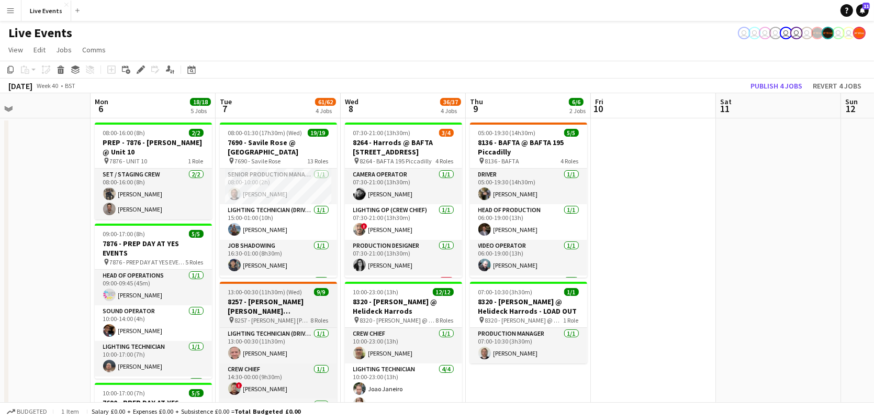
click at [302, 294] on div "13:00-00:30 (11h30m) (Wed) 9/9" at bounding box center [278, 292] width 117 height 8
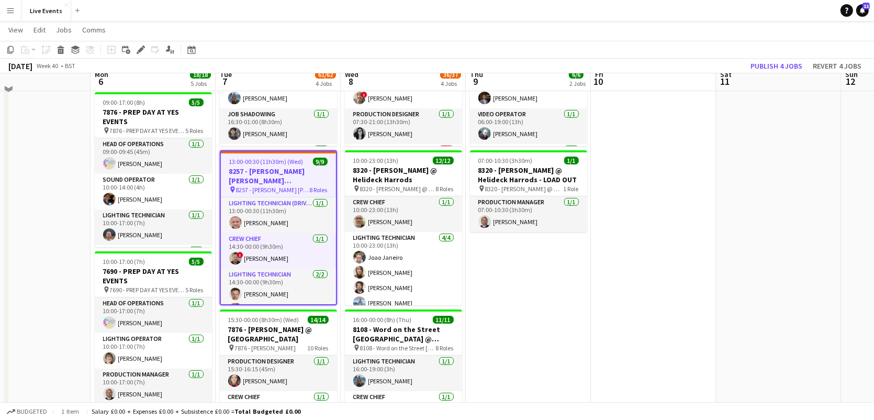
scroll to position [139, 0]
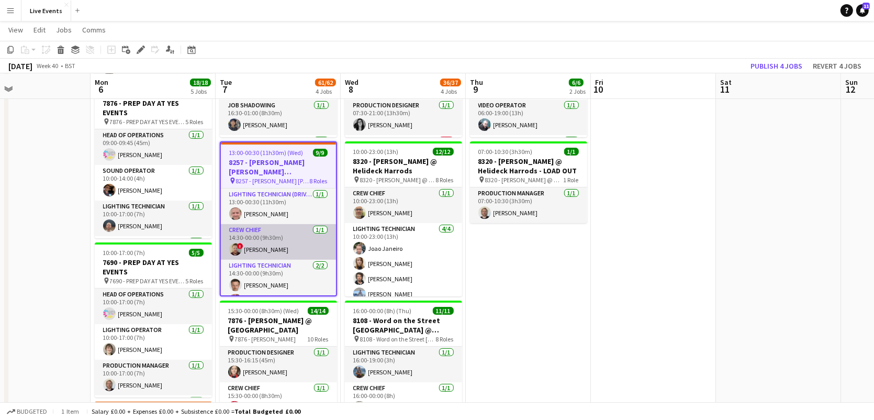
click at [278, 237] on app-card-role "Crew Chief 1/1 14:30-00:00 (9h30m) ! Joey Byrne" at bounding box center [278, 242] width 115 height 36
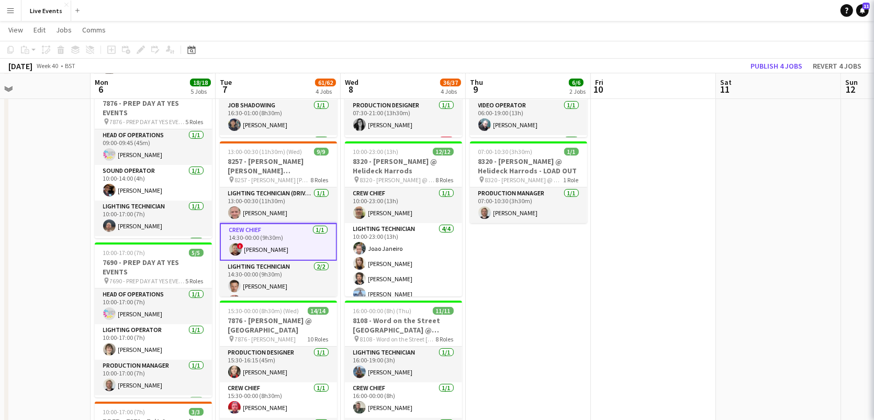
scroll to position [0, 285]
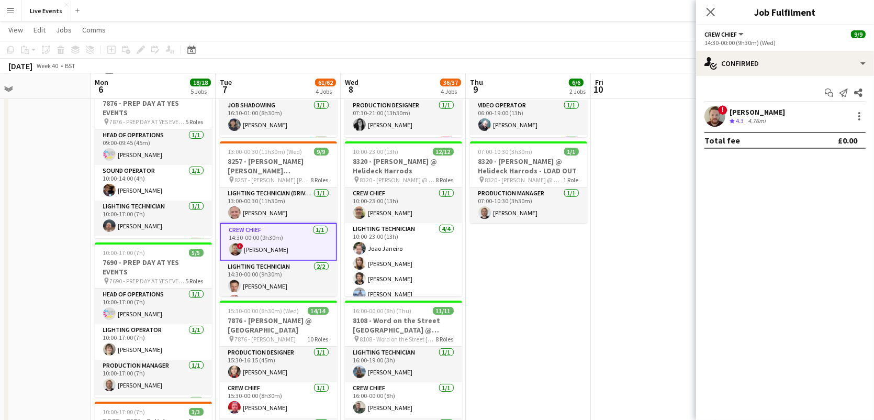
click at [658, 114] on span "!" at bounding box center [722, 109] width 9 height 9
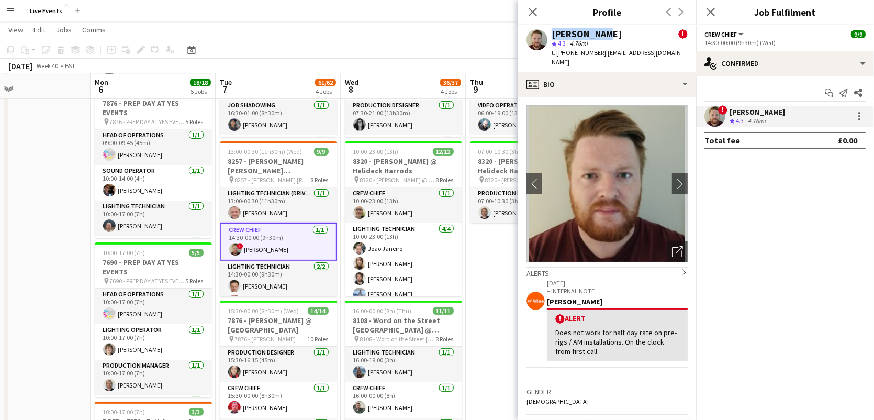
drag, startPoint x: 570, startPoint y: 36, endPoint x: 530, endPoint y: 29, distance: 40.3
click at [528, 31] on div "Joey Byrne ! star 4.3 4.76mi t. +447779170136 | joebyrne88@yahoo.co.uk" at bounding box center [607, 48] width 178 height 47
copy div "[PERSON_NAME]"
drag, startPoint x: 565, startPoint y: 52, endPoint x: 596, endPoint y: 48, distance: 31.2
click at [596, 49] on span "t. +447779170136" at bounding box center [579, 53] width 54 height 8
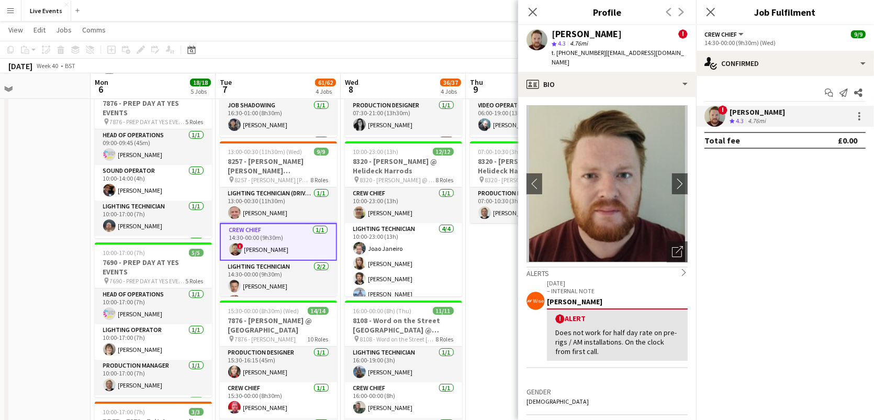
click at [599, 51] on span "| joebyrne88@yahoo.co.uk" at bounding box center [618, 57] width 132 height 17
drag, startPoint x: 591, startPoint y: 53, endPoint x: 564, endPoint y: 54, distance: 26.7
click at [564, 54] on span "t. +447779170136" at bounding box center [579, 53] width 54 height 8
copy span "47779170136"
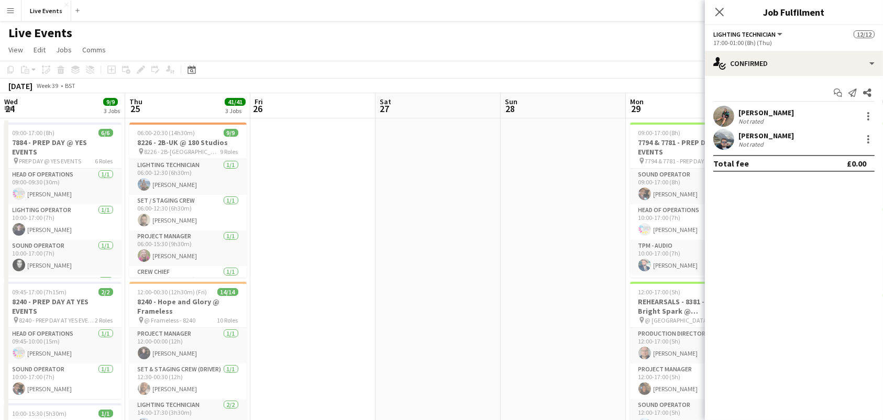
scroll to position [0, 298]
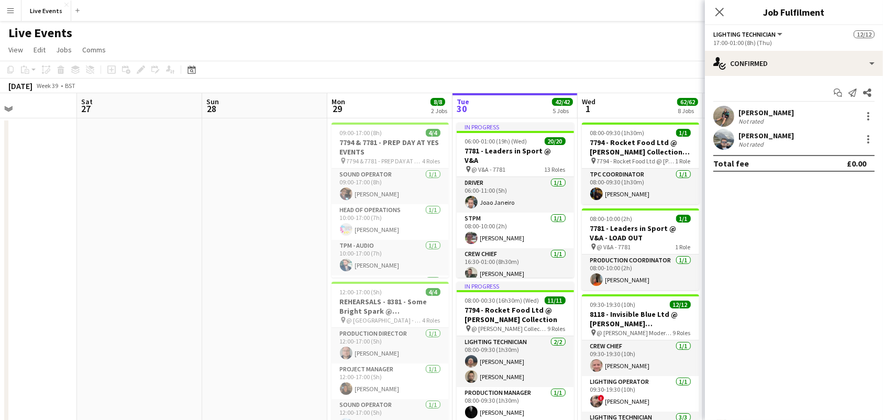
click at [19, 39] on h1 "Live Events" at bounding box center [40, 33] width 64 height 16
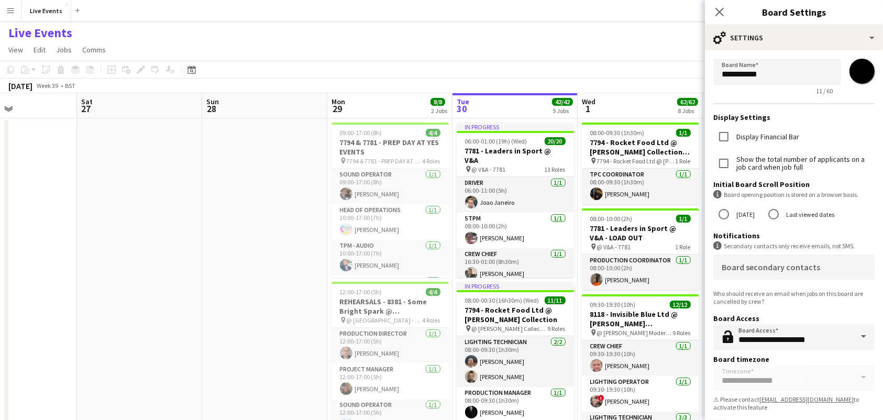
click at [12, 7] on app-icon "Menu" at bounding box center [10, 10] width 8 height 8
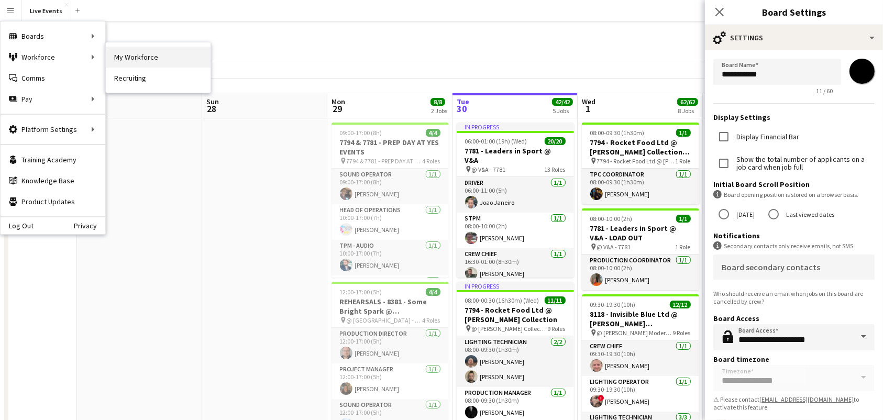
click at [159, 57] on link "My Workforce" at bounding box center [158, 57] width 105 height 21
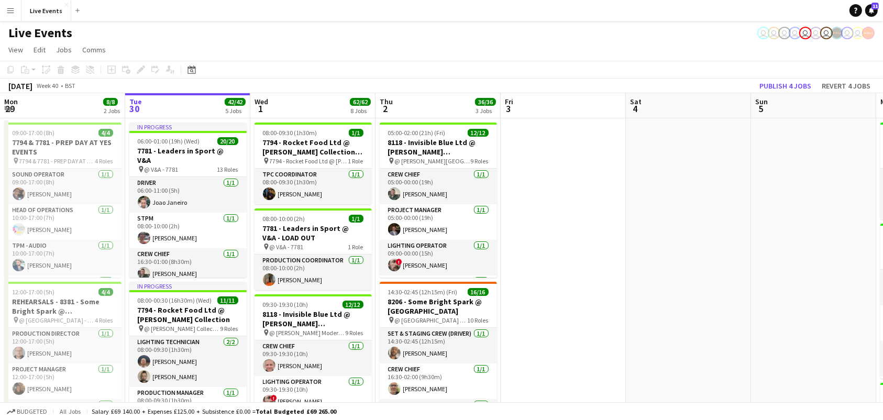
click at [10, 10] on app-icon "Menu" at bounding box center [10, 10] width 8 height 8
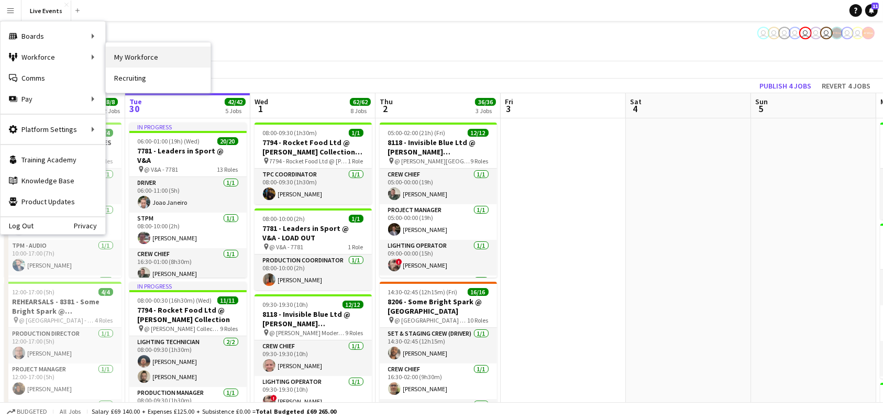
click at [157, 58] on link "My Workforce" at bounding box center [158, 57] width 105 height 21
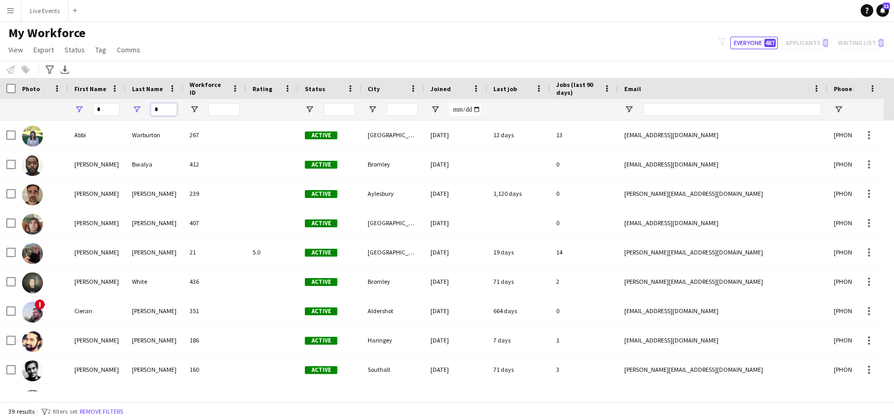
click at [161, 106] on input "*" at bounding box center [164, 109] width 26 height 13
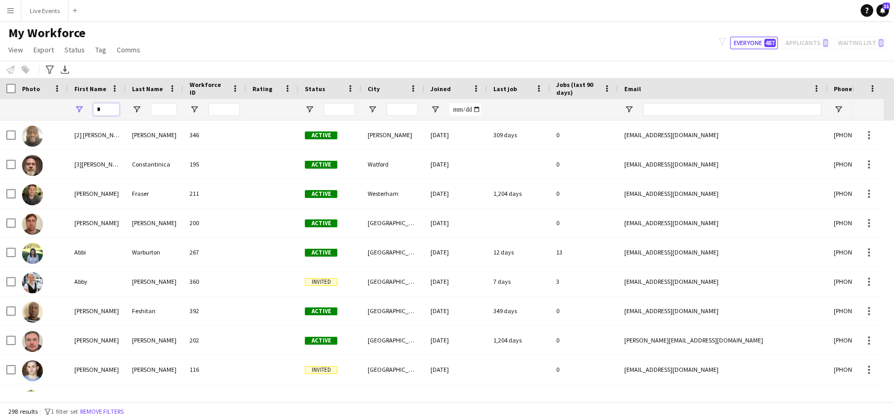
click at [102, 109] on input "*" at bounding box center [106, 109] width 26 height 13
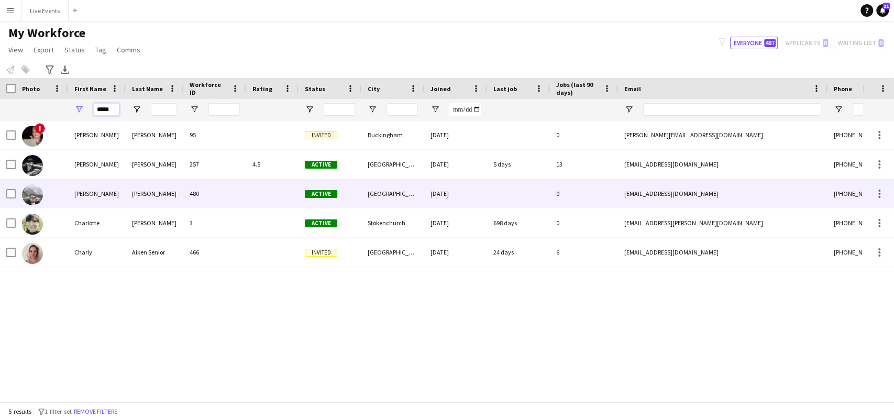
type input "*****"
click at [34, 179] on div at bounding box center [42, 193] width 52 height 29
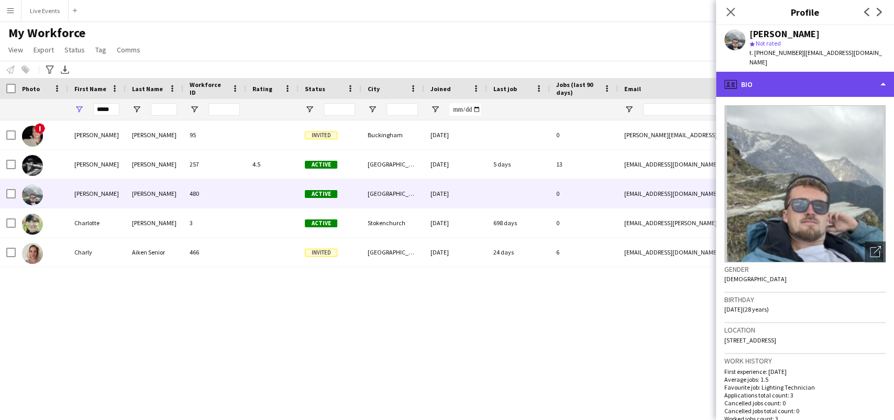
click at [746, 74] on div "profile Bio" at bounding box center [805, 84] width 178 height 25
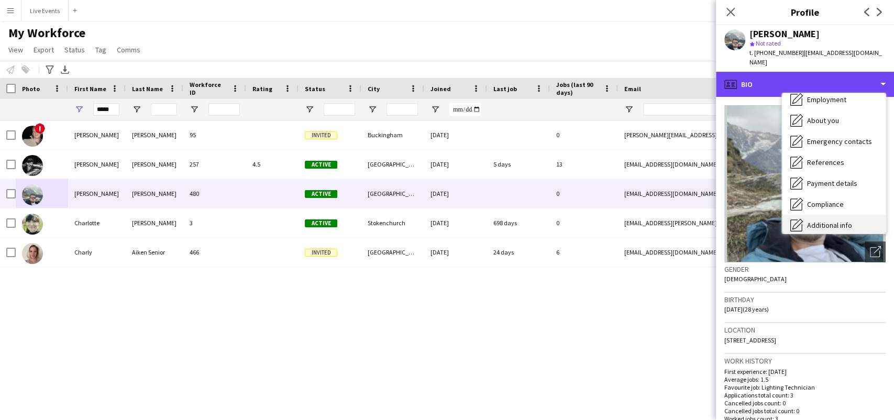
scroll to position [98, 0]
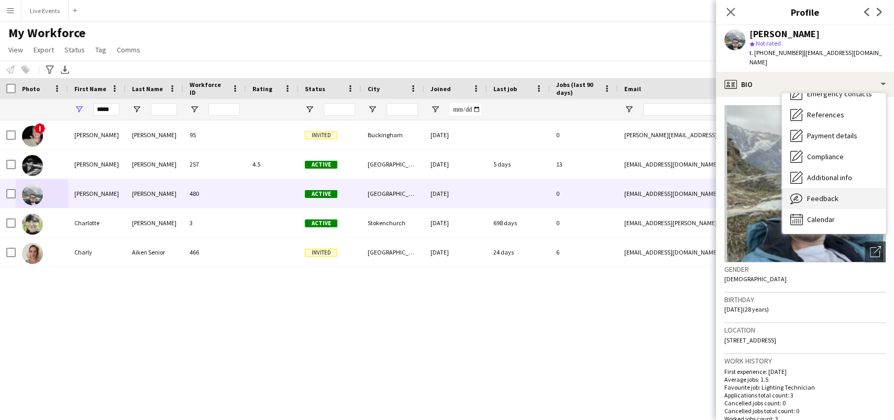
click at [858, 191] on div "Feedback Feedback" at bounding box center [834, 198] width 104 height 21
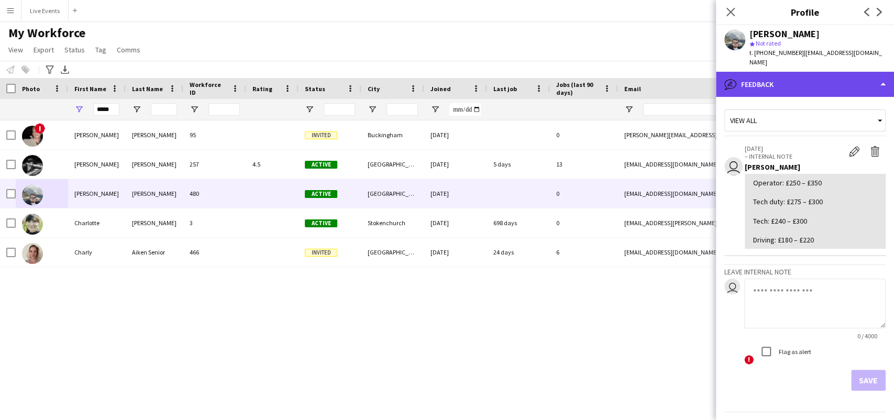
click at [764, 81] on div "bubble-pencil Feedback" at bounding box center [805, 84] width 178 height 25
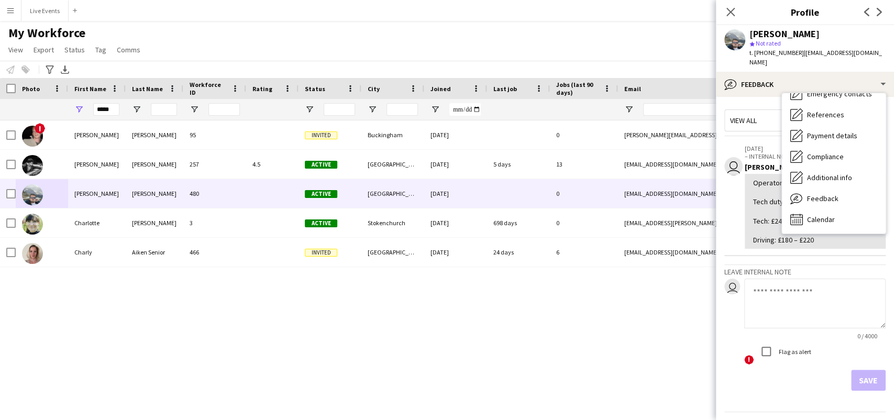
click at [758, 118] on div "View all" at bounding box center [800, 120] width 150 height 20
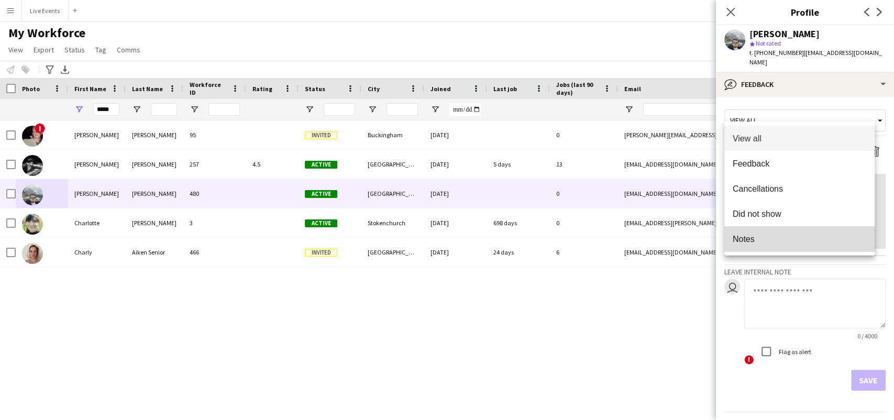
click at [769, 240] on span "Notes" at bounding box center [800, 239] width 134 height 10
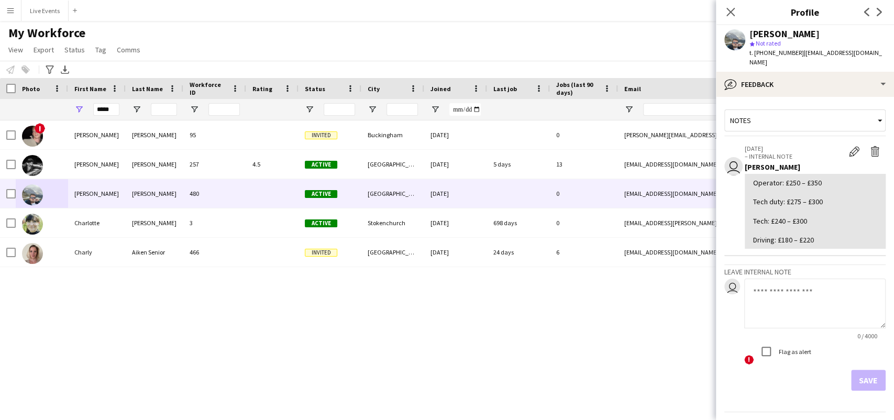
click at [797, 293] on textarea at bounding box center [814, 304] width 141 height 50
type textarea "**********"
click at [865, 370] on button "Save" at bounding box center [868, 380] width 35 height 21
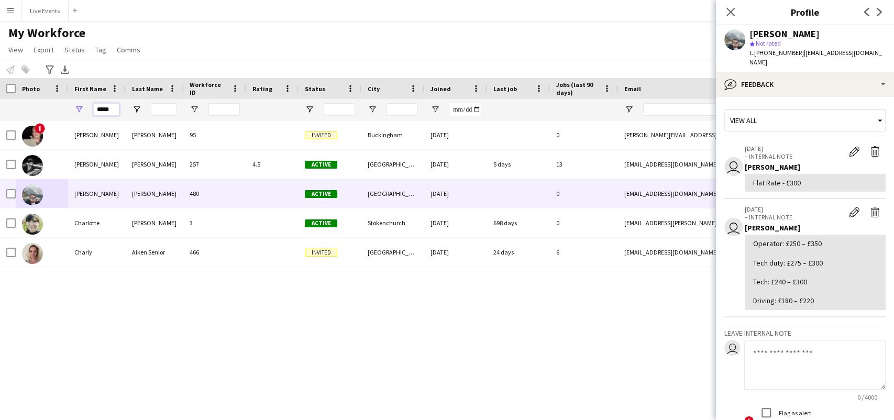
click at [113, 111] on input "*****" at bounding box center [106, 109] width 26 height 13
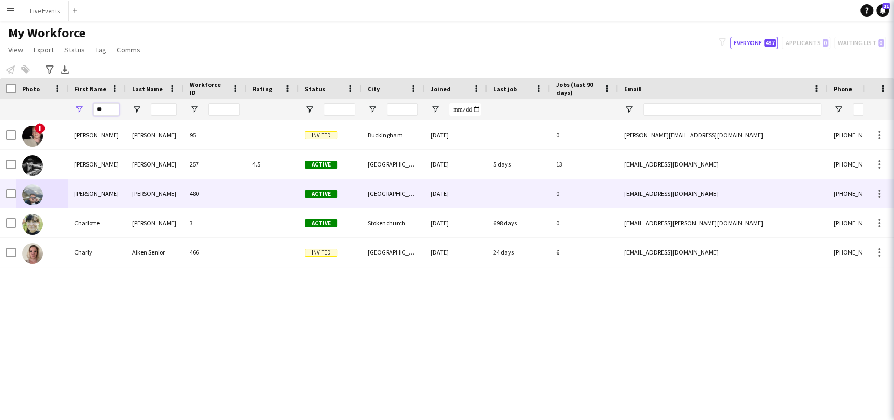
type input "*"
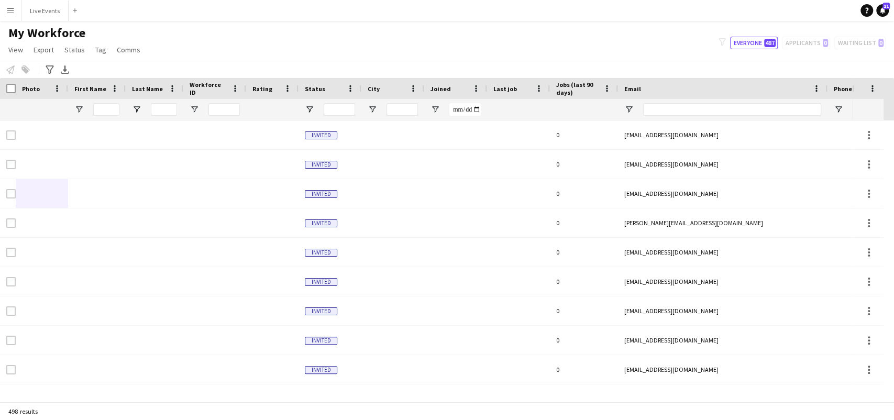
click at [12, 28] on span "My Workforce" at bounding box center [46, 33] width 77 height 16
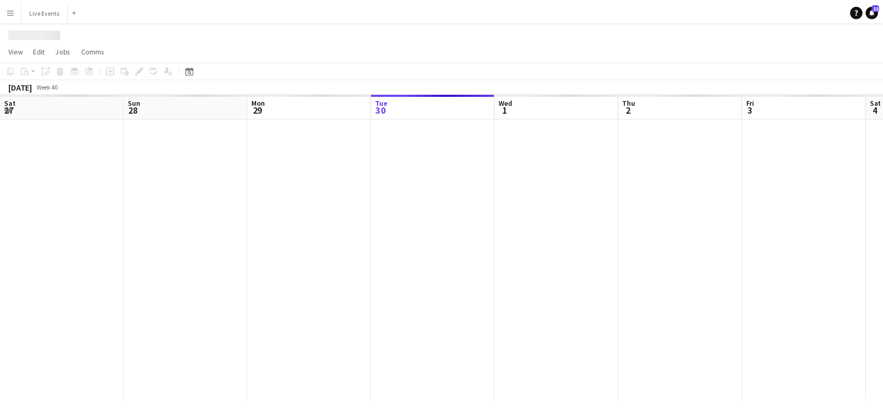
scroll to position [0, 250]
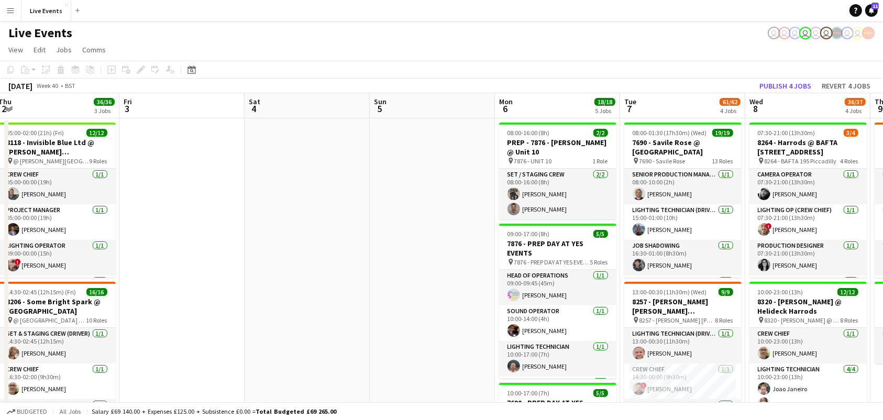
drag, startPoint x: 658, startPoint y: 246, endPoint x: 284, endPoint y: 253, distance: 373.9
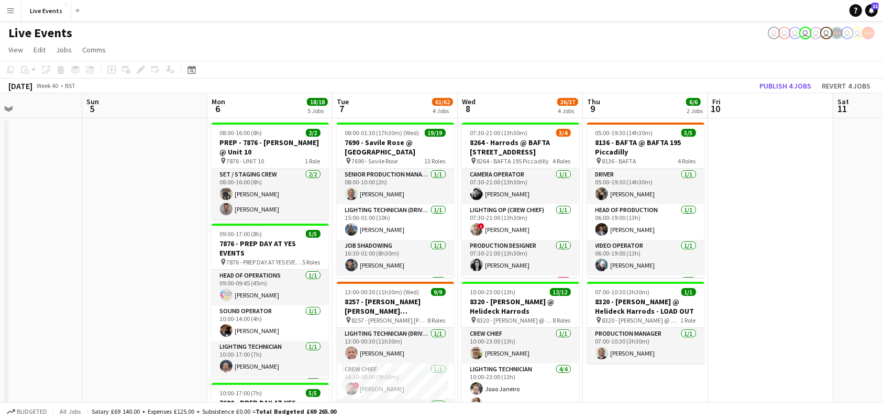
drag, startPoint x: 649, startPoint y: 248, endPoint x: 364, endPoint y: 279, distance: 286.0
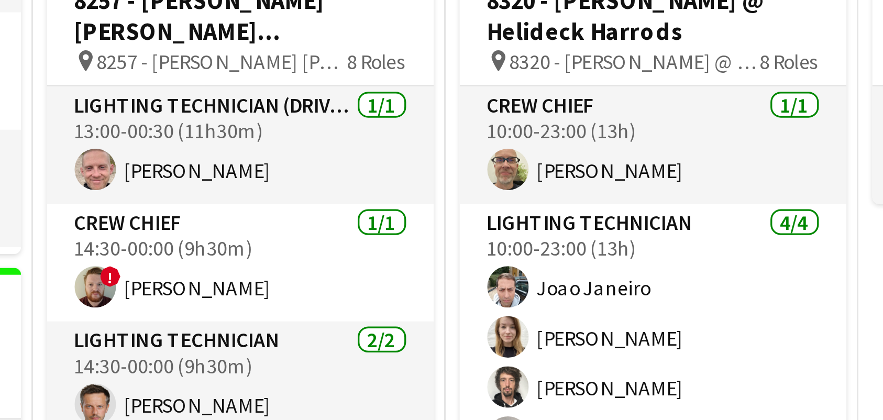
scroll to position [70, 0]
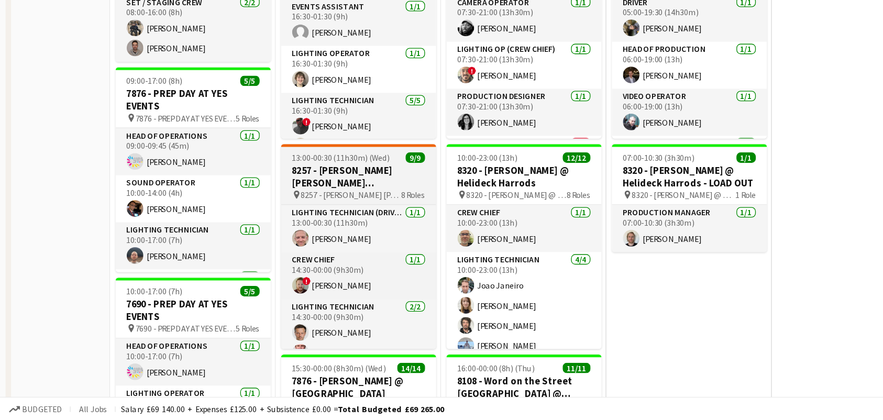
click at [288, 238] on h3 "8257 - [PERSON_NAME] [PERSON_NAME] International @ [GEOGRAPHIC_DATA]" at bounding box center [271, 235] width 117 height 19
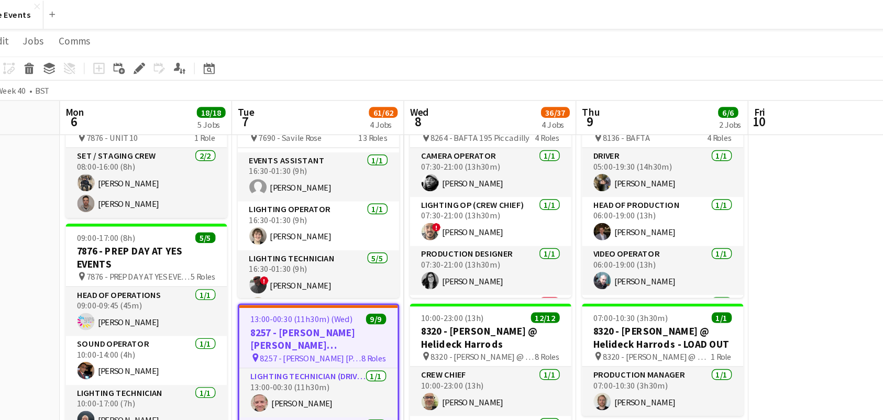
scroll to position [59, 0]
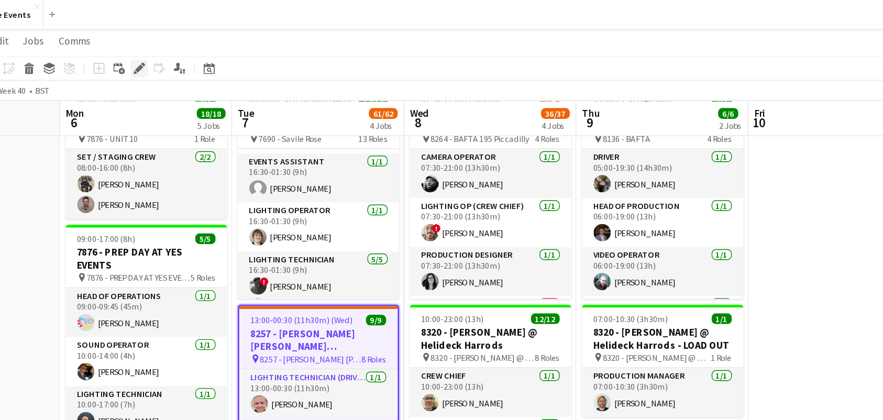
click at [145, 49] on div "Edit" at bounding box center [141, 49] width 13 height 13
click at [265, 241] on h3 "8257 - [PERSON_NAME] [PERSON_NAME] International @ [GEOGRAPHIC_DATA]" at bounding box center [271, 247] width 115 height 19
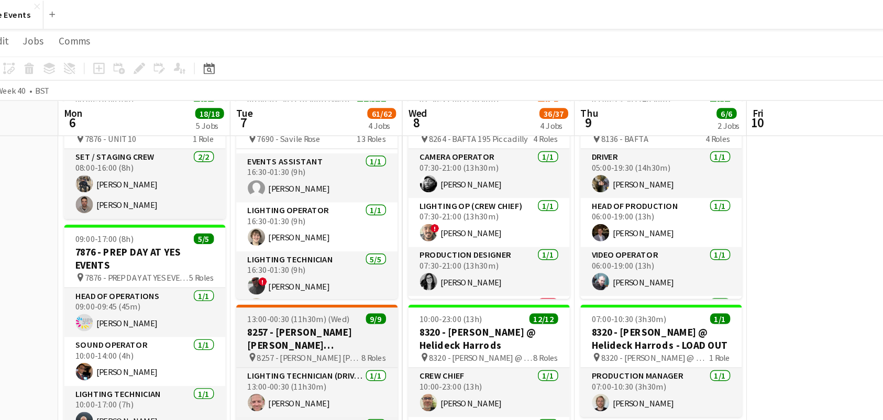
click at [265, 243] on h3 "8257 - [PERSON_NAME] [PERSON_NAME] International @ [GEOGRAPHIC_DATA]" at bounding box center [270, 246] width 117 height 19
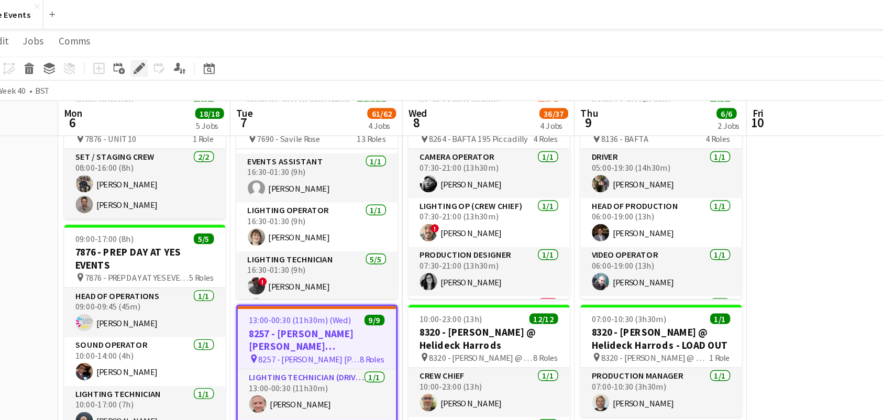
click at [138, 52] on icon "Edit" at bounding box center [141, 50] width 8 height 8
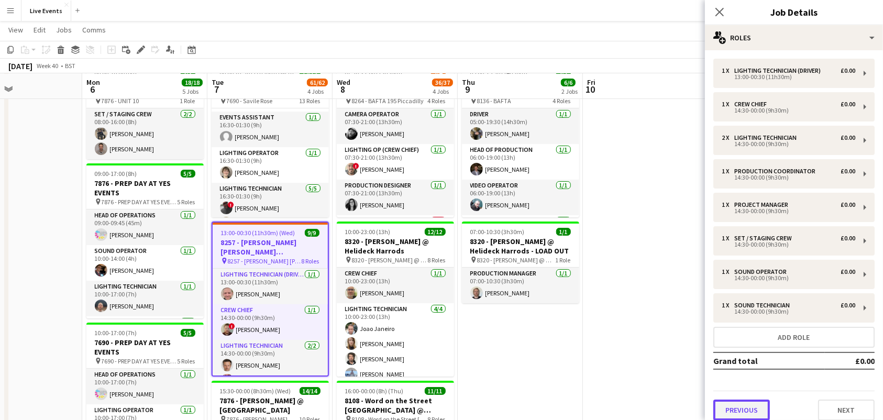
click at [749, 406] on button "Previous" at bounding box center [741, 409] width 57 height 21
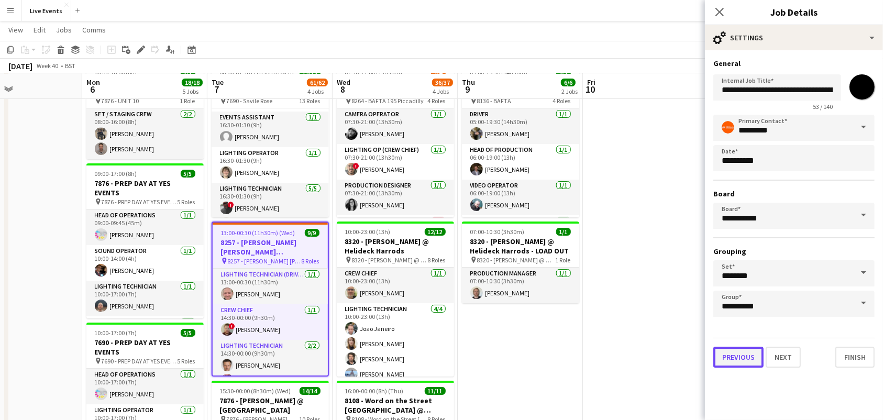
click at [736, 353] on button "Previous" at bounding box center [738, 357] width 50 height 21
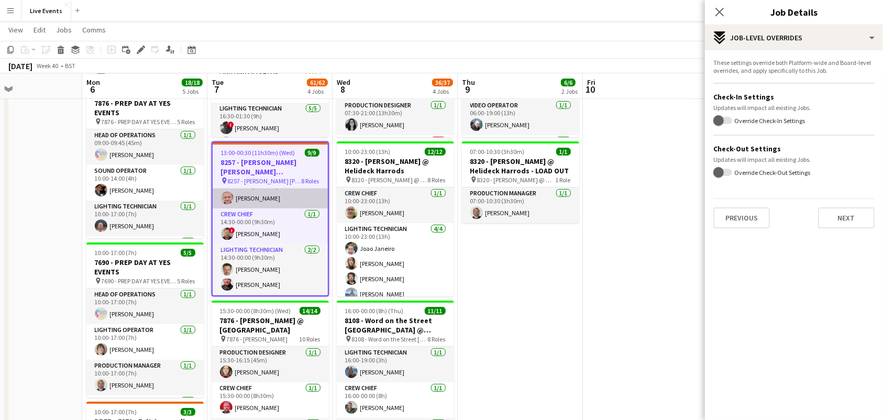
scroll to position [0, 0]
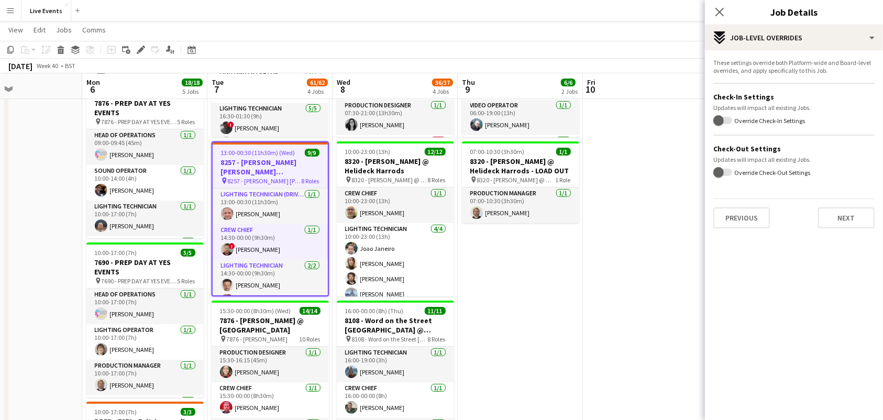
drag, startPoint x: 273, startPoint y: 242, endPoint x: 830, endPoint y: 58, distance: 586.6
click at [273, 242] on app-card-role "Crew Chief 1/1 14:30-00:00 (9h30m) ! Joey Byrne" at bounding box center [270, 242] width 115 height 36
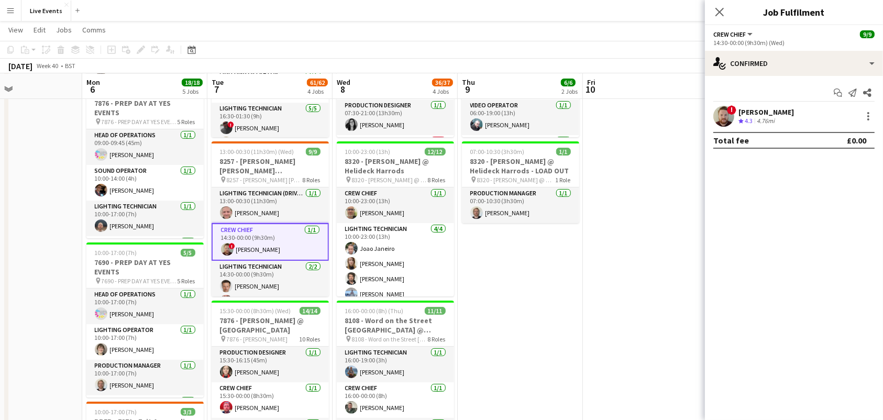
click at [727, 109] on span "!" at bounding box center [731, 109] width 9 height 9
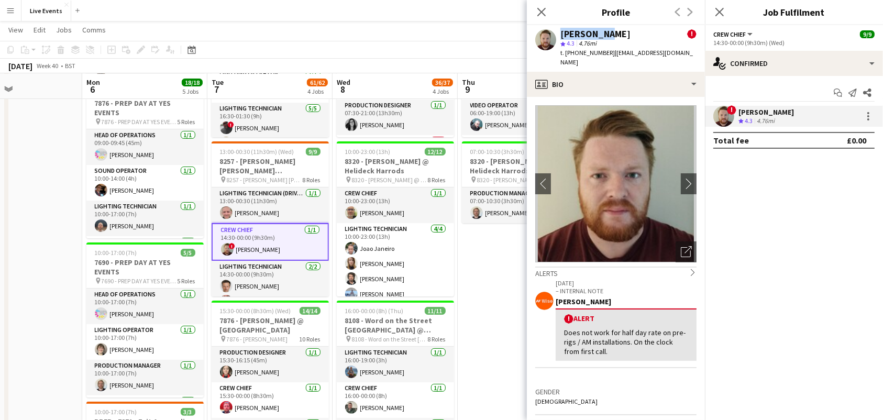
drag, startPoint x: 602, startPoint y: 31, endPoint x: 570, endPoint y: 26, distance: 32.9
click at [548, 29] on div "Joey Byrne ! star 4.3 4.76mi t. +447779170136 | joebyrne88@yahoo.co.uk" at bounding box center [616, 48] width 178 height 47
drag, startPoint x: 639, startPoint y: 26, endPoint x: 559, endPoint y: 31, distance: 80.8
click at [552, 39] on div "Joey Byrne ! star 4.3 4.76mi t. +447779170136 | joebyrne88@yahoo.co.uk" at bounding box center [616, 48] width 178 height 47
copy div "[PERSON_NAME]"
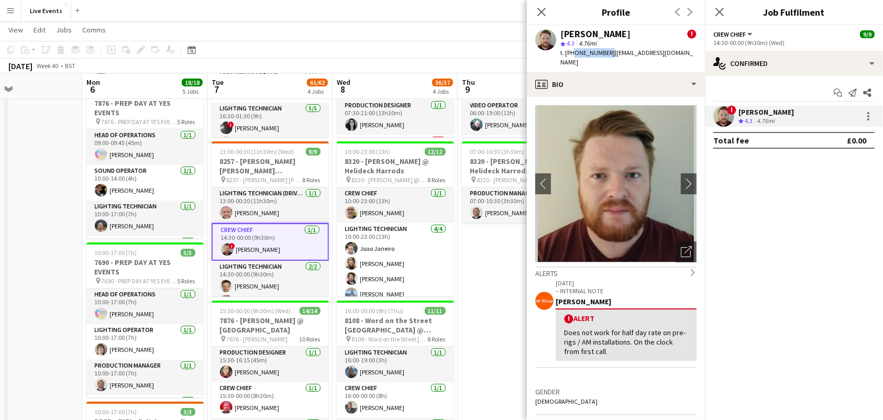
drag, startPoint x: 571, startPoint y: 51, endPoint x: 605, endPoint y: 60, distance: 35.0
click at [605, 60] on div "Joey Byrne ! star 4.3 4.76mi t. +447779170136 | joebyrne88@yahoo.co.uk" at bounding box center [616, 48] width 178 height 47
copy span "47779170136"
drag, startPoint x: 610, startPoint y: 61, endPoint x: 613, endPoint y: 79, distance: 18.6
click at [613, 79] on app-crew-profile "Close pop-in Profile Previous Next Joey Byrne ! star 4.3 4.76mi t. +44777917013…" at bounding box center [616, 210] width 178 height 420
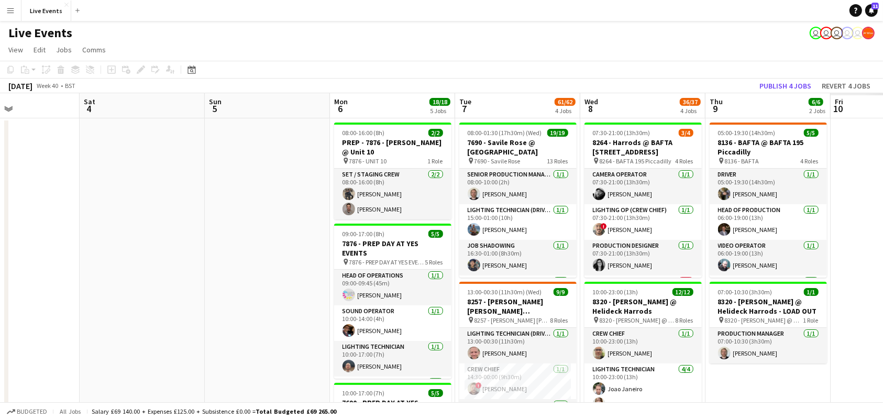
scroll to position [0, 396]
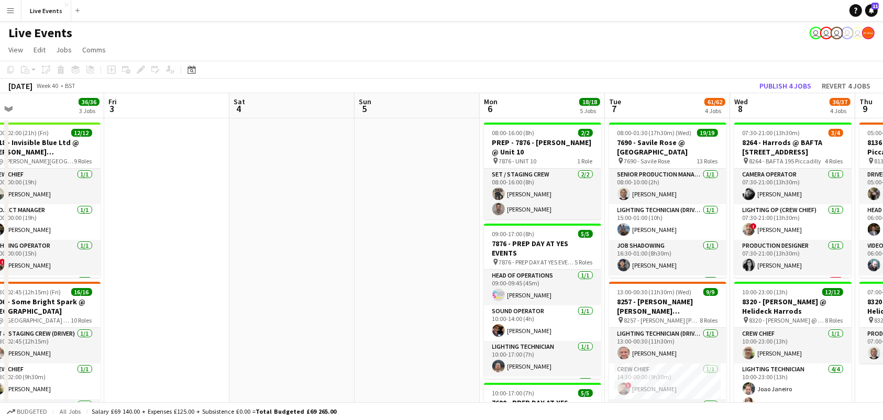
drag, startPoint x: 576, startPoint y: 153, endPoint x: -57, endPoint y: 242, distance: 638.8
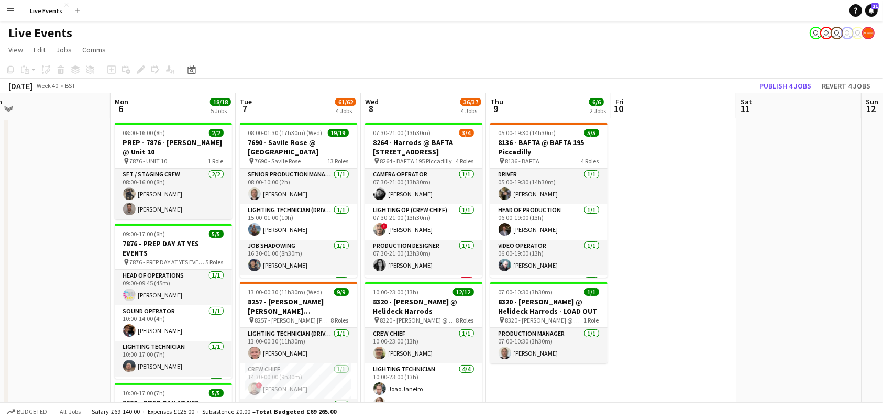
scroll to position [0, 520]
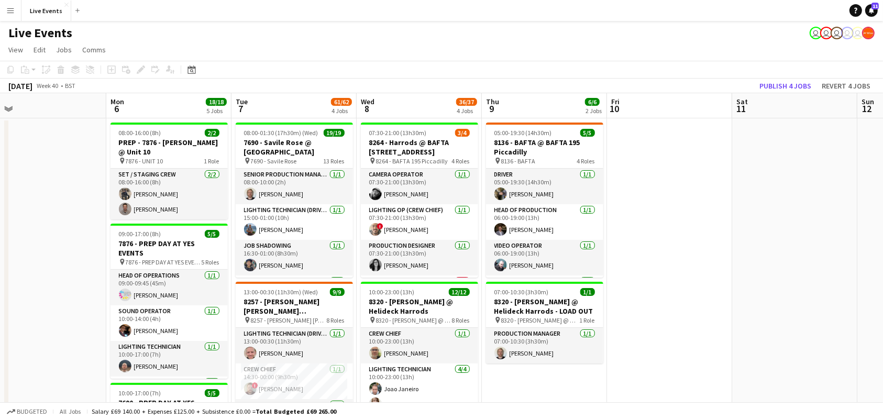
drag, startPoint x: 771, startPoint y: 173, endPoint x: 604, endPoint y: 198, distance: 169.3
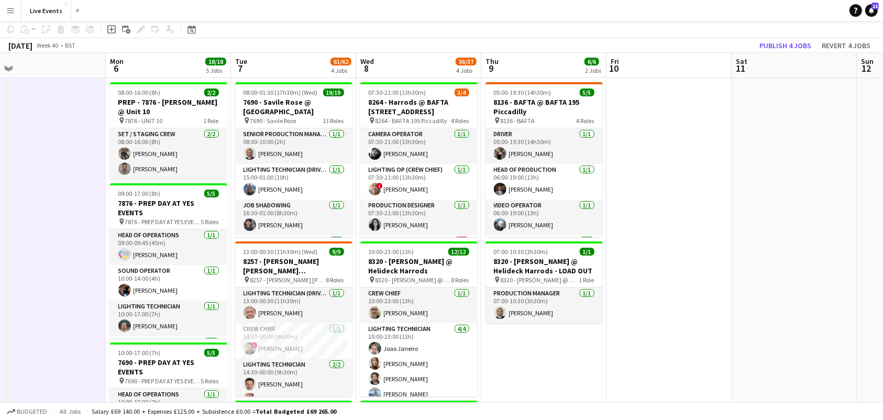
scroll to position [0, 0]
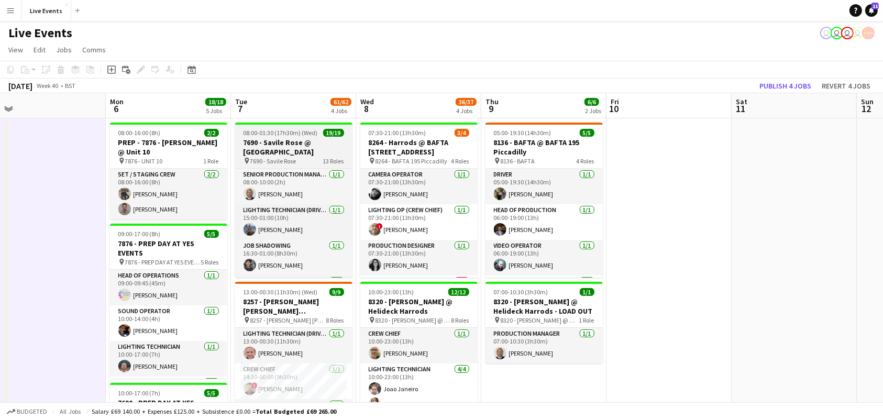
click at [263, 143] on h3 "7690 - Savile Rose @ [GEOGRAPHIC_DATA]" at bounding box center [293, 147] width 117 height 19
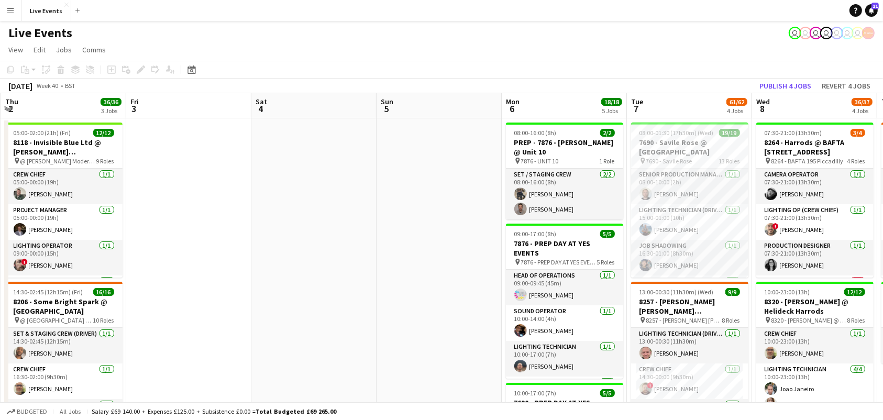
drag, startPoint x: 641, startPoint y: 196, endPoint x: 172, endPoint y: 209, distance: 469.3
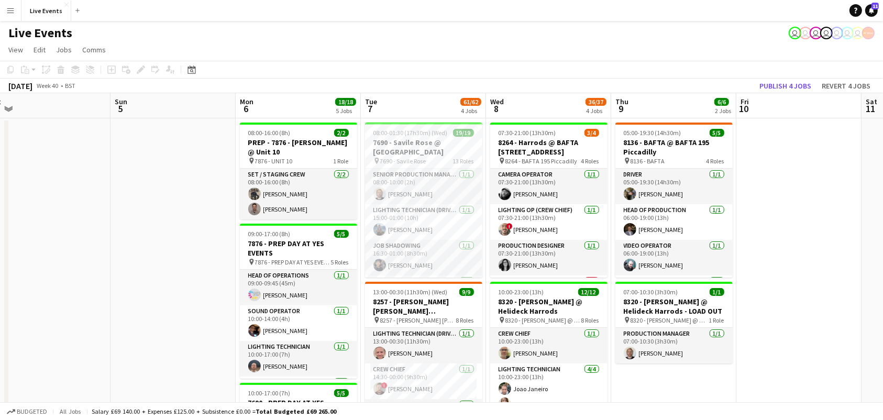
drag, startPoint x: 275, startPoint y: 182, endPoint x: 138, endPoint y: 182, distance: 137.2
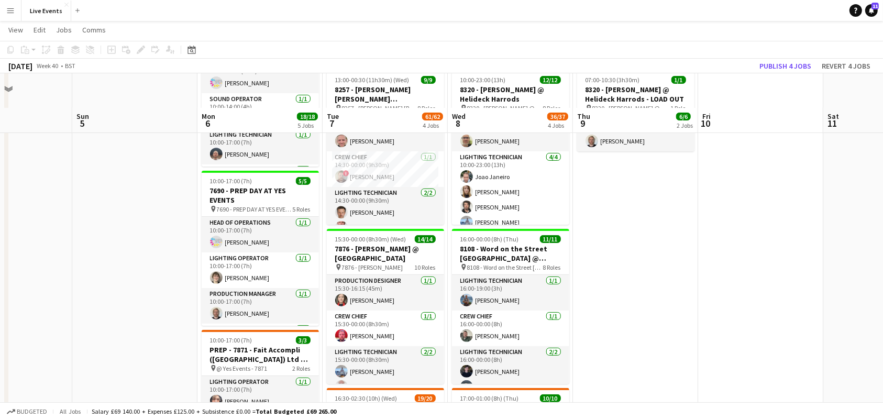
scroll to position [209, 0]
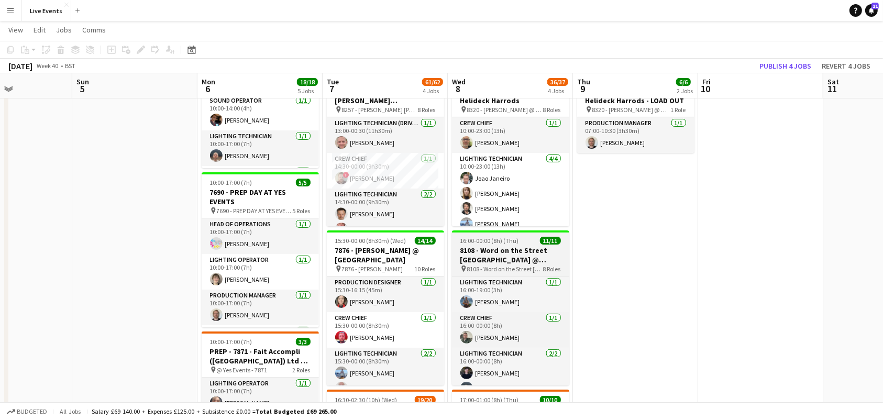
click at [507, 247] on h3 "8108 - Word on the Street [GEOGRAPHIC_DATA] @ Banqueting House" at bounding box center [510, 255] width 117 height 19
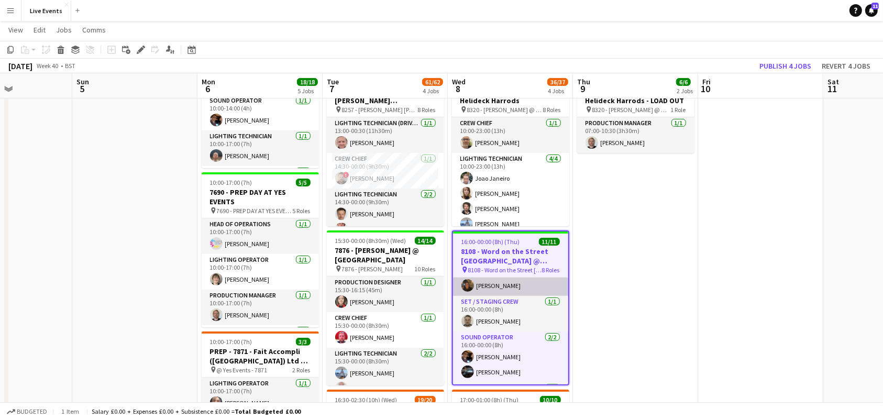
click at [490, 283] on app-card-role "Project Manager [DATE] 16:00-00:00 (8h) [PERSON_NAME]" at bounding box center [510, 278] width 115 height 36
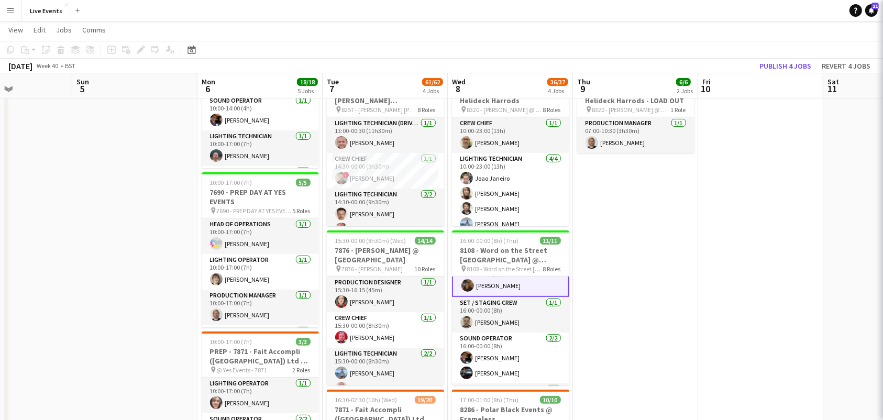
scroll to position [140, 0]
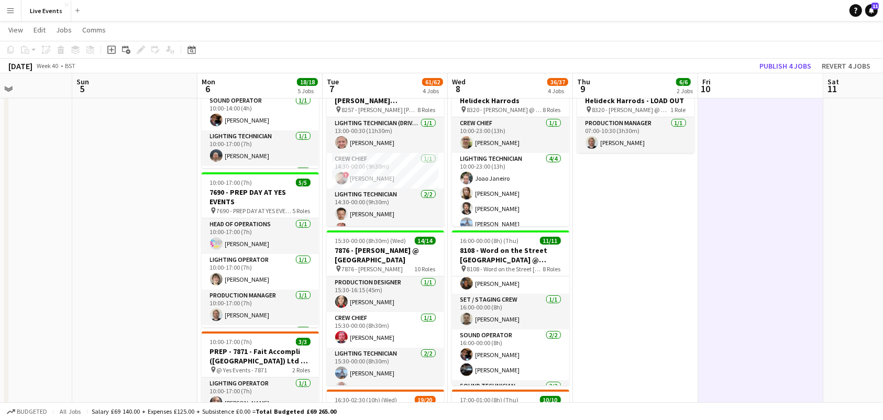
scroll to position [139, 0]
click at [512, 277] on app-card-role "Project Manager [DATE] 16:00-00:00 (8h) [PERSON_NAME]" at bounding box center [510, 277] width 117 height 36
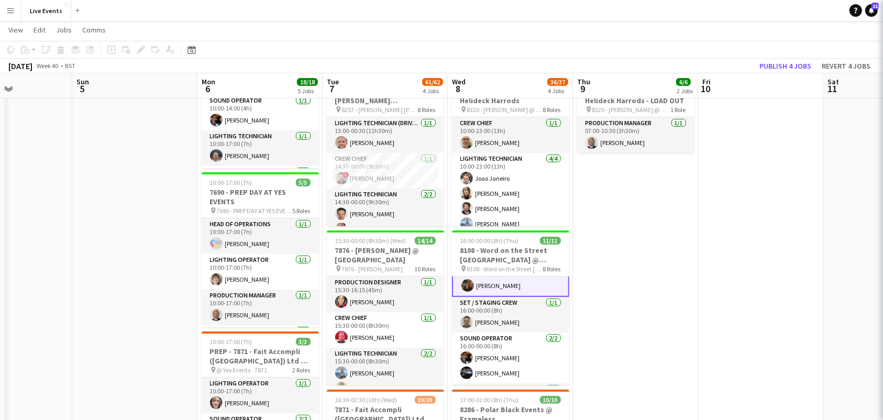
scroll to position [140, 0]
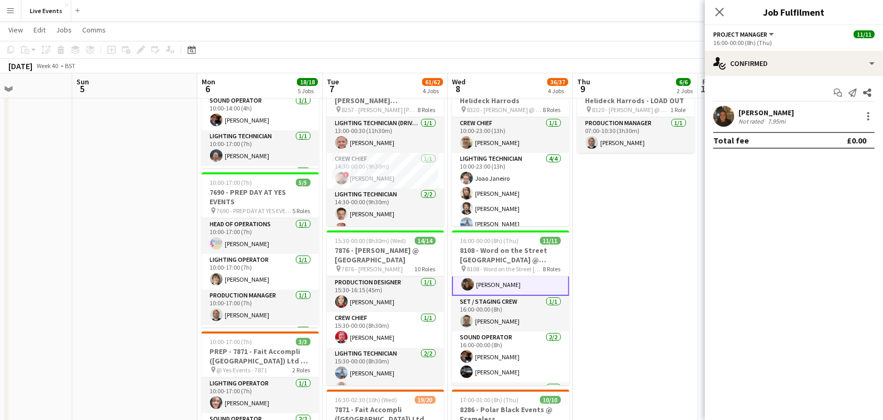
click at [718, 111] on app-user-avatar at bounding box center [723, 116] width 21 height 21
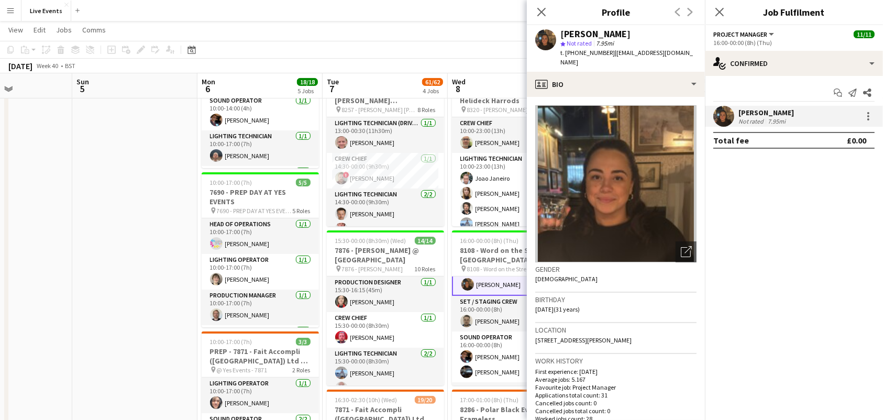
drag, startPoint x: 561, startPoint y: 34, endPoint x: 621, endPoint y: 35, distance: 60.2
click at [621, 35] on div "[PERSON_NAME]" at bounding box center [628, 33] width 136 height 9
copy div "[PERSON_NAME]"
drag, startPoint x: 574, startPoint y: 51, endPoint x: 605, endPoint y: 58, distance: 32.1
click at [605, 58] on div "Aisha Francis star Not rated 7.95mi t. +447896509000 | aisha@wiseproductions.co…" at bounding box center [616, 48] width 178 height 47
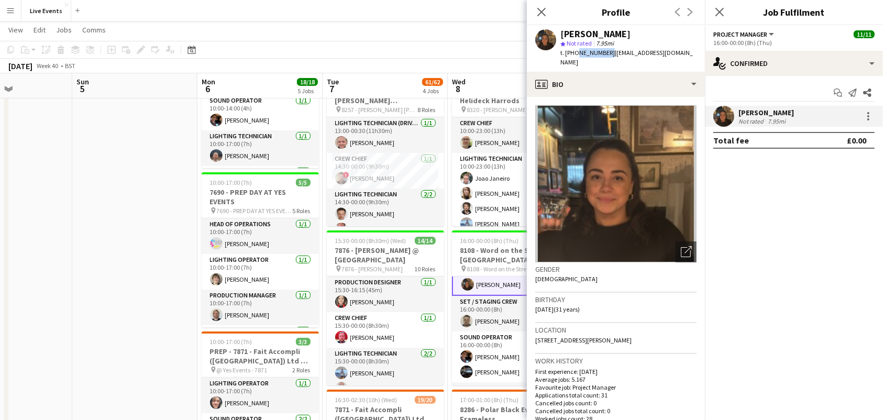
copy span "7896509000"
drag, startPoint x: 537, startPoint y: 6, endPoint x: 542, endPoint y: 11, distance: 7.4
click at [537, 6] on app-icon "Close pop-in" at bounding box center [541, 12] width 15 height 15
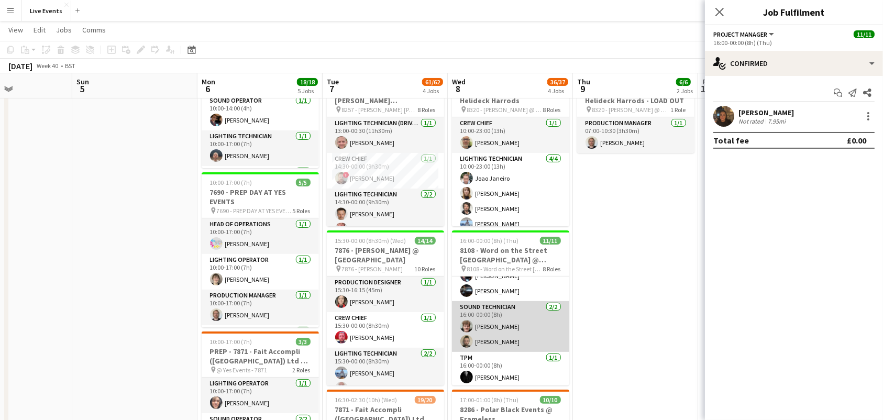
scroll to position [223, 0]
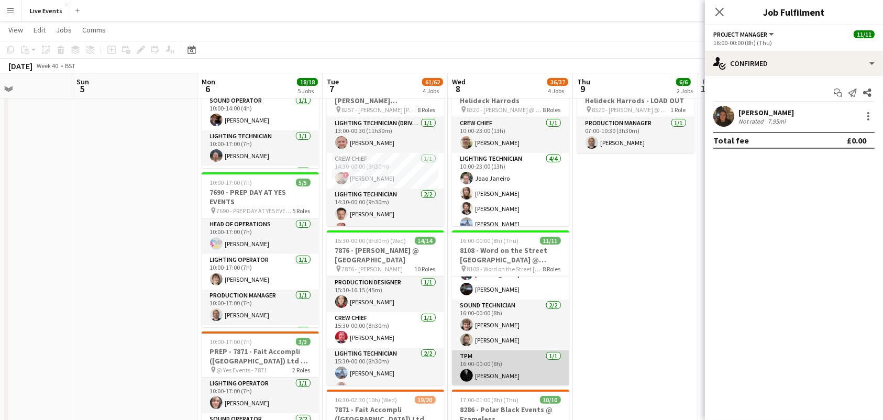
click at [507, 363] on app-card-role "TPM 1/1 16:00-00:00 (8h) Jeaffrey Rodrigues" at bounding box center [510, 368] width 117 height 36
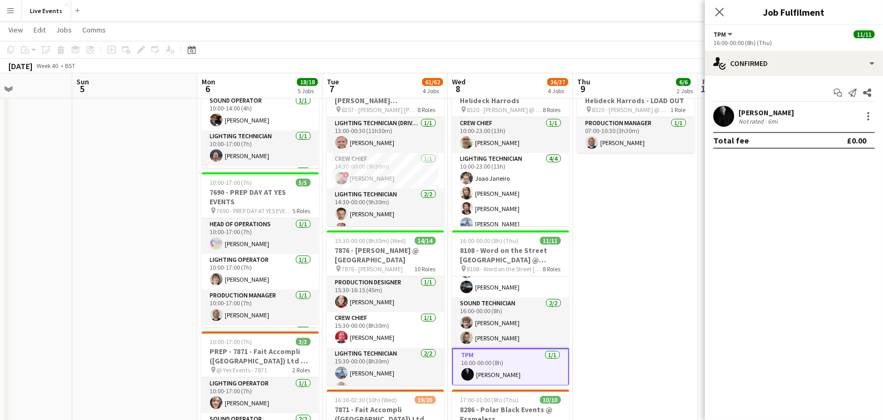
scroll to position [221, 0]
click at [716, 115] on app-user-avatar at bounding box center [723, 116] width 21 height 21
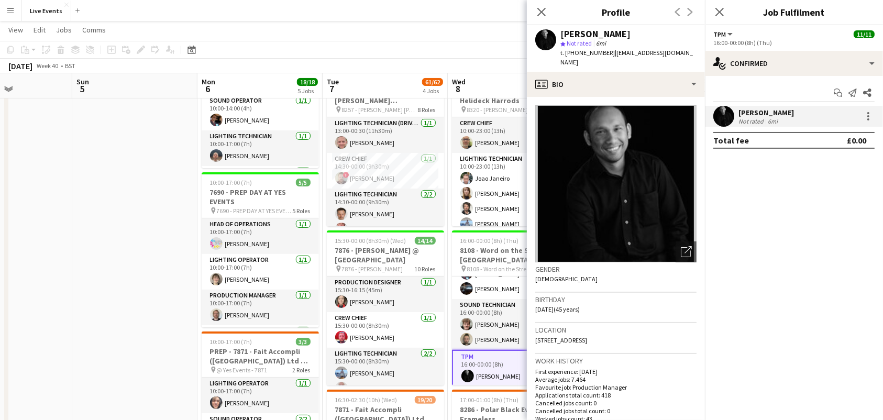
drag, startPoint x: 644, startPoint y: 35, endPoint x: 563, endPoint y: 38, distance: 81.2
click at [563, 38] on div "[PERSON_NAME]" at bounding box center [628, 33] width 136 height 9
copy div "eaffrey Rodrigues"
drag, startPoint x: 574, startPoint y: 53, endPoint x: 606, endPoint y: 60, distance: 33.2
click at [606, 60] on div "Jeaffrey Rodrigues star Not rated 6mi t. +447399607736 | jeaffrey@wiseproductio…" at bounding box center [616, 48] width 178 height 47
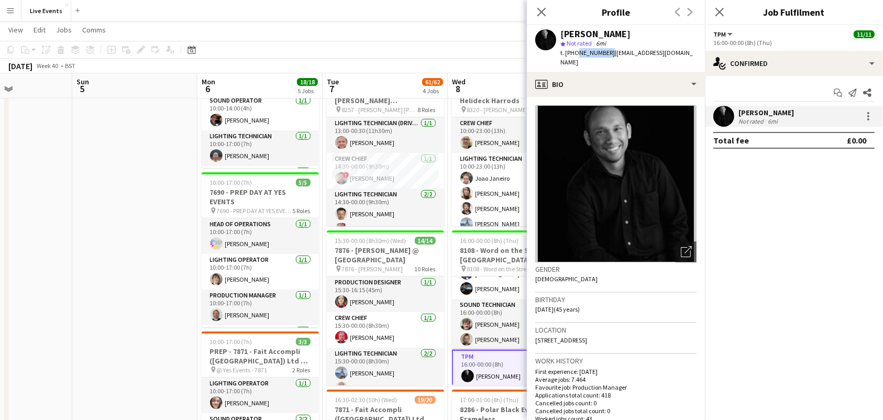
copy span "7399607736"
click at [546, 15] on icon "Close pop-in" at bounding box center [541, 12] width 10 height 10
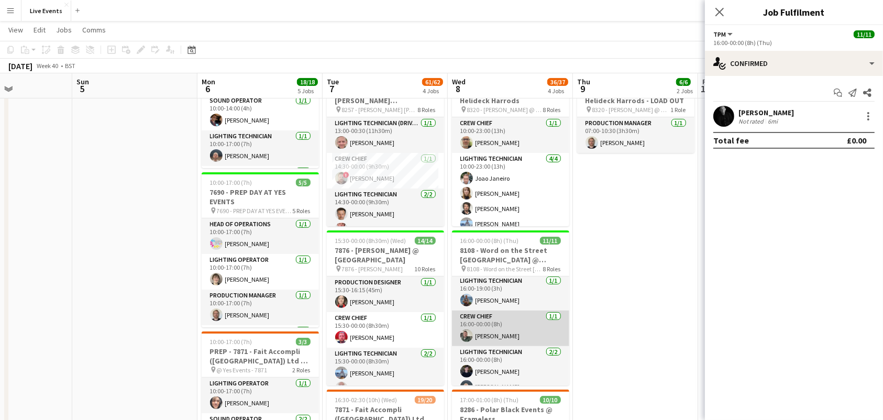
scroll to position [0, 0]
click at [521, 336] on app-card-role "Crew Chief 1/1 16:00-00:00 (8h) Andrew Gorman" at bounding box center [510, 330] width 117 height 36
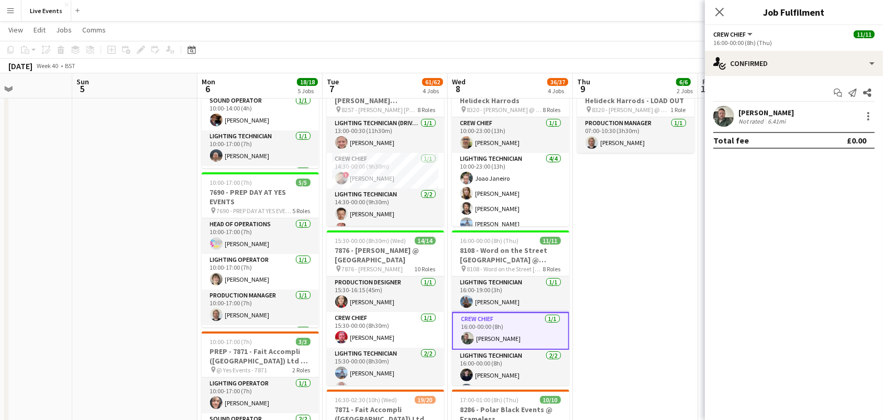
click at [717, 113] on app-user-avatar at bounding box center [723, 116] width 21 height 21
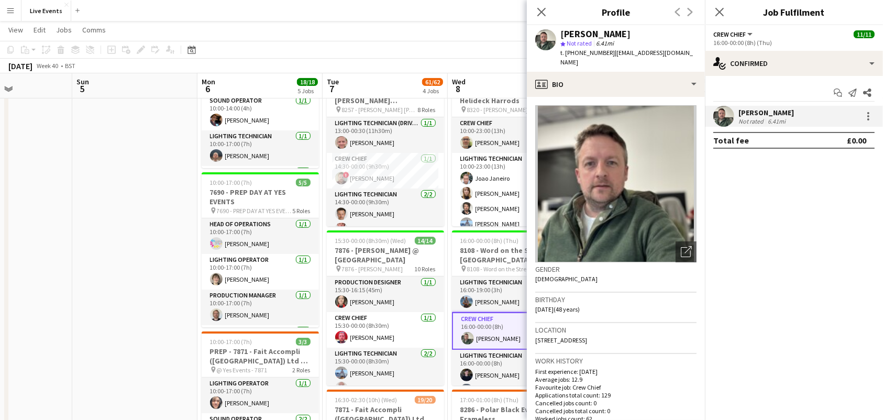
drag, startPoint x: 616, startPoint y: 32, endPoint x: 561, endPoint y: 32, distance: 54.5
click at [561, 32] on div "[PERSON_NAME]" at bounding box center [628, 33] width 136 height 9
copy div "[PERSON_NAME]"
drag, startPoint x: 574, startPoint y: 56, endPoint x: 606, endPoint y: 59, distance: 32.7
click at [606, 59] on div "Andrew Gorman star Not rated 6.41mi t. +447973657191 | gormana15@gmail.com" at bounding box center [616, 48] width 178 height 47
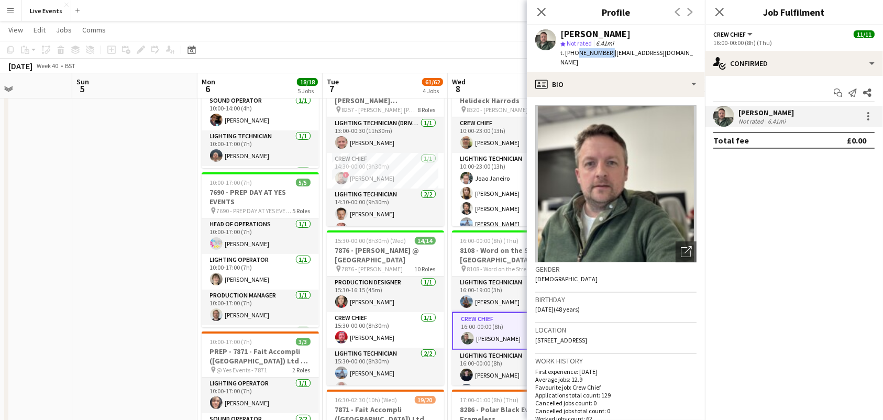
copy span "7973657191"
click at [541, 14] on icon "Close pop-in" at bounding box center [541, 12] width 10 height 10
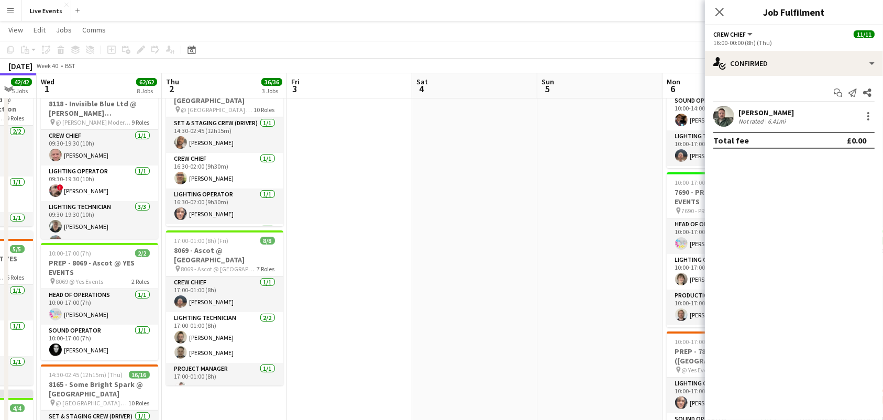
drag, startPoint x: 143, startPoint y: 153, endPoint x: 608, endPoint y: 185, distance: 466.6
click at [608, 185] on app-calendar-viewport "Mon 29 8/8 2 Jobs Tue 30 42/42 5 Jobs Wed 1 62/62 8 Jobs Thu 2 36/36 3 Jobs Fri…" at bounding box center [441, 425] width 883 height 1189
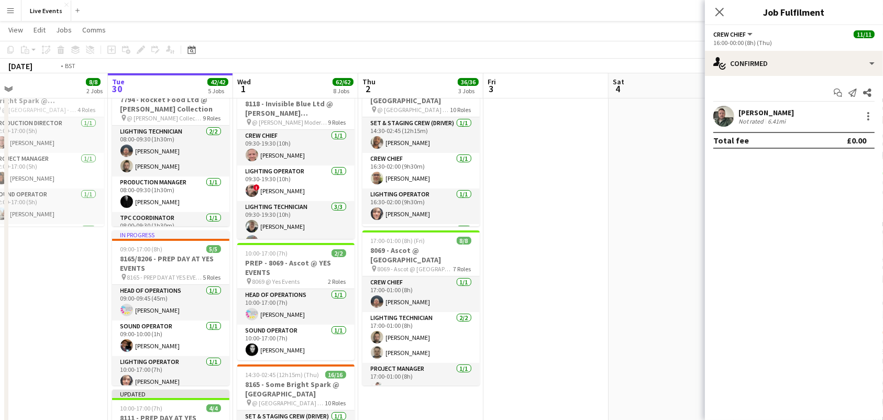
scroll to position [0, 247]
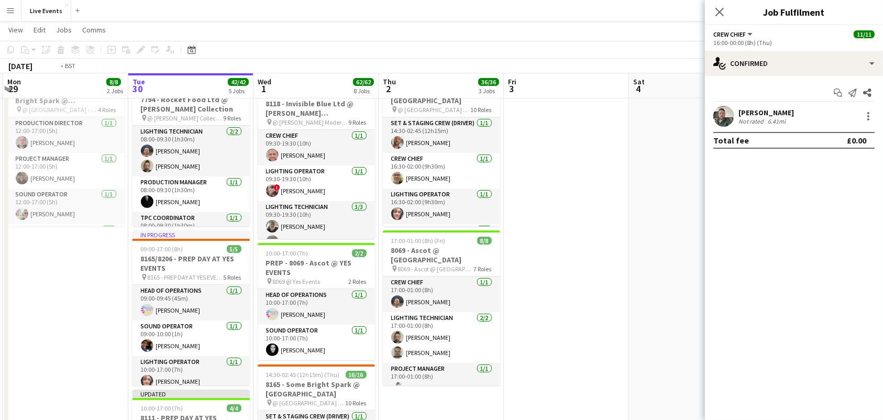
drag, startPoint x: 412, startPoint y: 240, endPoint x: 628, endPoint y: 228, distance: 217.1
click at [628, 228] on app-calendar-viewport "Sat 27 Sun 28 Mon 29 8/8 2 Jobs Tue 30 42/42 5 Jobs Wed 1 62/62 8 Jobs Thu 2 36…" at bounding box center [441, 425] width 883 height 1189
click at [319, 98] on app-board-header-date "Wed 1 62/62 8 Jobs" at bounding box center [315, 85] width 125 height 25
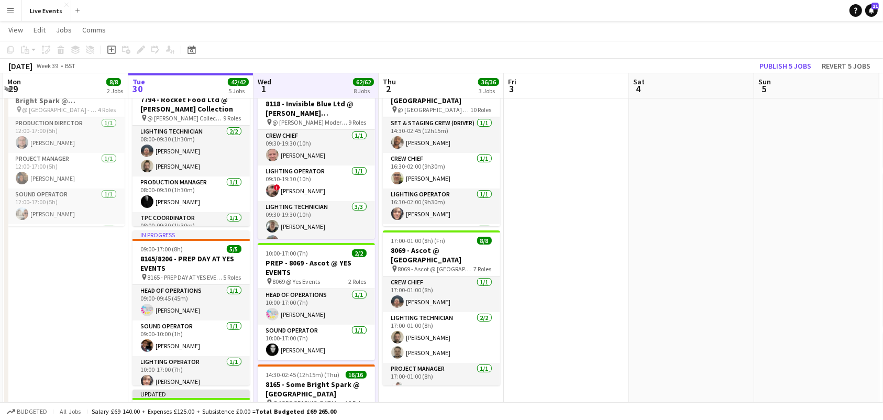
click at [332, 98] on div "Sat 27 Sun 28 Mon 29 8/8 2 Jobs Tue 30 42/42 5 Jobs Wed 1 62/62 8 Jobs Thu 2 36…" at bounding box center [566, 425] width 1627 height 1189
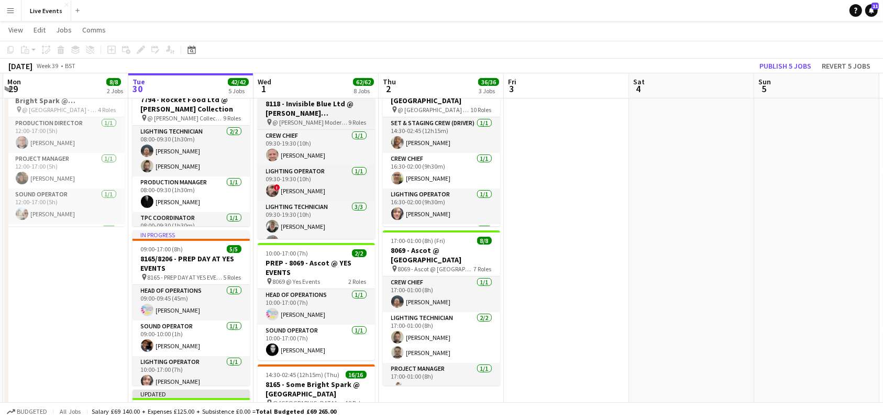
click at [332, 100] on h3 "8118 - Invisible Blue Ltd @ Tate Modern" at bounding box center [316, 108] width 117 height 19
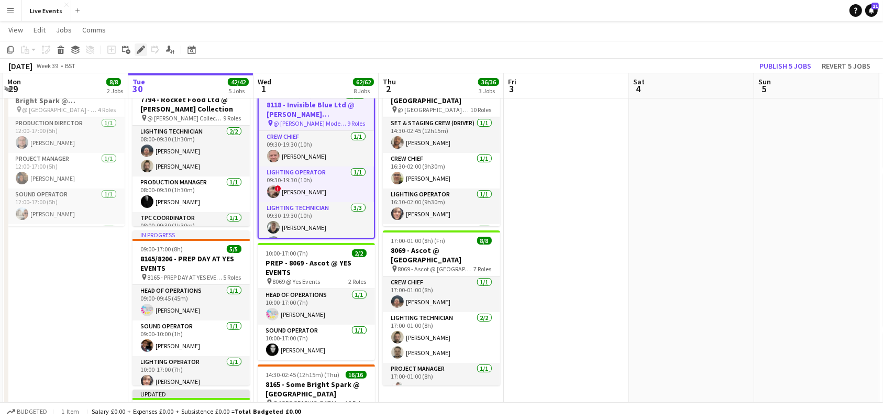
click at [142, 45] on div "Edit" at bounding box center [141, 49] width 13 height 13
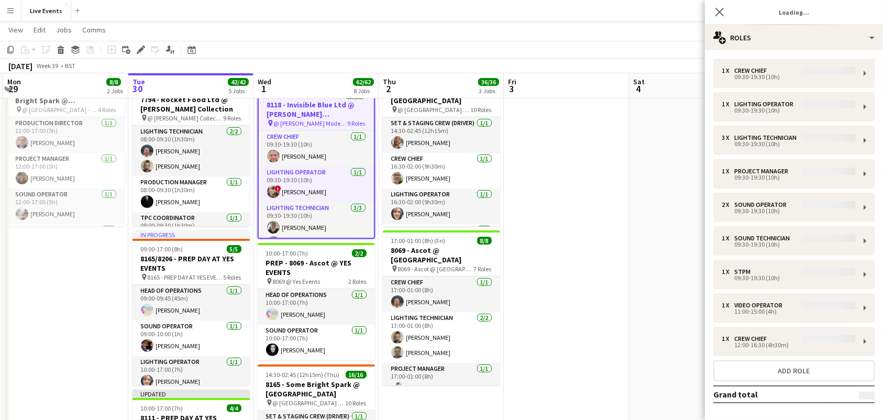
type input "**********"
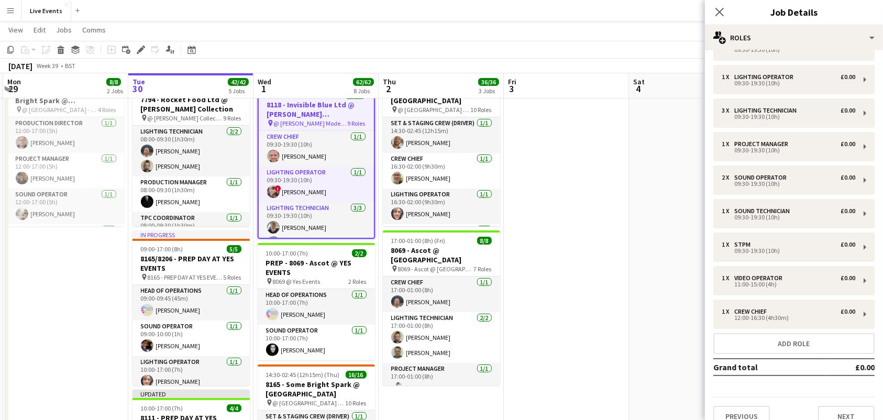
scroll to position [42, 0]
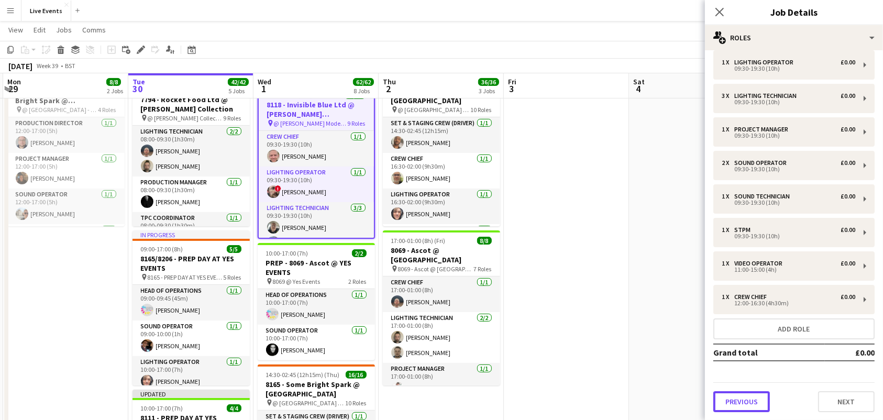
click at [750, 399] on button "Previous" at bounding box center [741, 401] width 57 height 21
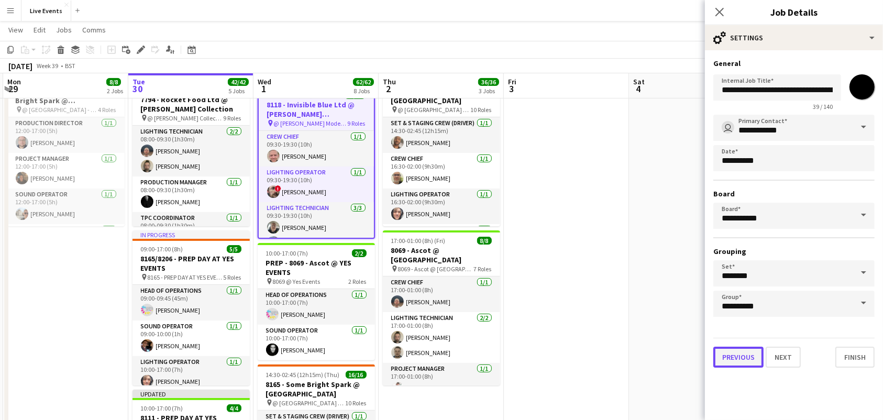
click at [733, 355] on button "Previous" at bounding box center [738, 357] width 50 height 21
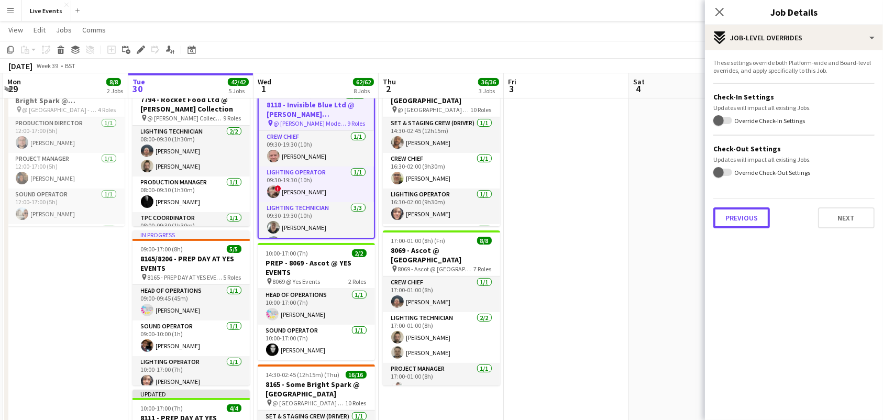
click at [745, 226] on button "Previous" at bounding box center [741, 217] width 57 height 21
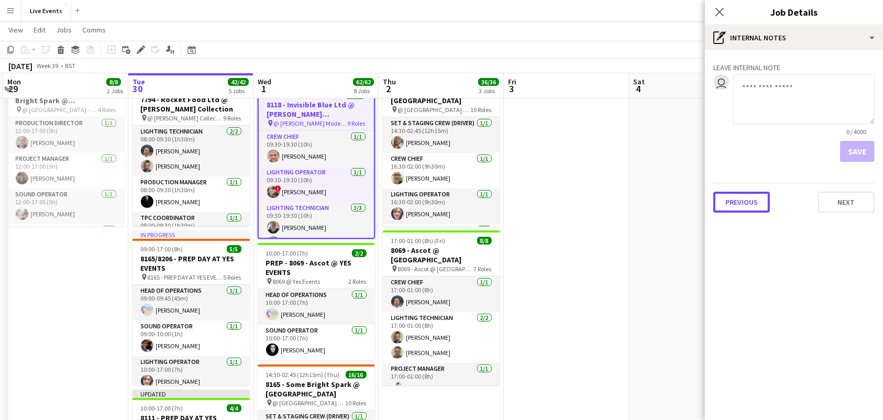
click at [746, 203] on button "Previous" at bounding box center [741, 202] width 57 height 21
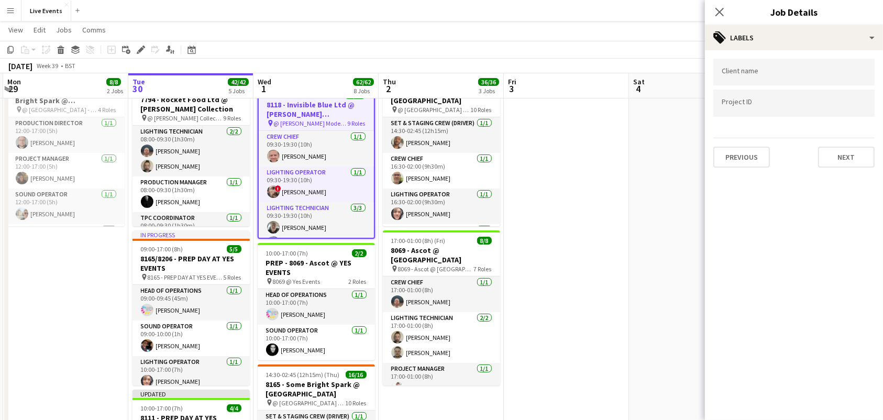
click at [749, 140] on div "Previous Next" at bounding box center [793, 153] width 161 height 30
click at [748, 147] on button "Previous" at bounding box center [741, 157] width 57 height 21
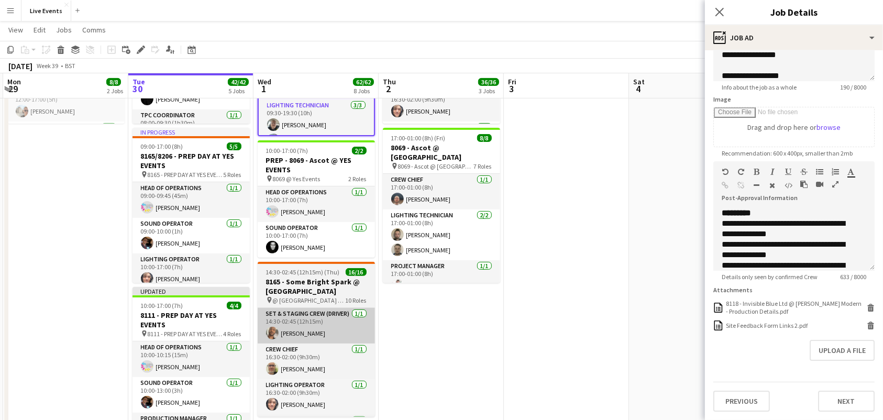
scroll to position [349, 0]
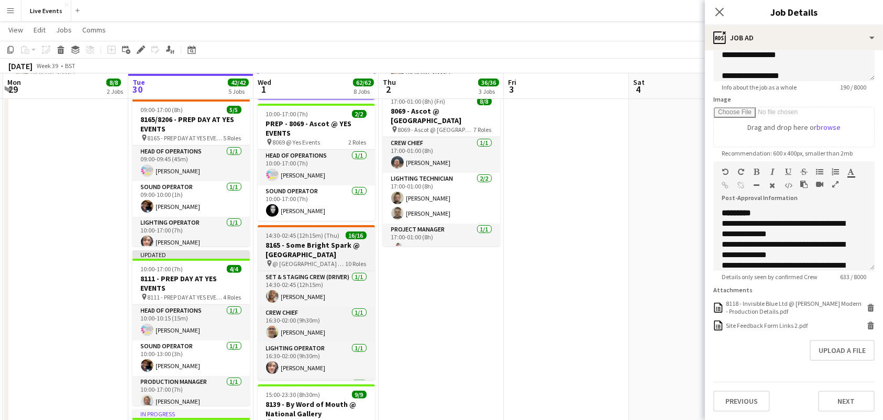
click at [312, 249] on h3 "8165 - Some Bright Spark @ Old Royal Naval College" at bounding box center [316, 249] width 117 height 19
type input "**********"
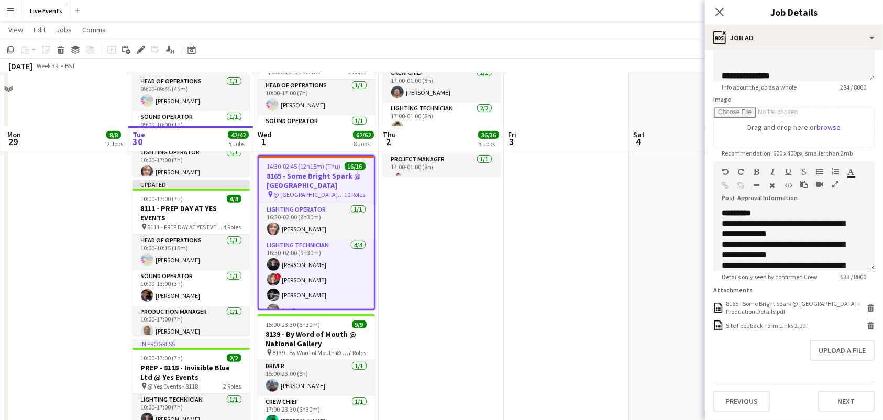
scroll to position [489, 0]
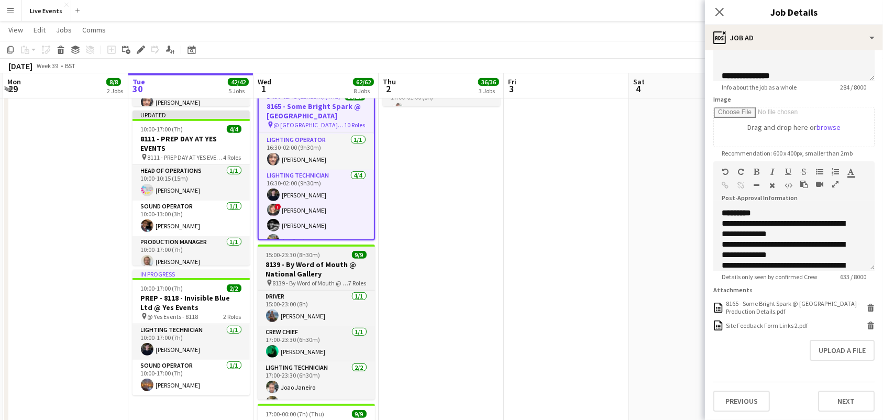
click at [310, 262] on h3 "8139 - By Word of Mouth @ National Gallery" at bounding box center [316, 269] width 117 height 19
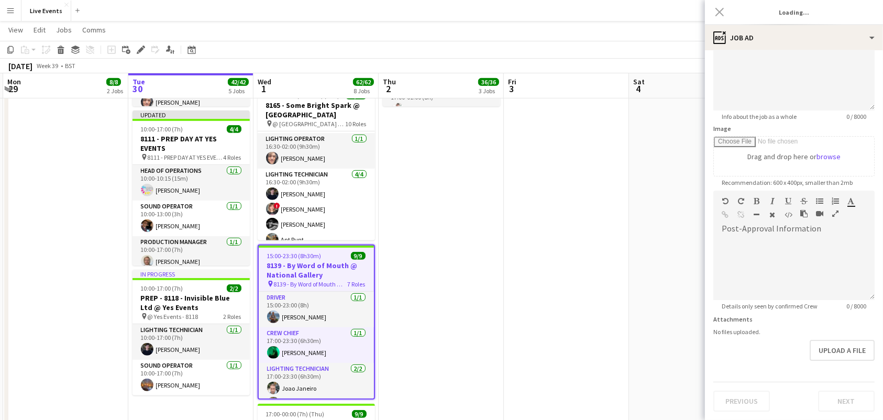
type input "**********"
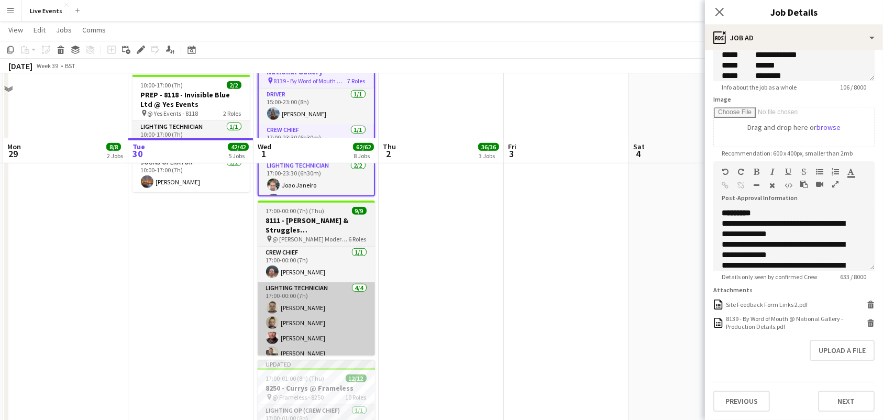
scroll to position [768, 0]
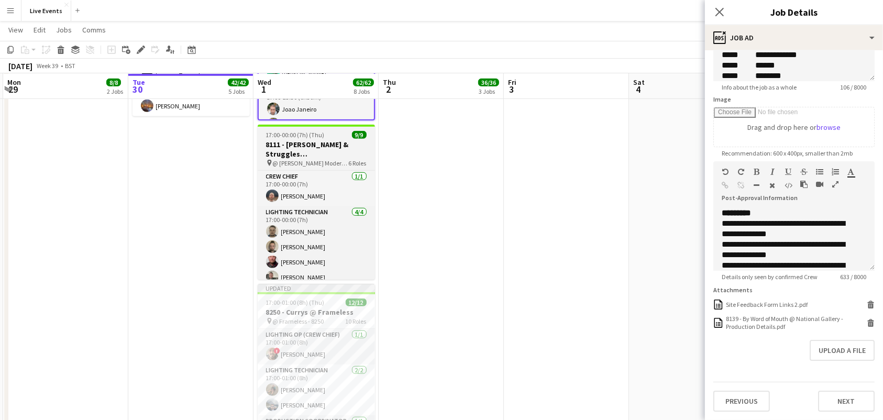
click at [317, 147] on h3 "8111 - Heidrick & Struggles (UK) Ltd @ Tate Modern" at bounding box center [316, 149] width 117 height 19
type input "**********"
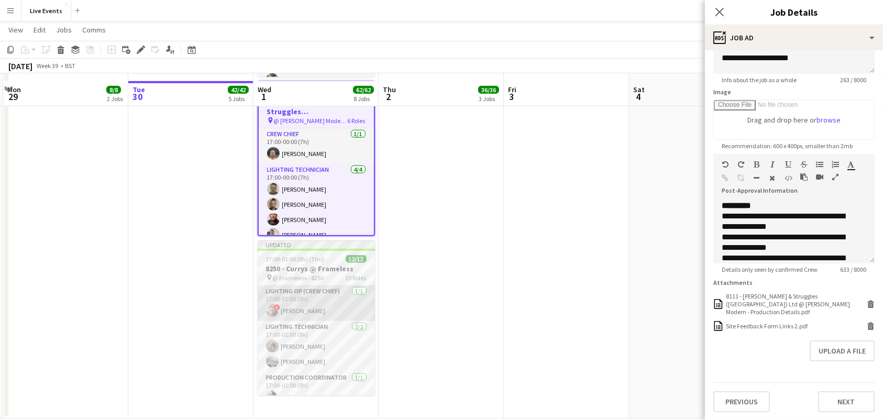
scroll to position [827, 0]
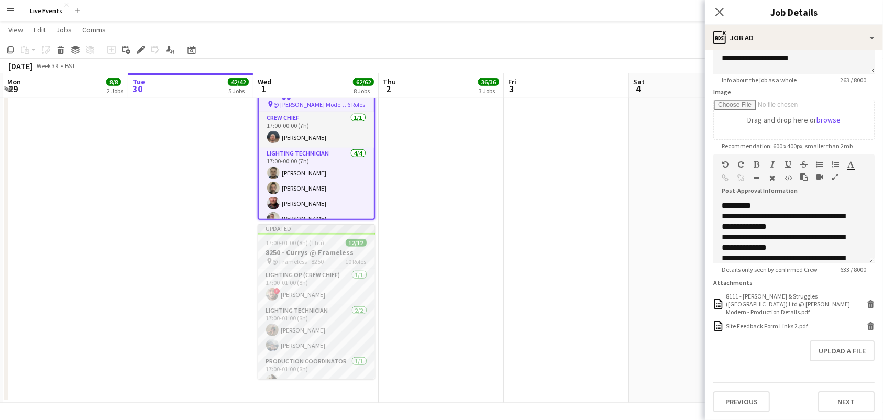
click at [310, 248] on h3 "8250 - Currys @ Frameless" at bounding box center [316, 252] width 117 height 9
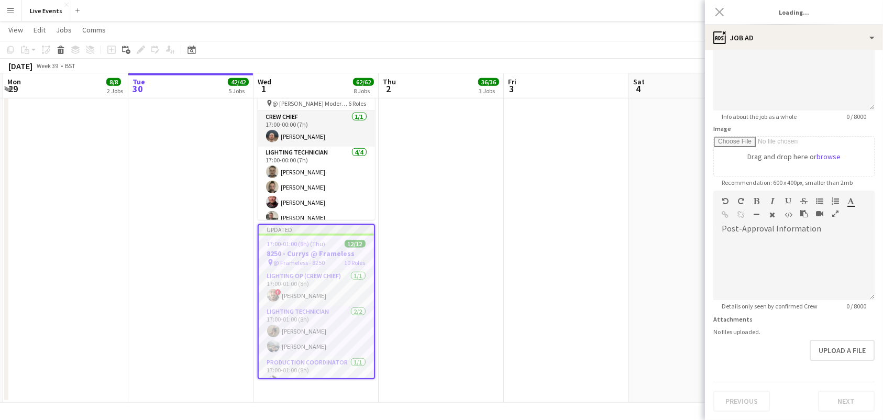
scroll to position [135, 0]
type input "**********"
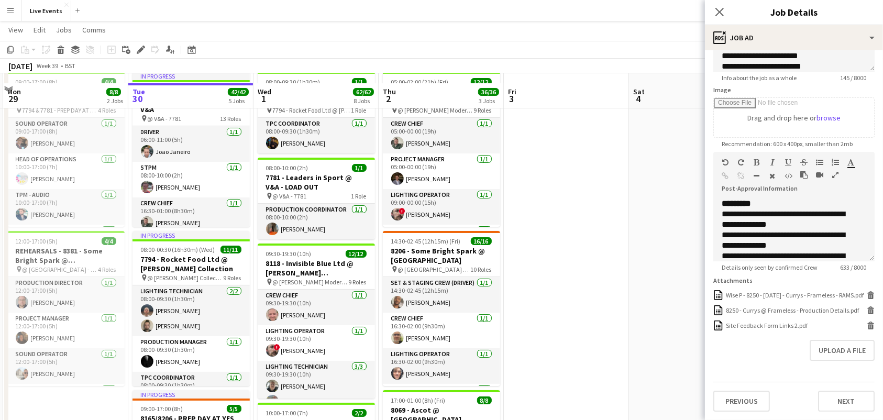
scroll to position [0, 0]
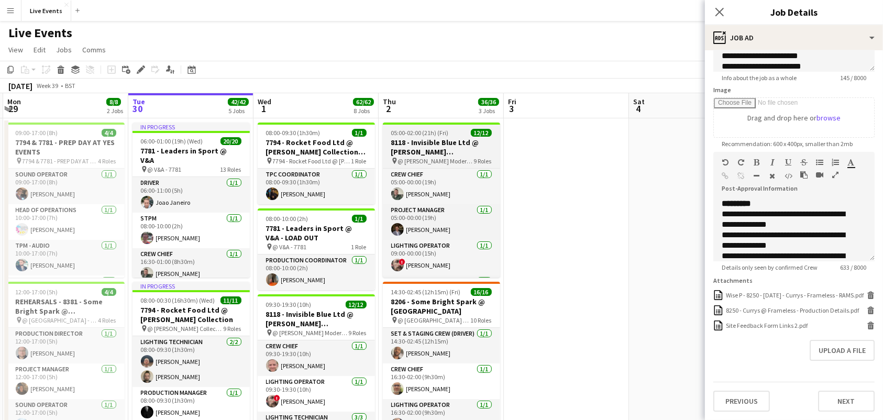
click at [437, 144] on h3 "8118 - Invisible Blue Ltd @ Tate Modern" at bounding box center [441, 147] width 117 height 19
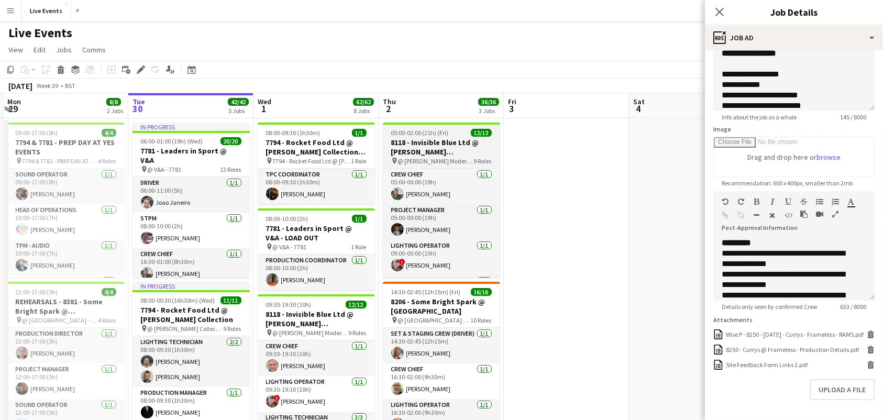
type input "**********"
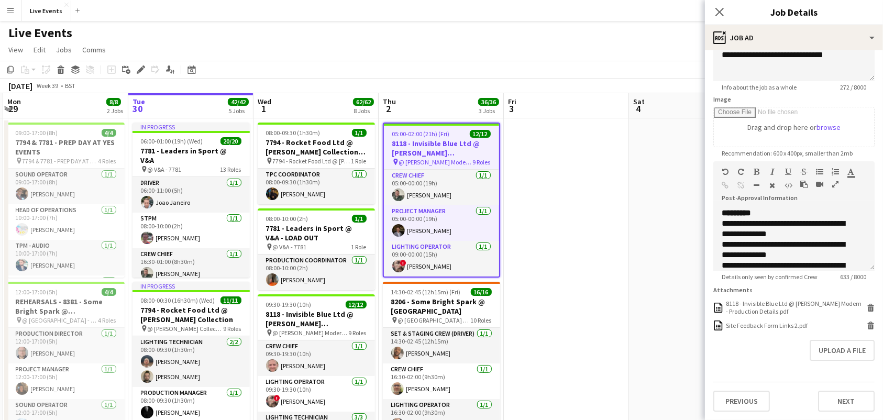
scroll to position [70, 0]
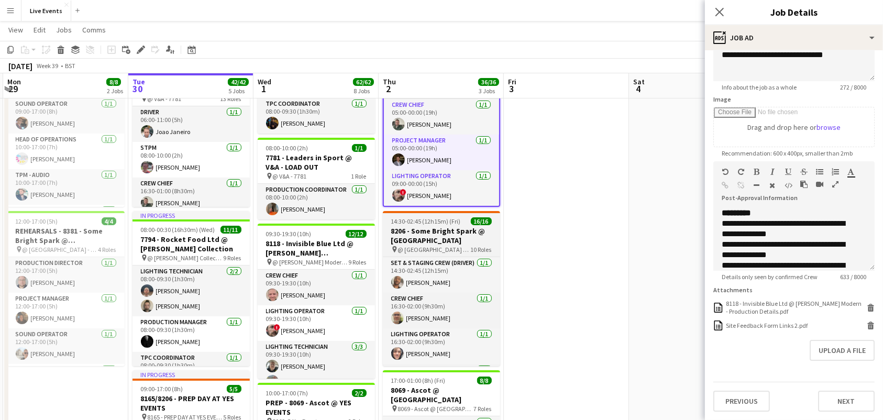
click at [426, 243] on h3 "8206 - Some Bright Spark @ Old Royal Naval College" at bounding box center [441, 235] width 117 height 19
type input "**********"
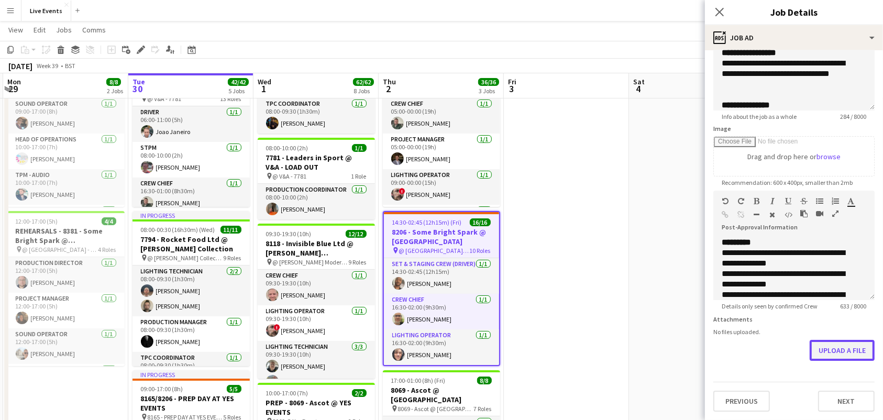
click at [838, 350] on button "Upload a file" at bounding box center [841, 350] width 65 height 21
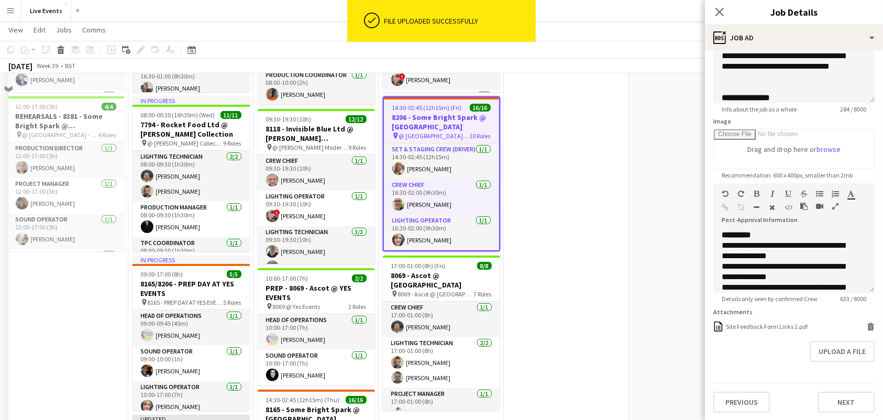
scroll to position [279, 0]
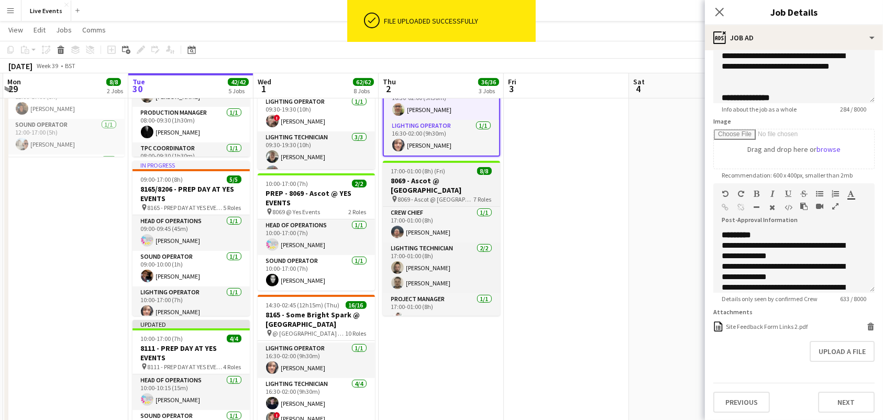
click at [435, 179] on h3 "8069 - Ascot @ National Gallery" at bounding box center [441, 185] width 117 height 19
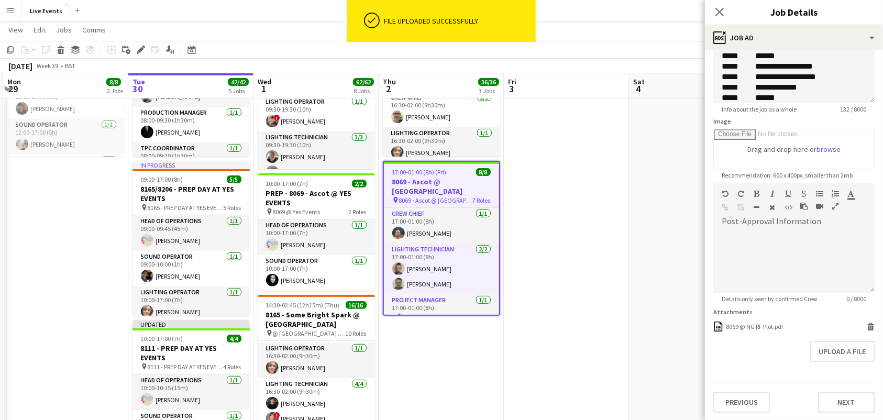
scroll to position [105, 0]
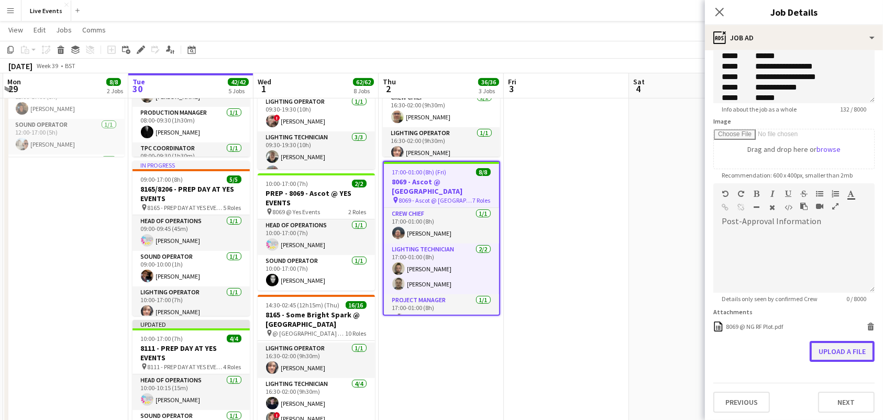
click at [827, 350] on button "Upload a file" at bounding box center [841, 351] width 65 height 21
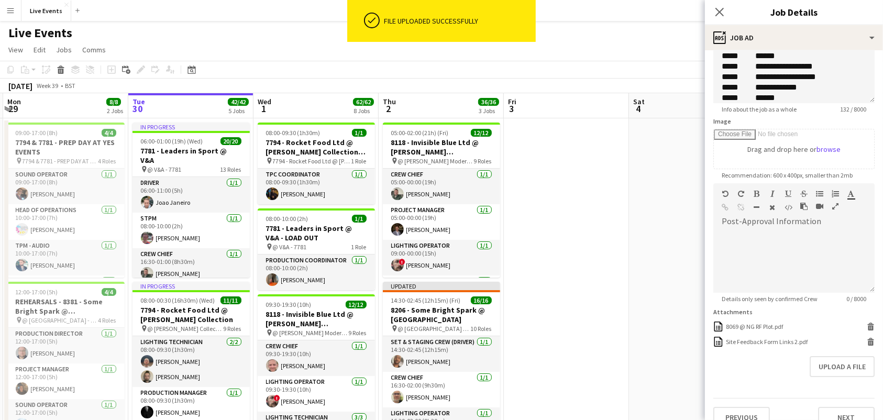
scroll to position [70, 0]
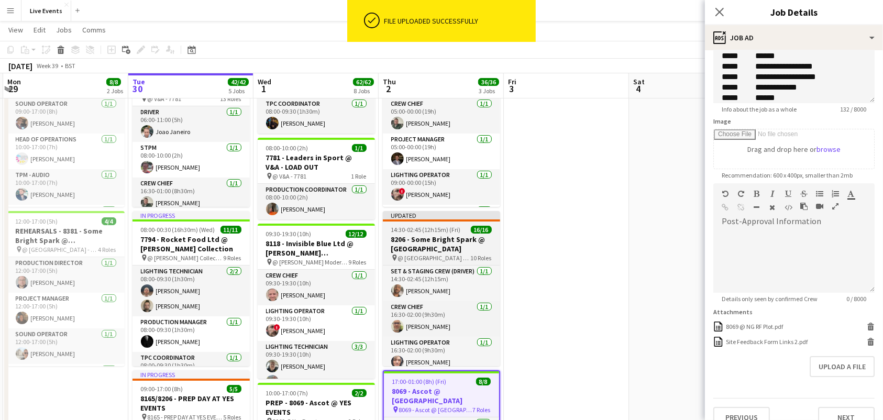
click at [448, 245] on h3 "8206 - Some Bright Spark @ Old Royal Naval College" at bounding box center [441, 244] width 117 height 19
type input "**********"
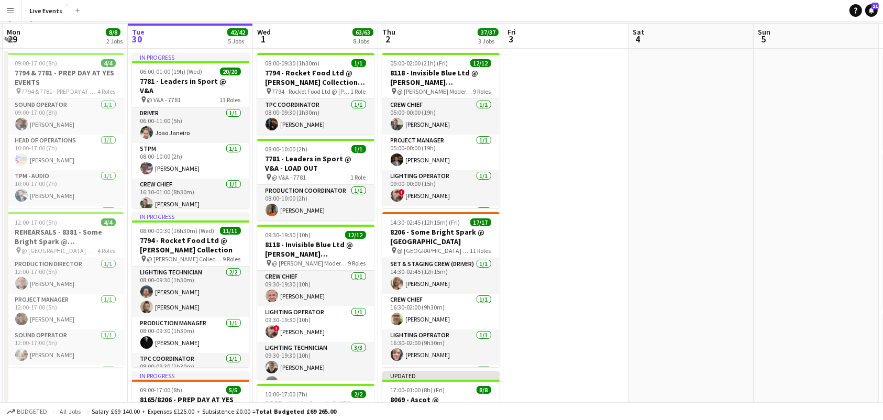
scroll to position [0, 0]
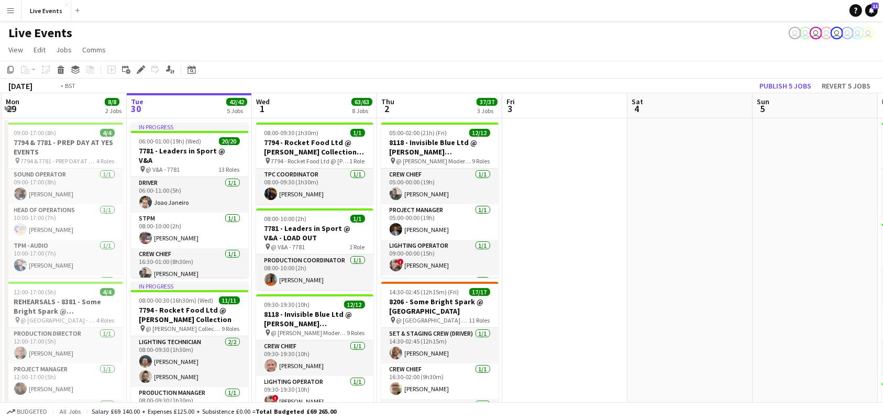
drag, startPoint x: 645, startPoint y: 265, endPoint x: 643, endPoint y: 165, distance: 99.5
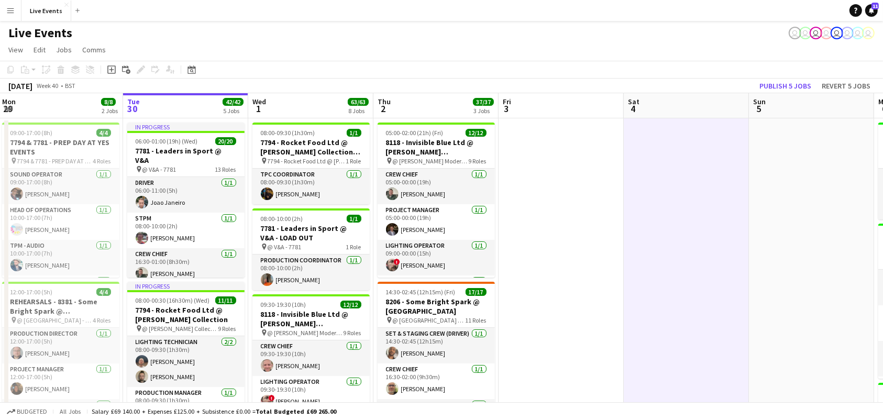
scroll to position [0, 257]
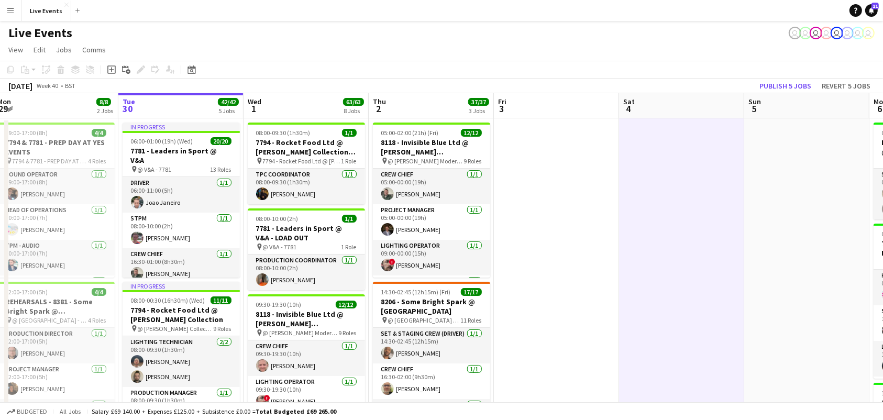
drag, startPoint x: 602, startPoint y: 276, endPoint x: 595, endPoint y: 185, distance: 91.9
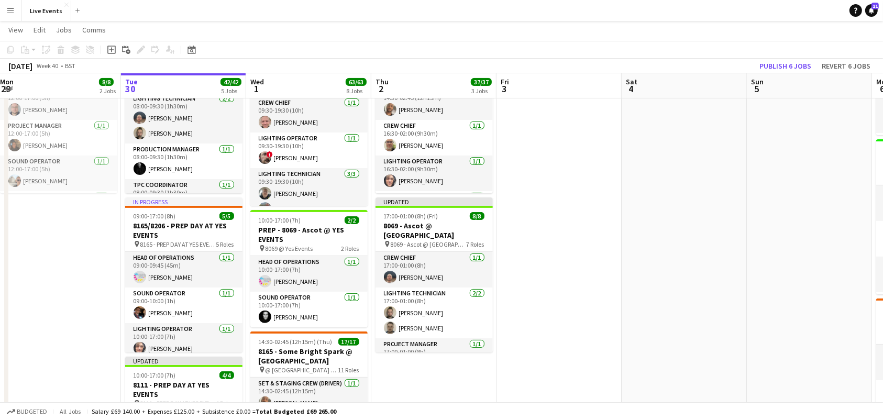
scroll to position [0, 0]
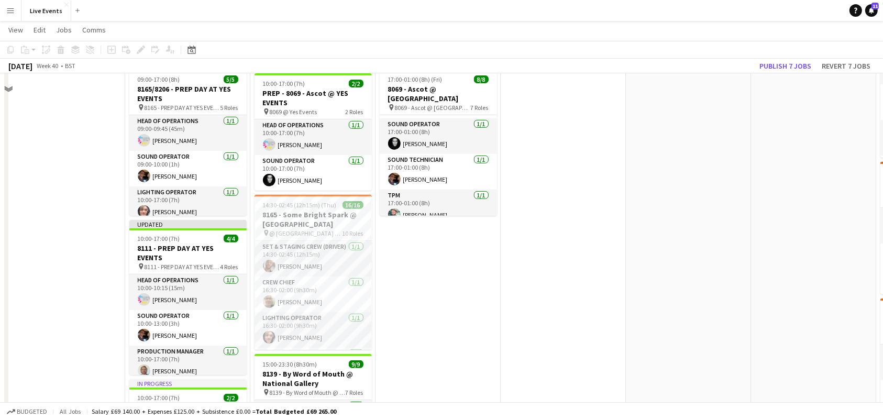
scroll to position [398, 0]
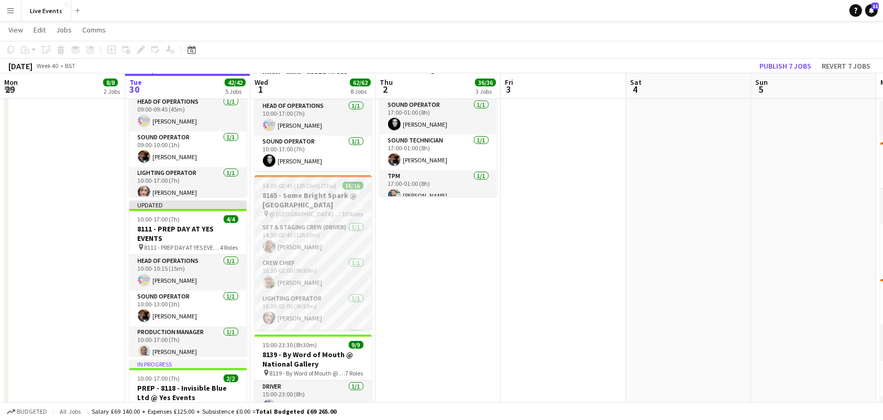
click at [283, 185] on span "14:30-02:45 (12h15m) (Thu)" at bounding box center [300, 186] width 74 height 8
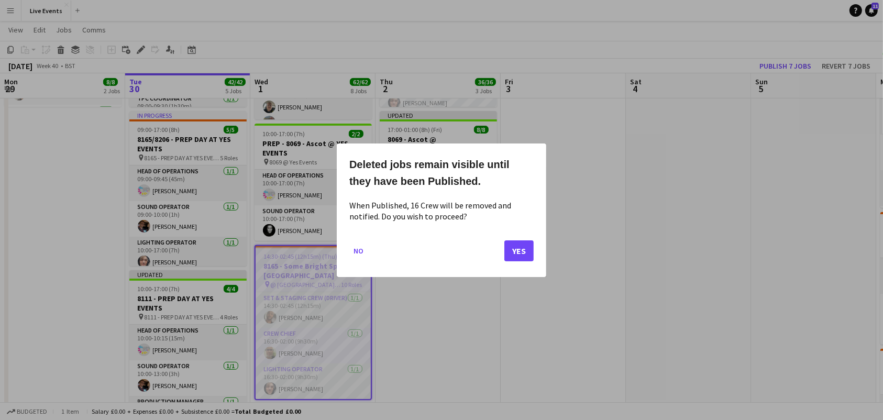
scroll to position [0, 0]
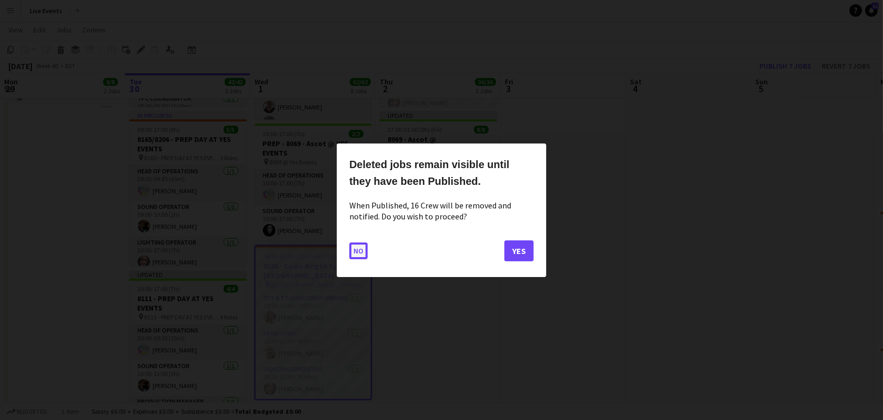
click at [353, 249] on button "No" at bounding box center [358, 250] width 18 height 17
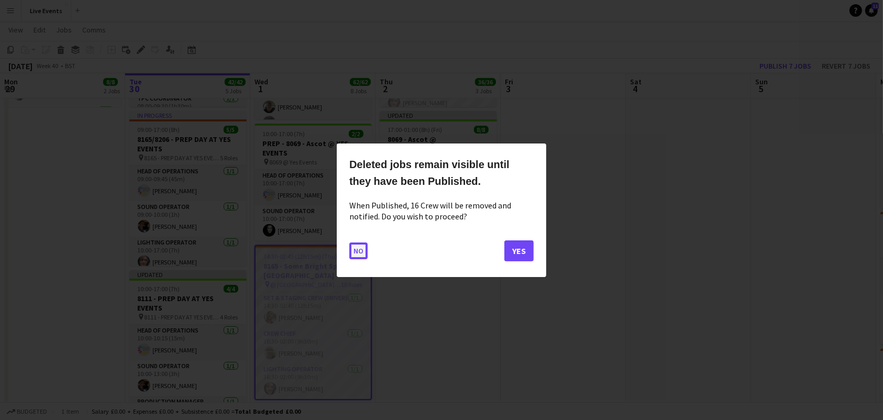
click at [357, 252] on button "No" at bounding box center [358, 250] width 18 height 17
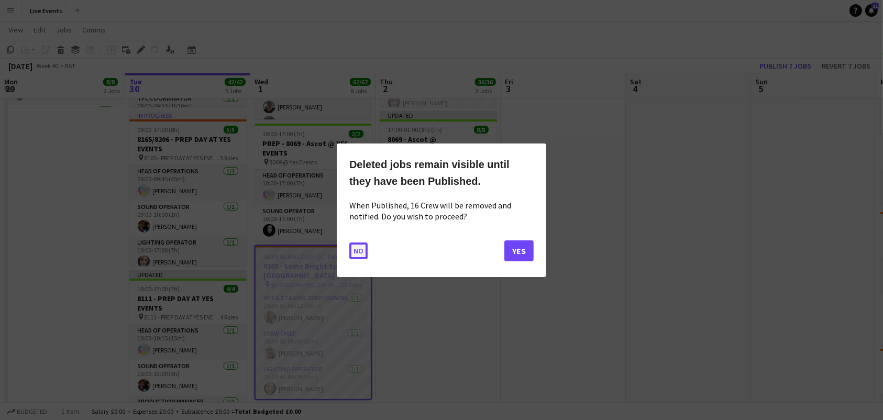
click at [356, 253] on button "No" at bounding box center [358, 250] width 18 height 17
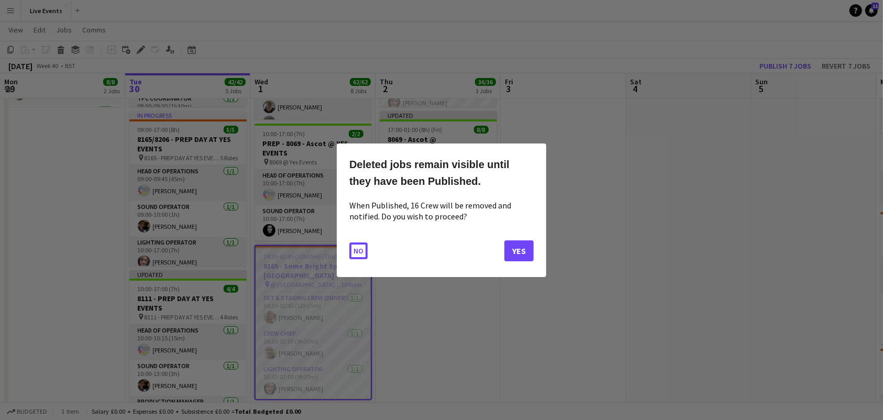
click at [356, 253] on button "No" at bounding box center [358, 250] width 18 height 17
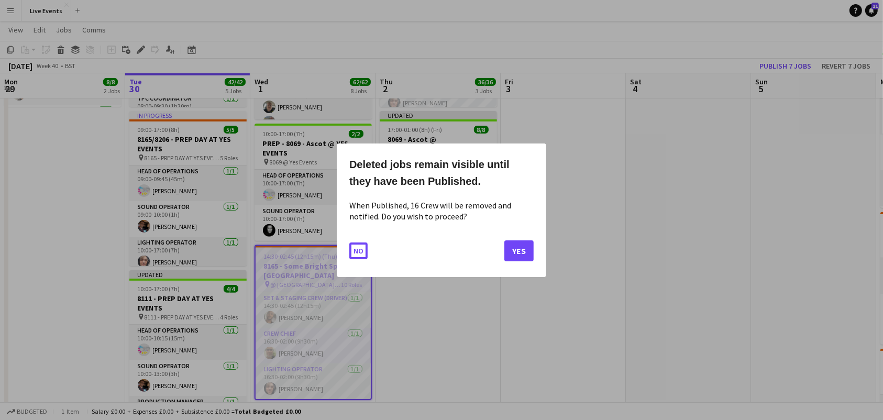
click at [356, 253] on button "No" at bounding box center [358, 250] width 18 height 17
click at [356, 253] on span "16/16" at bounding box center [351, 256] width 21 height 8
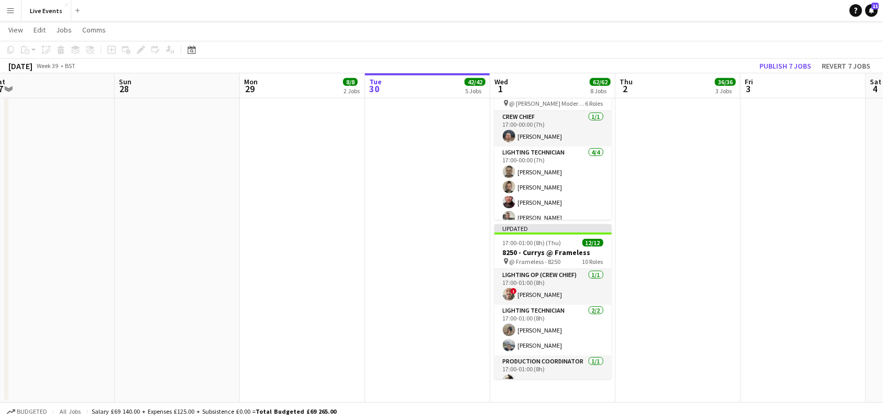
scroll to position [0, 511]
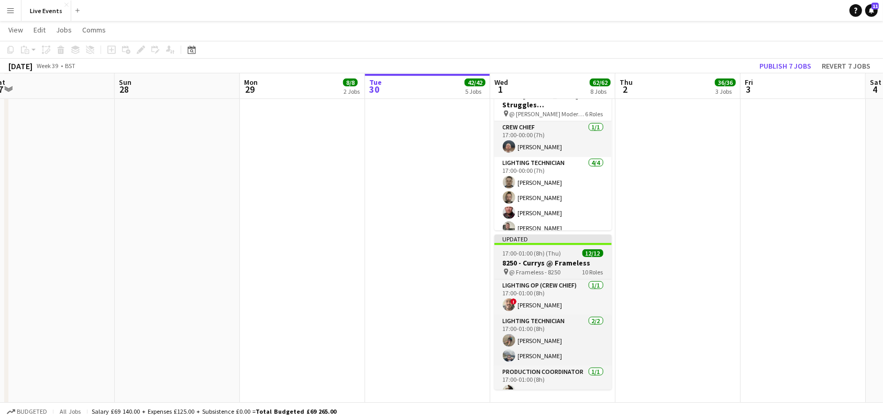
click at [567, 247] on app-job-card "Updated 17:00-01:00 (8h) (Thu) 12/12 8250 - Currys @ Frameless pin @ Frameless …" at bounding box center [552, 312] width 117 height 155
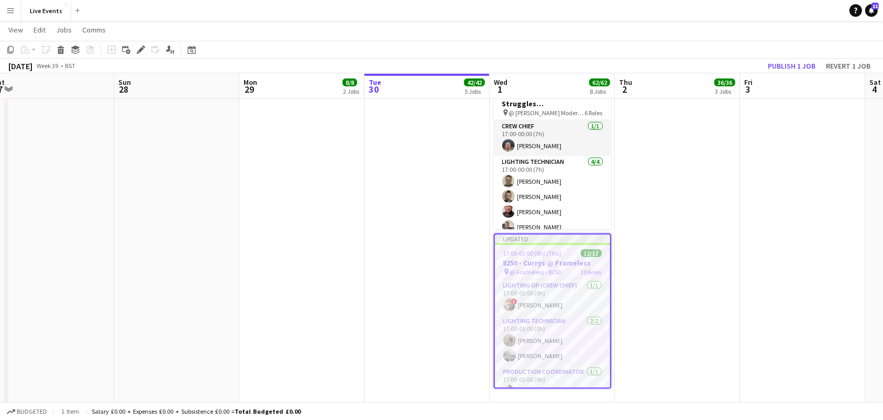
click at [567, 256] on div "17:00-01:00 (8h) (Thu) 12/12" at bounding box center [552, 253] width 115 height 8
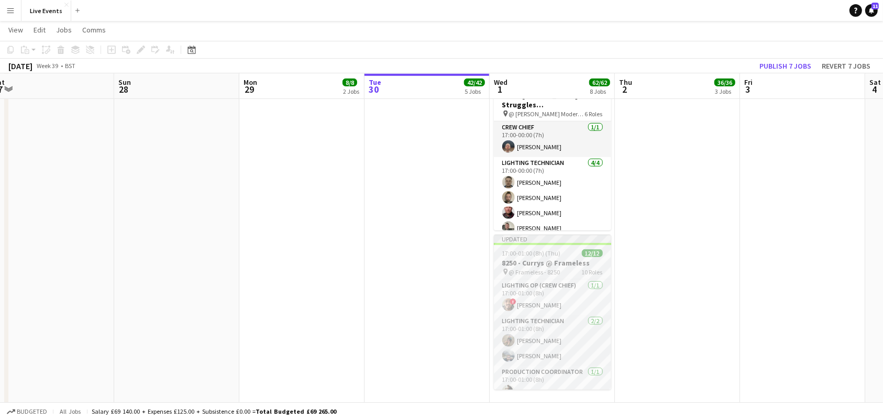
click at [567, 256] on div "17:00-01:00 (8h) (Thu) 12/12" at bounding box center [552, 253] width 117 height 8
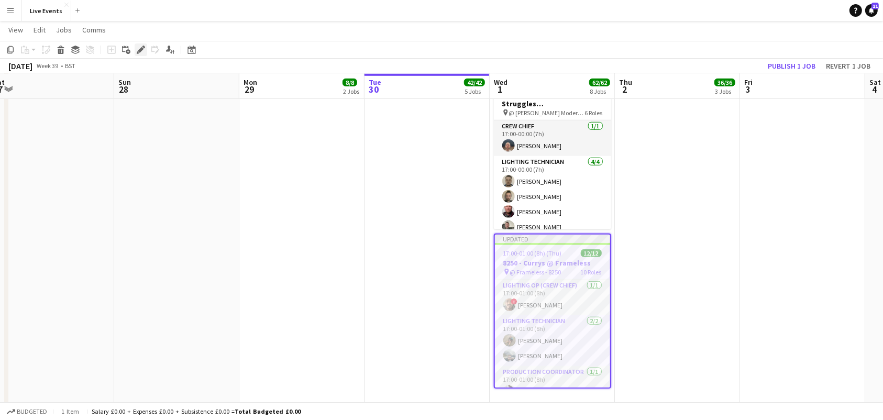
click at [137, 46] on icon "Edit" at bounding box center [141, 50] width 8 height 8
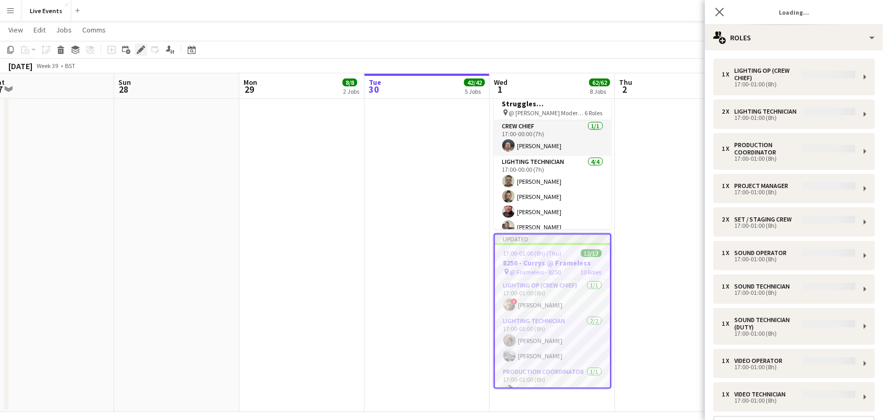
type input "**********"
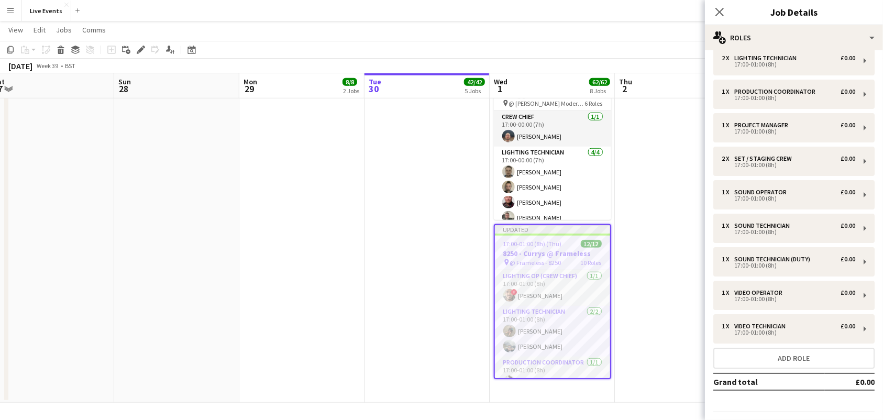
scroll to position [75, 0]
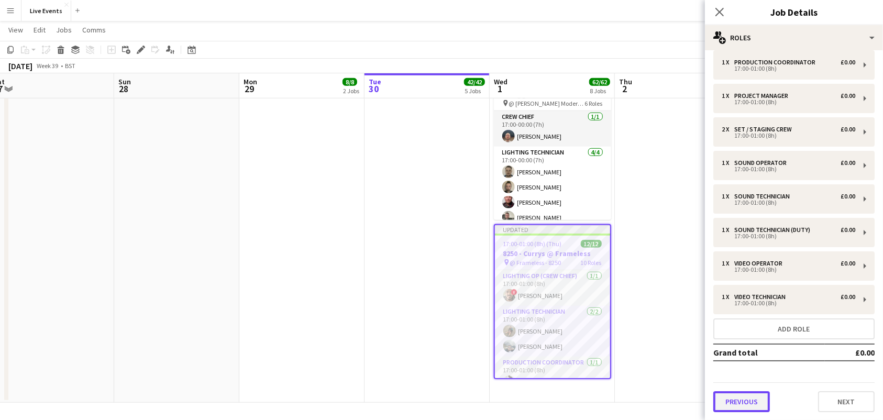
click at [736, 401] on button "Previous" at bounding box center [741, 401] width 57 height 21
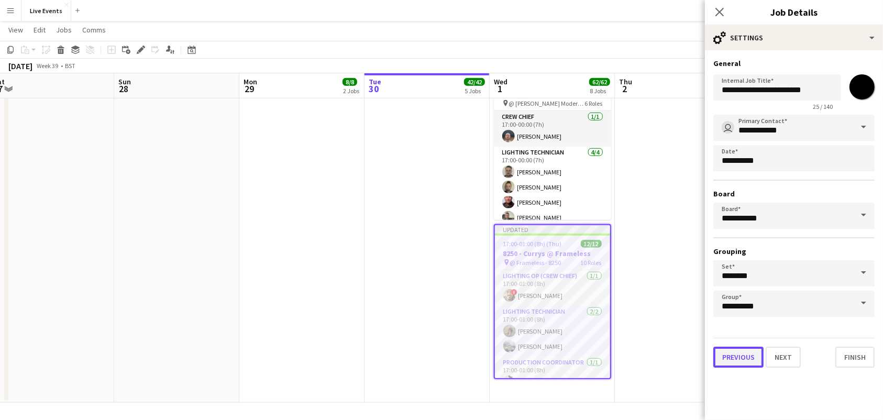
click at [745, 352] on button "Previous" at bounding box center [738, 357] width 50 height 21
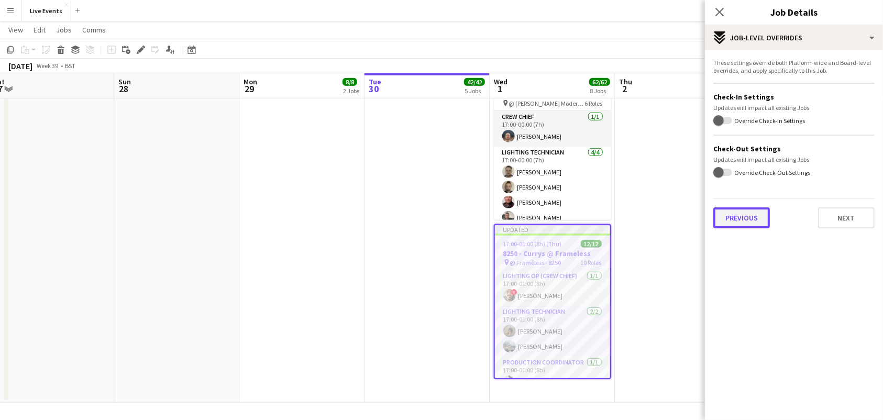
click at [740, 209] on button "Previous" at bounding box center [741, 217] width 57 height 21
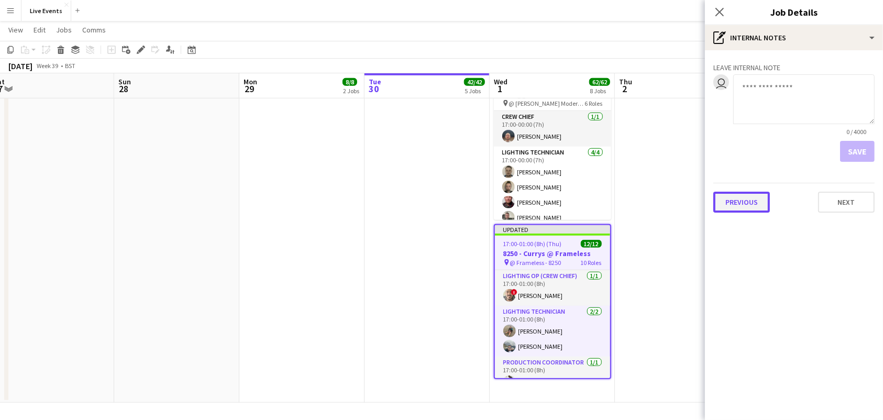
click at [751, 205] on button "Previous" at bounding box center [741, 202] width 57 height 21
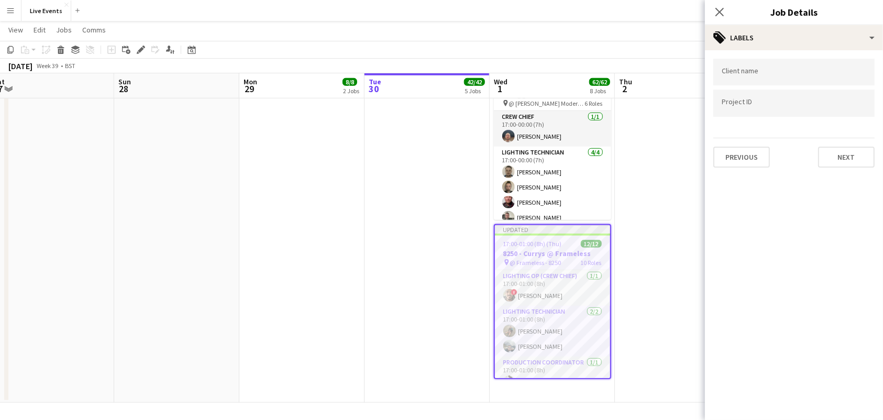
click at [754, 170] on div "Client name Project ID Previous Next" at bounding box center [794, 113] width 178 height 126
click at [739, 153] on button "Previous" at bounding box center [741, 157] width 57 height 21
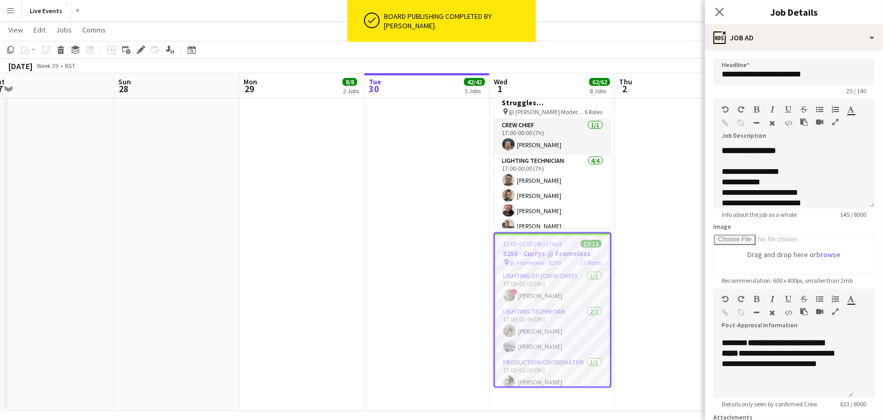
scroll to position [156, 0]
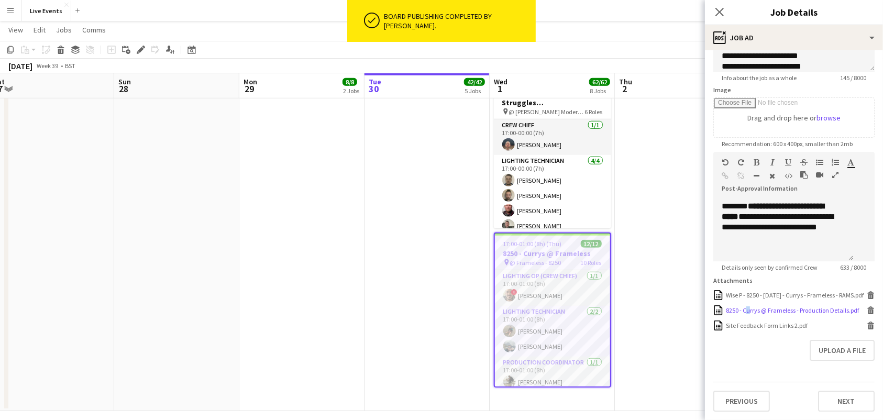
click at [745, 306] on div "8250 - Currys @ Frameless - Production Details.pdf" at bounding box center [792, 310] width 133 height 8
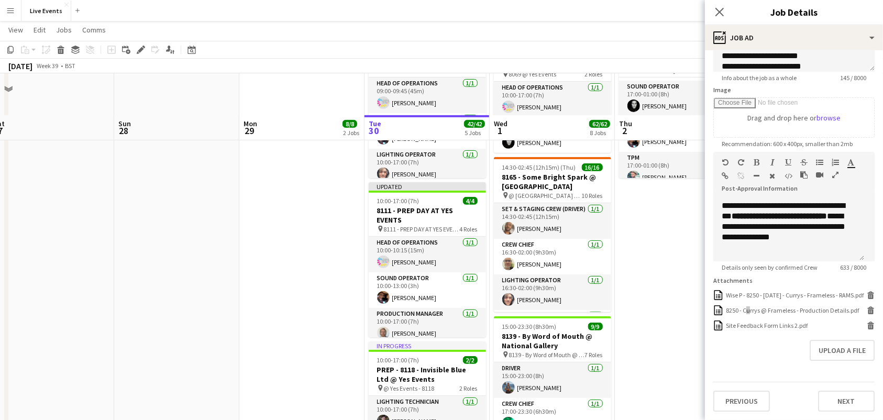
scroll to position [400, 0]
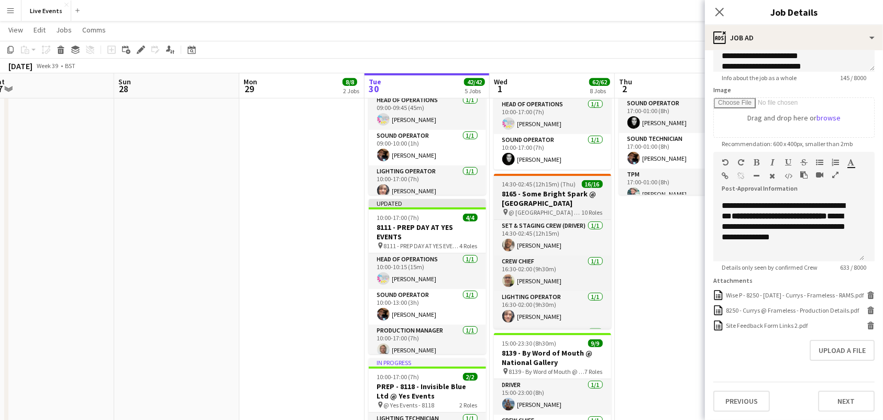
click at [561, 193] on h3 "8165 - Some Bright Spark @ Old Royal Naval College" at bounding box center [552, 198] width 117 height 19
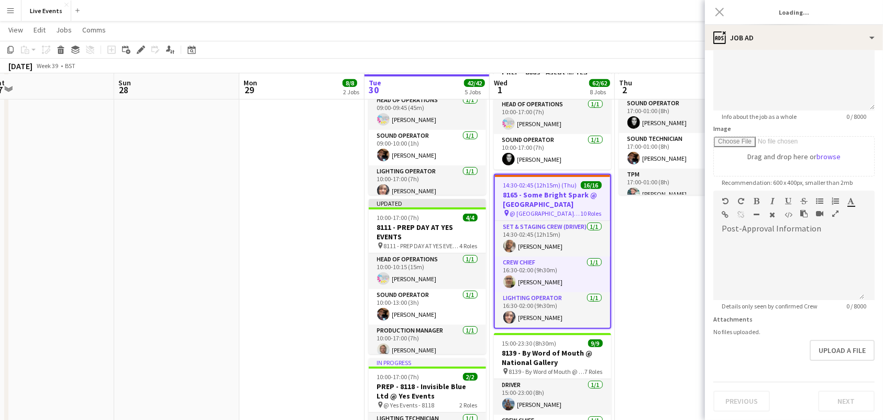
scroll to position [0, 0]
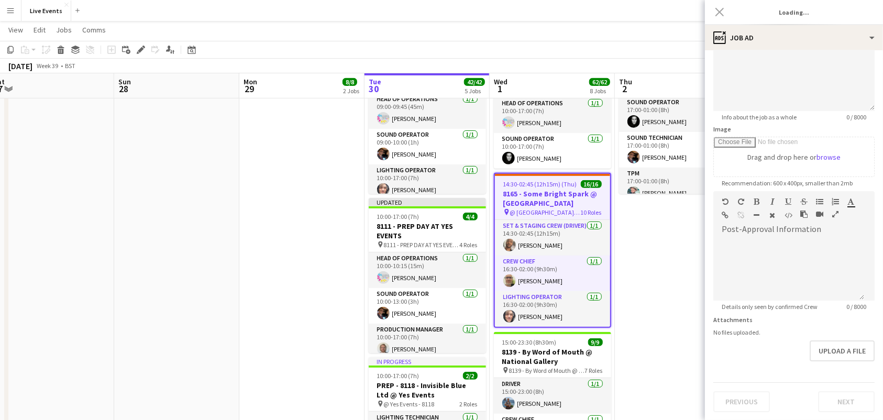
type input "**********"
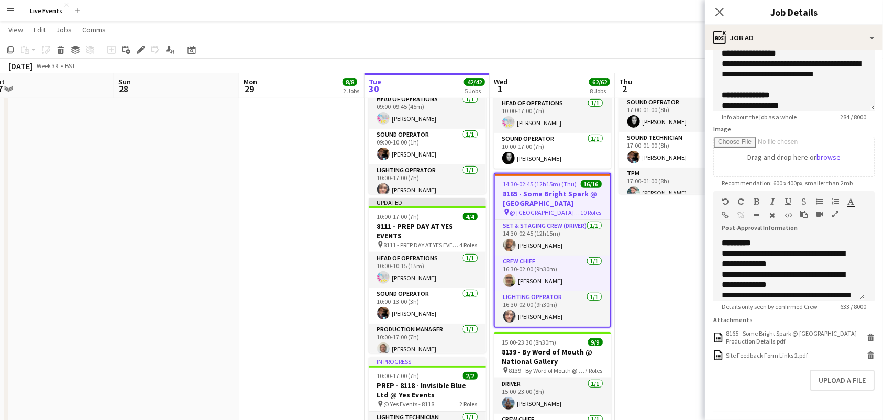
scroll to position [135, 0]
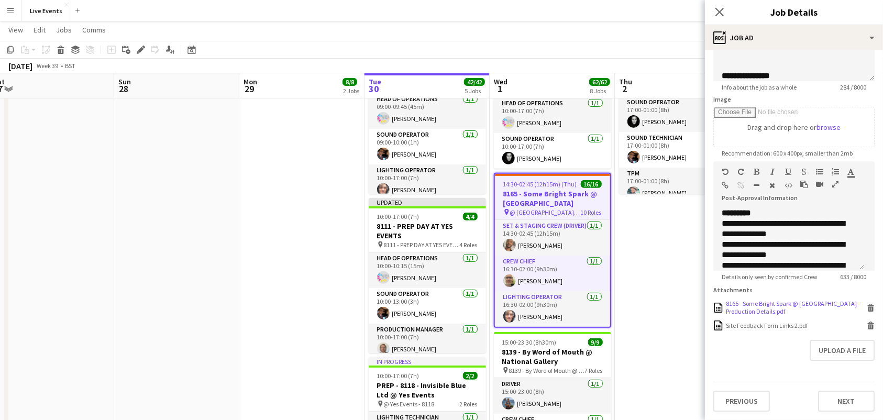
click at [756, 299] on div "8165 - Some Bright Spark @ Old Royal Naval College - Production Details.pdf" at bounding box center [795, 307] width 138 height 16
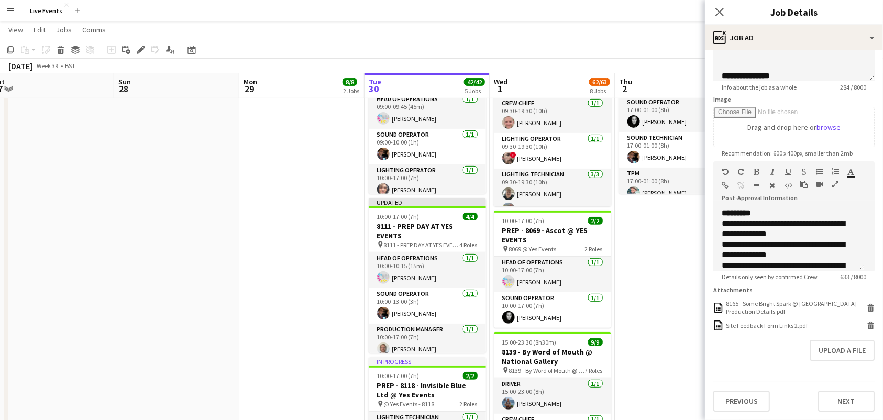
scroll to position [409, 0]
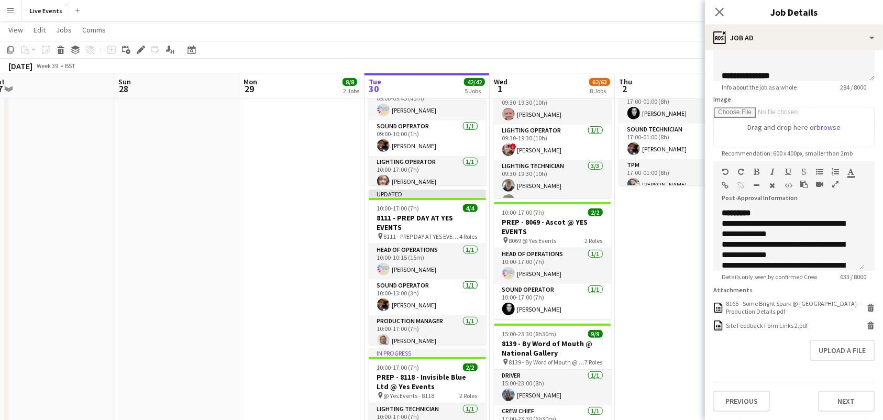
click at [360, 25] on app-page-menu "View Day view expanded Day view collapsed Month view Date picker Jump to today …" at bounding box center [441, 31] width 883 height 20
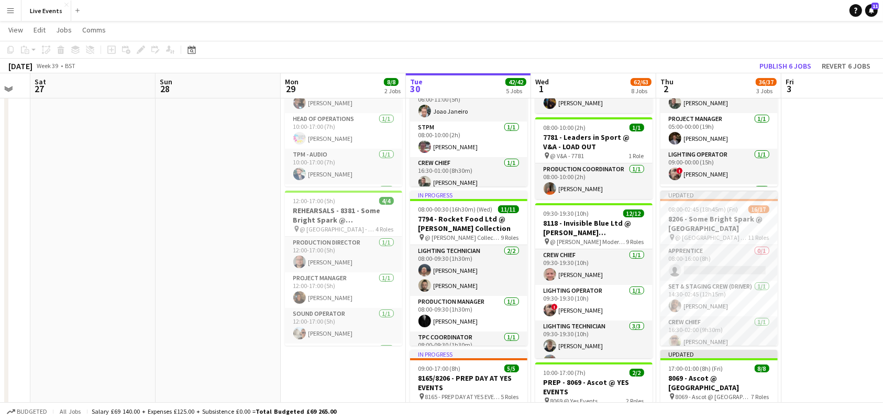
scroll to position [139, 0]
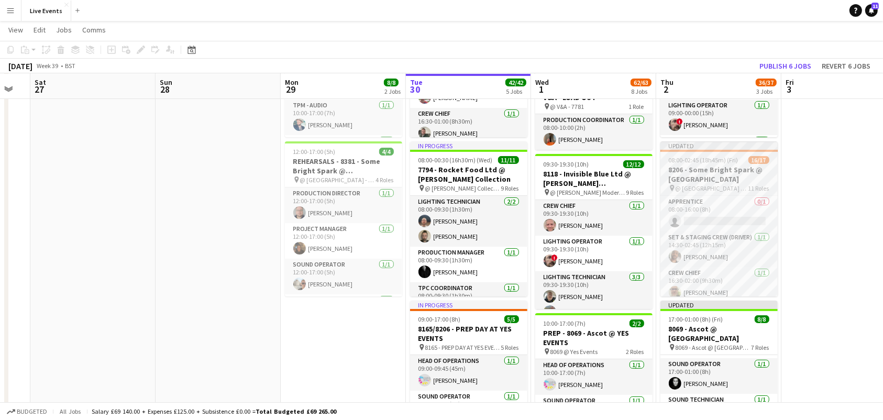
click at [719, 182] on h3 "8206 - Some Bright Spark @ Old Royal Naval College" at bounding box center [718, 174] width 117 height 19
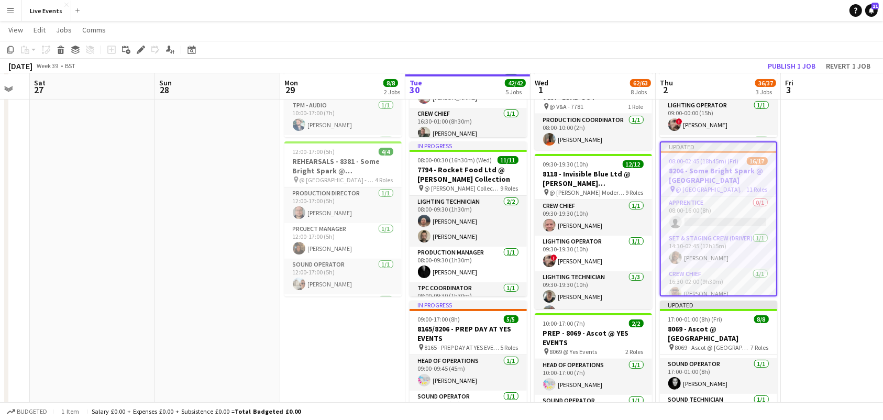
scroll to position [140, 0]
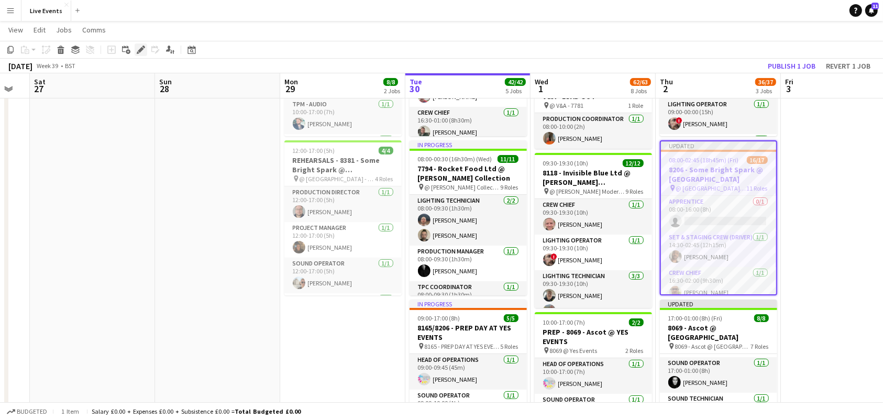
click at [135, 48] on div "Edit" at bounding box center [141, 49] width 13 height 13
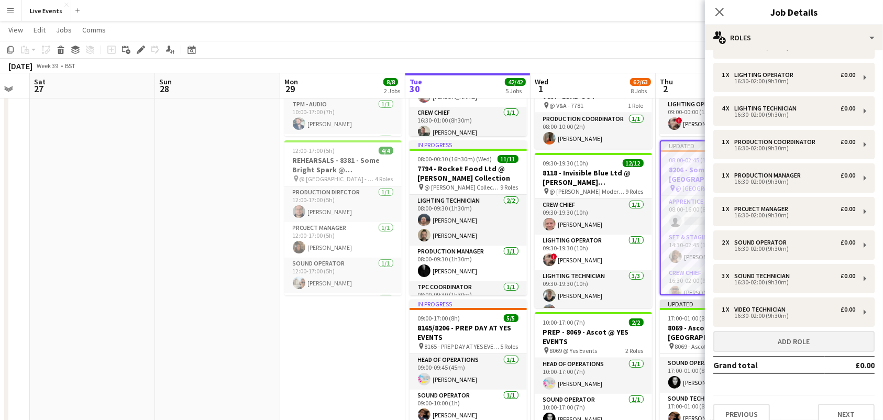
scroll to position [109, 0]
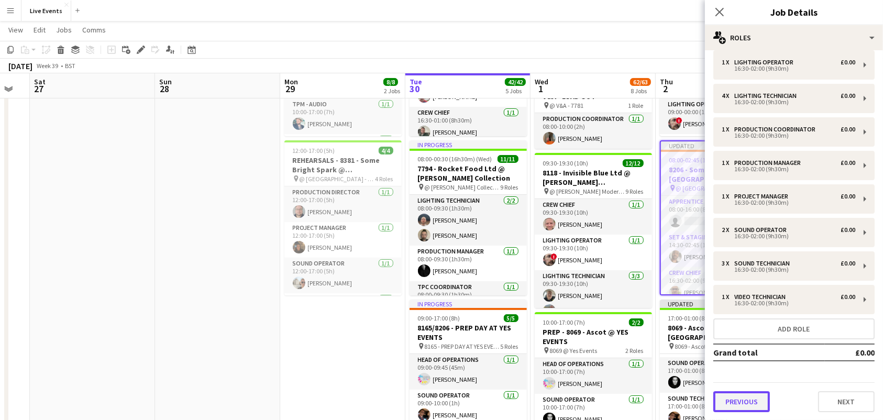
click at [761, 400] on button "Previous" at bounding box center [741, 401] width 57 height 21
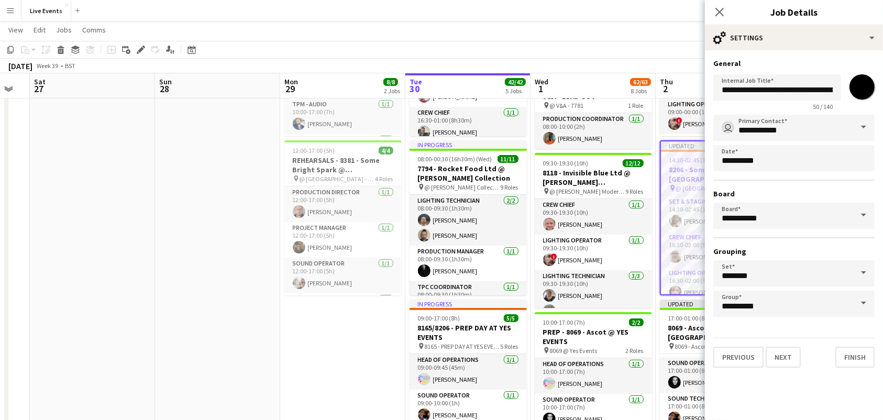
scroll to position [0, 0]
click at [720, 12] on icon at bounding box center [719, 12] width 10 height 10
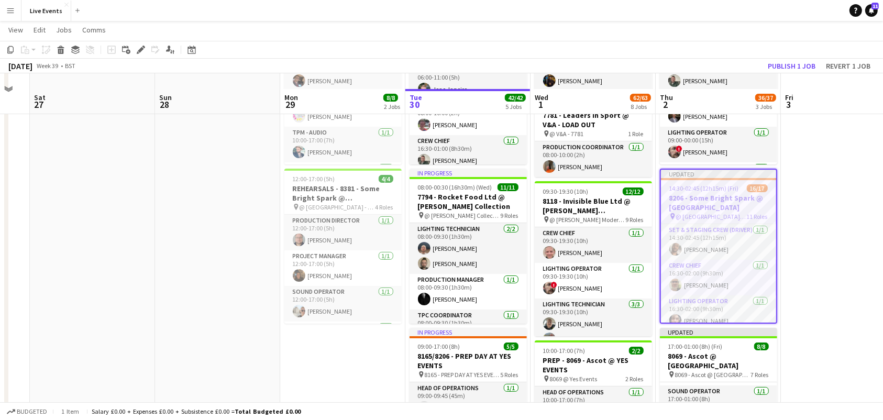
scroll to position [140, 0]
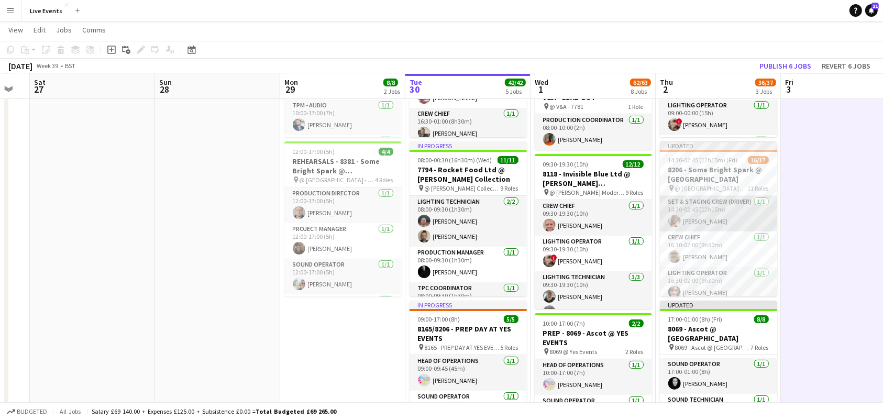
click at [762, 206] on app-card-role "Set & Staging Crew (Driver) 1/1 14:30-02:45 (12h15m) Paul Harris" at bounding box center [718, 214] width 117 height 36
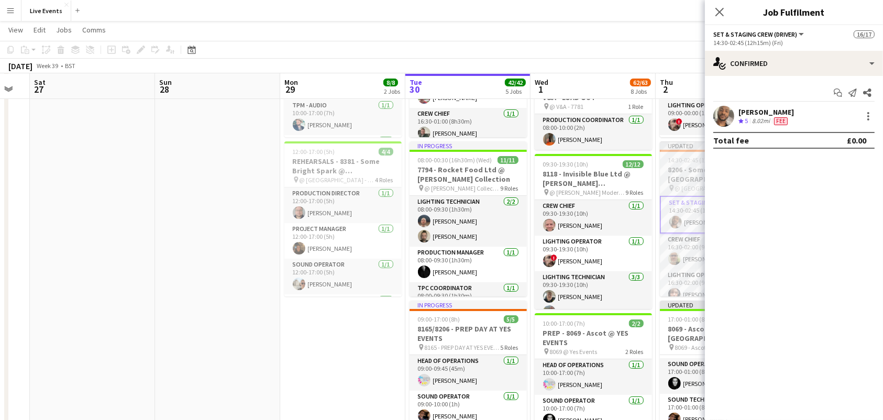
click at [674, 162] on span "14:30-02:45 (12h15m) (Fri)" at bounding box center [703, 160] width 70 height 8
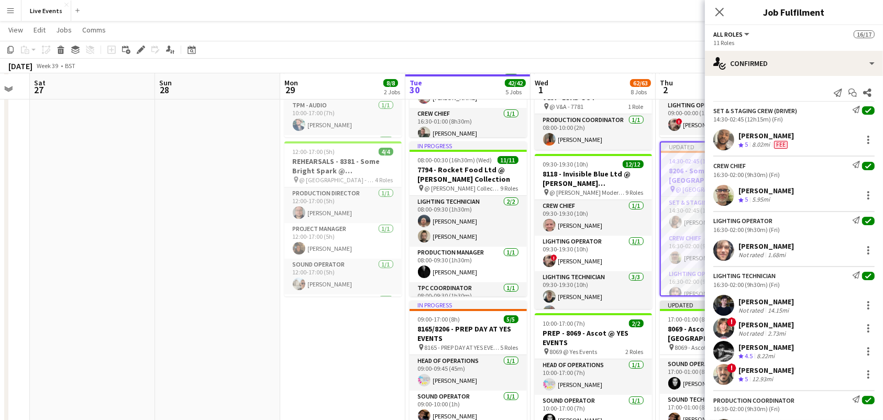
scroll to position [140, 0]
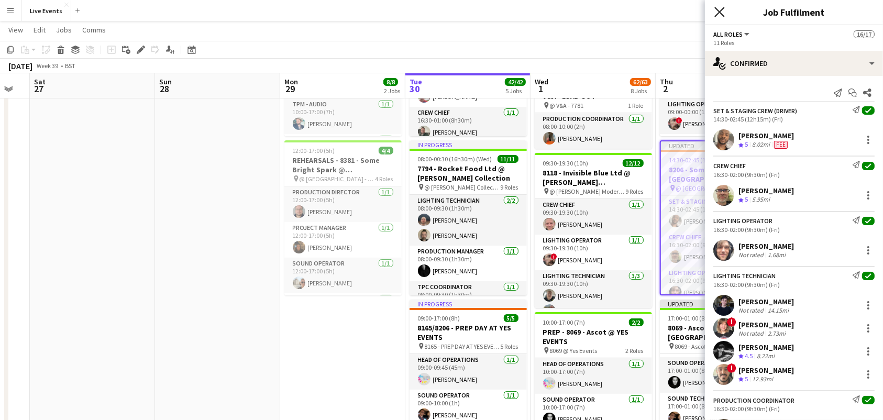
click at [718, 15] on icon "Close pop-in" at bounding box center [719, 12] width 10 height 10
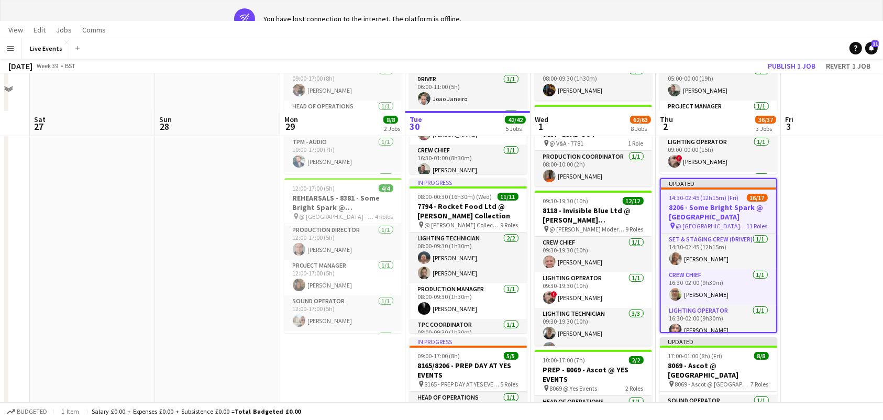
scroll to position [0, 0]
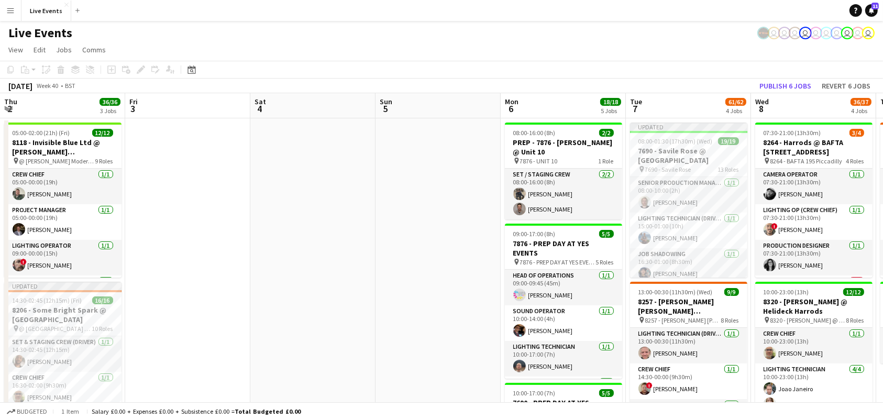
scroll to position [0, 418]
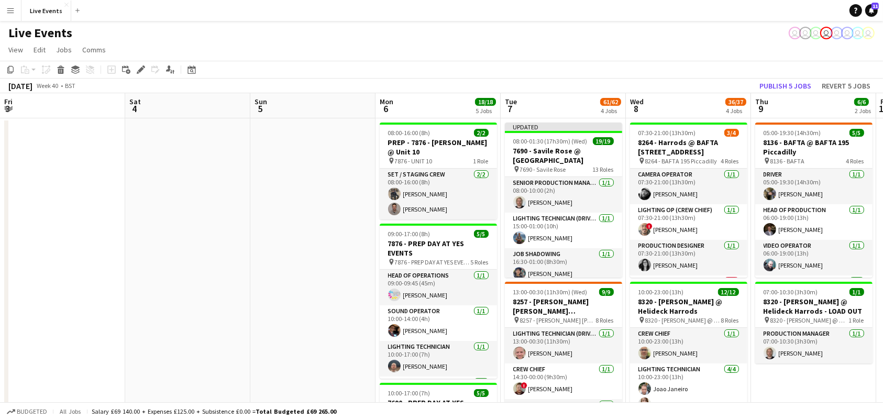
scroll to position [0, 520]
